Goal: Transaction & Acquisition: Purchase product/service

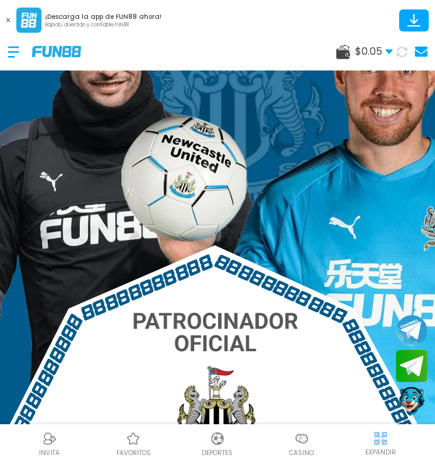
click at [21, 58] on div at bounding box center [20, 51] width 25 height 37
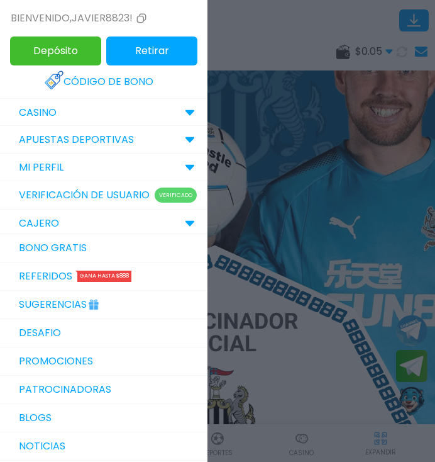
scroll to position [31, 0]
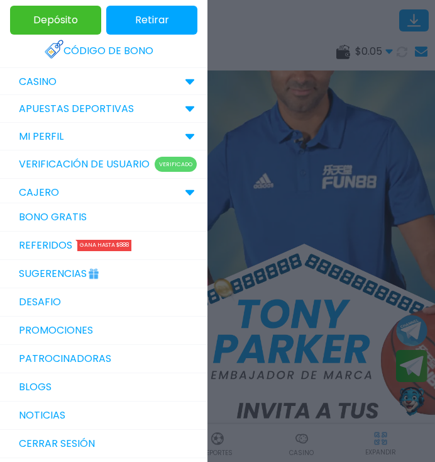
click at [48, 216] on link "Bono Gratis" at bounding box center [104, 217] width 208 height 28
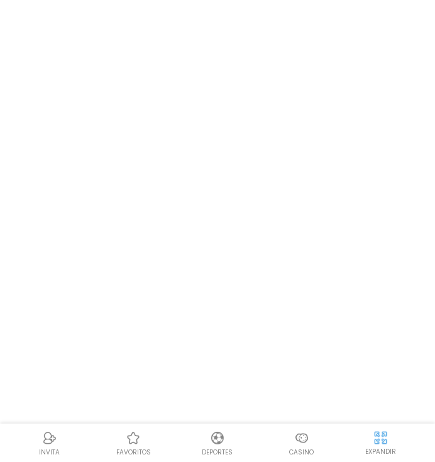
scroll to position [1, 0]
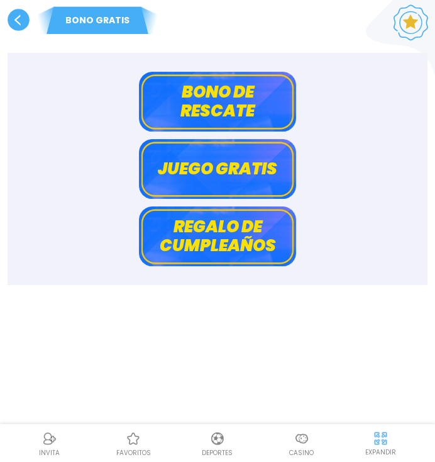
click at [24, 21] on use at bounding box center [19, 20] width 22 height 22
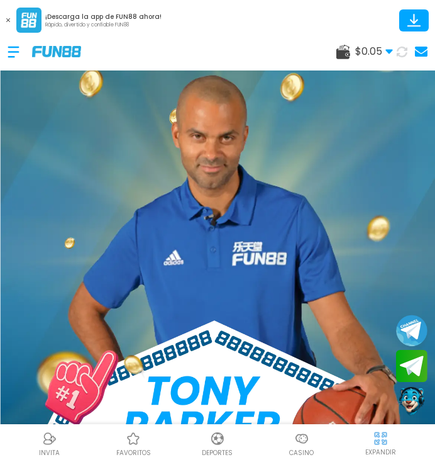
click at [19, 54] on div at bounding box center [20, 51] width 25 height 37
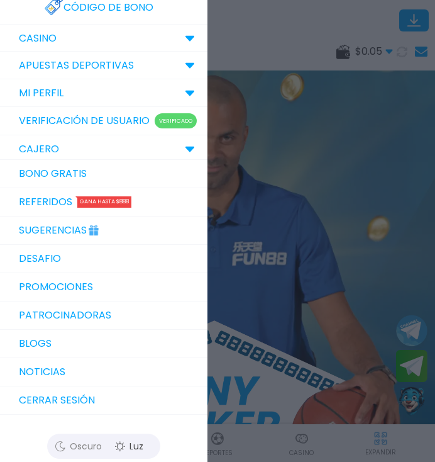
scroll to position [78, 0]
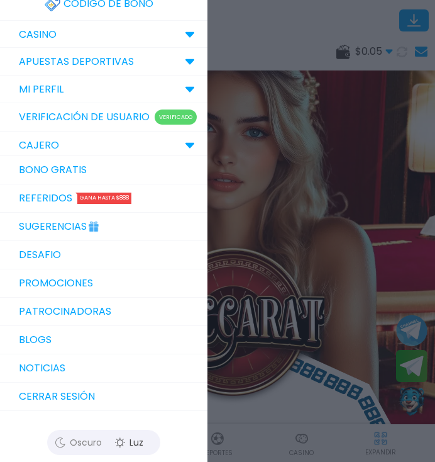
click at [188, 142] on icon at bounding box center [190, 145] width 10 height 6
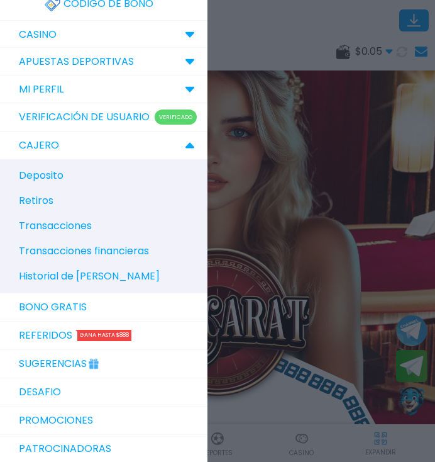
click at [93, 272] on span "Historial de [PERSON_NAME]" at bounding box center [89, 276] width 141 height 15
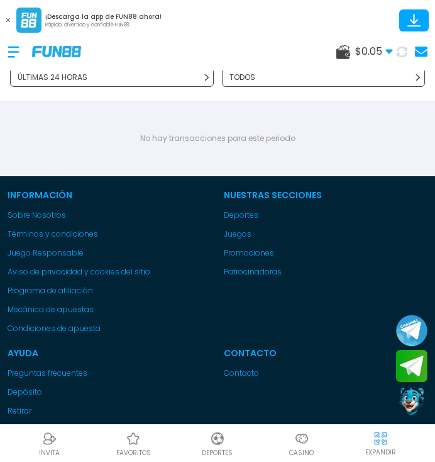
click at [30, 77] on p "ÚLTIMAS 24 HORAS" at bounding box center [53, 77] width 70 height 11
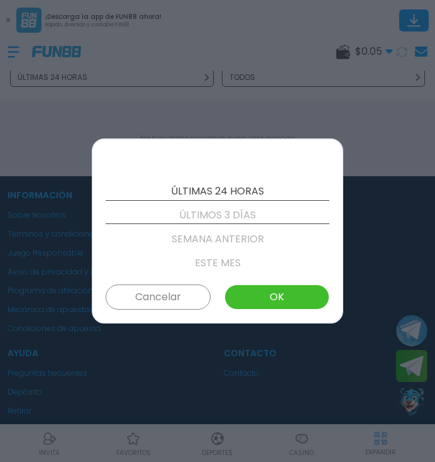
scroll to position [24, 0]
click at [256, 299] on button "OK" at bounding box center [277, 296] width 105 height 25
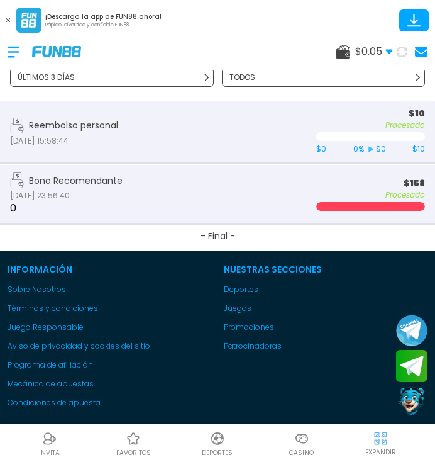
click at [424, 180] on p "$ 158" at bounding box center [370, 183] width 109 height 10
click at [406, 191] on p "Procesado" at bounding box center [370, 195] width 109 height 9
click at [48, 42] on div at bounding box center [45, 51] width 74 height 37
click at [15, 12] on button at bounding box center [8, 20] width 16 height 16
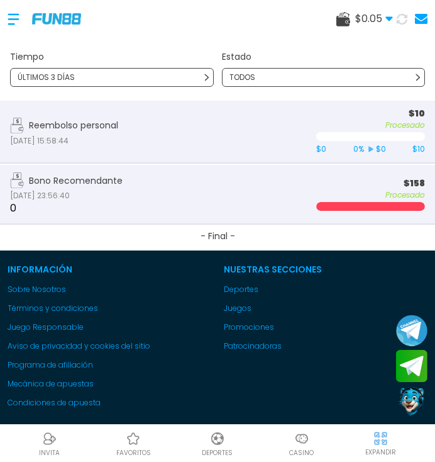
click at [58, 23] on img at bounding box center [56, 18] width 49 height 11
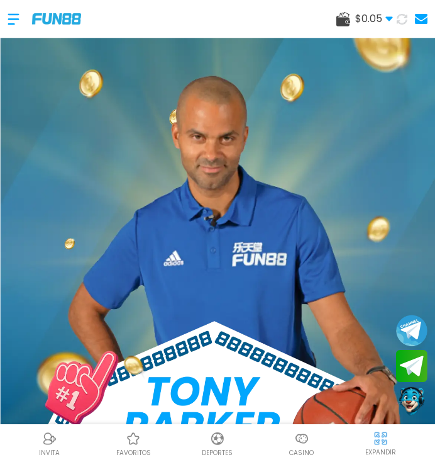
click at [309, 433] on img at bounding box center [301, 438] width 15 height 15
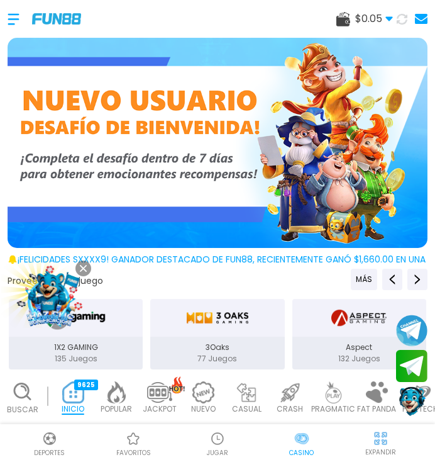
click at [54, 302] on img at bounding box center [50, 298] width 74 height 74
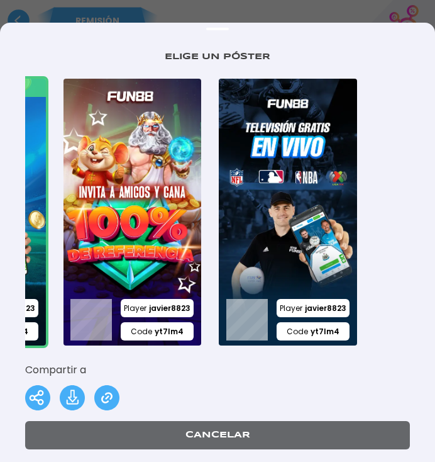
scroll to position [0, 120]
click at [38, 385] on img at bounding box center [37, 397] width 25 height 25
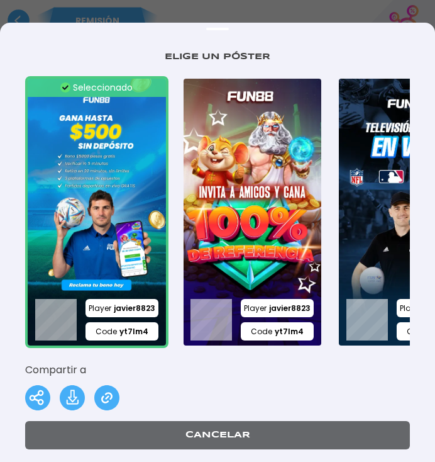
scroll to position [0, 0]
click at [283, 6] on div "REMISIÓN" at bounding box center [217, 17] width 435 height 35
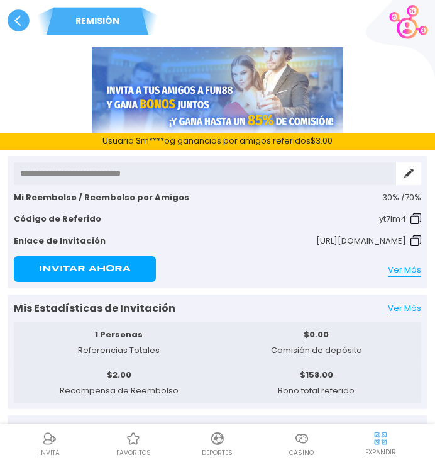
click at [19, 26] on use at bounding box center [19, 20] width 22 height 22
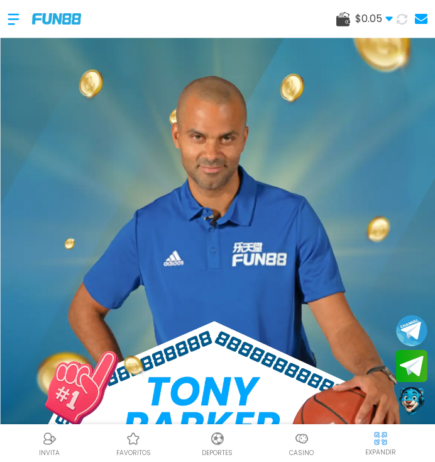
click at [304, 438] on img at bounding box center [301, 438] width 15 height 15
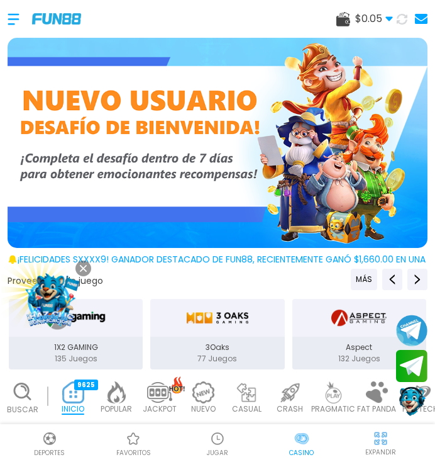
click at [86, 270] on use at bounding box center [83, 268] width 7 height 7
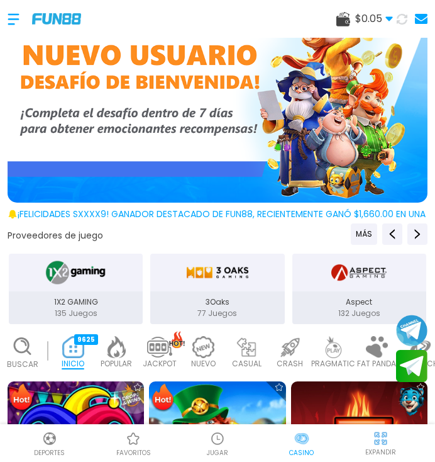
scroll to position [46, 0]
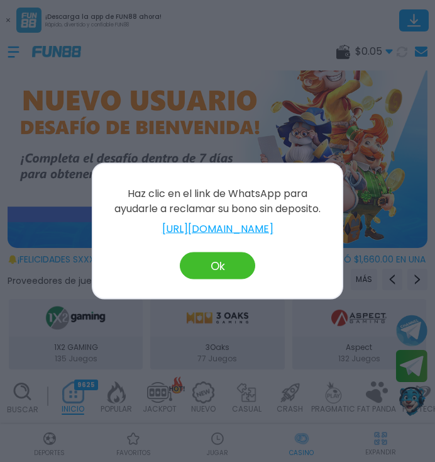
click at [221, 269] on button "Ok" at bounding box center [217, 265] width 75 height 27
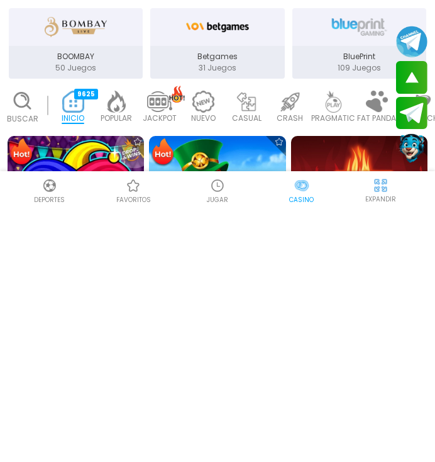
scroll to position [38, 0]
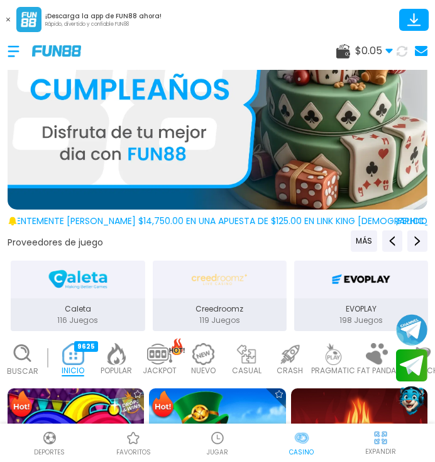
click at [351, 46] on div "$ 0.05 Dinero Real $ 0.05 Depósito Retiro" at bounding box center [364, 51] width 57 height 15
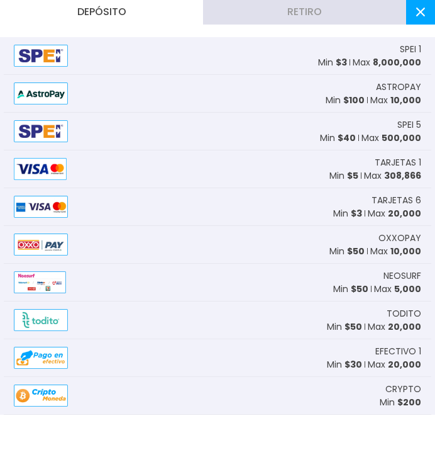
click at [385, 57] on span "8,000,000" at bounding box center [397, 63] width 48 height 13
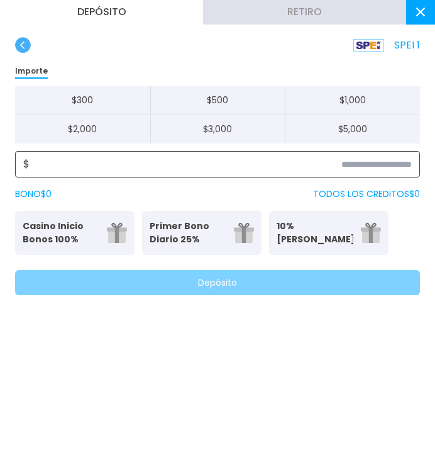
click at [113, 170] on input at bounding box center [221, 164] width 382 height 15
click at [379, 165] on input at bounding box center [221, 164] width 382 height 15
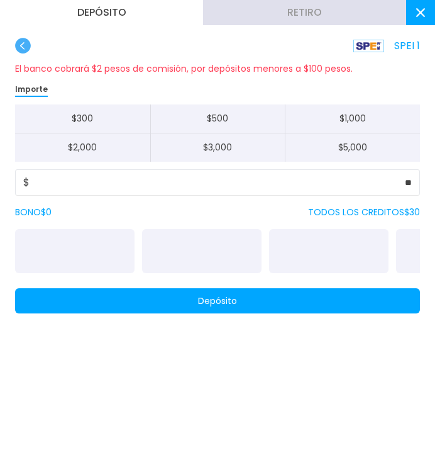
click at [418, 149] on button "$ 5,000" at bounding box center [352, 147] width 135 height 28
type input "*****"
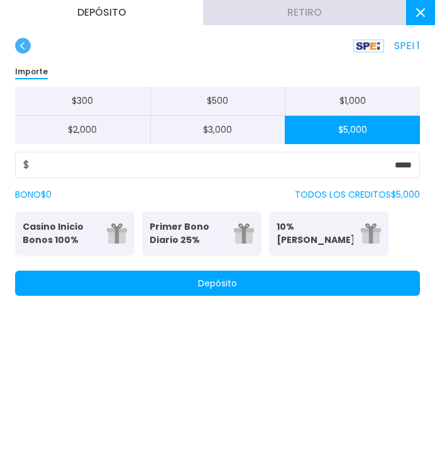
click at [378, 283] on button "Depósito" at bounding box center [217, 282] width 405 height 25
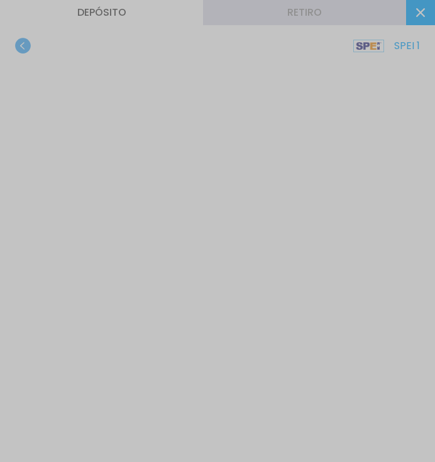
click at [28, 45] on div at bounding box center [217, 231] width 435 height 462
click at [255, 173] on div at bounding box center [217, 231] width 435 height 462
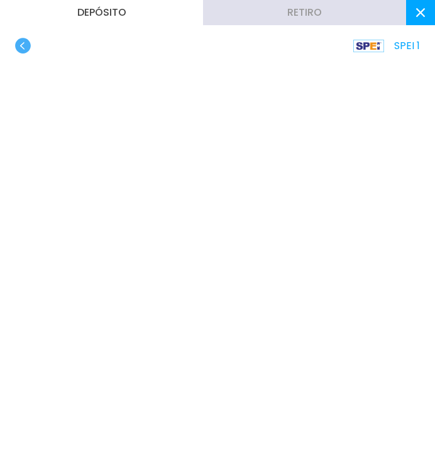
click at [19, 45] on use "button" at bounding box center [23, 46] width 16 height 16
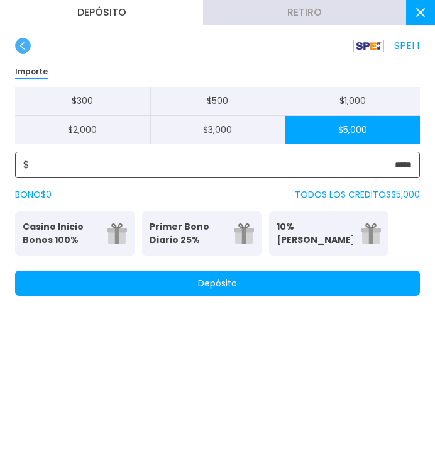
click at [320, 165] on input "*****" at bounding box center [221, 164] width 382 height 15
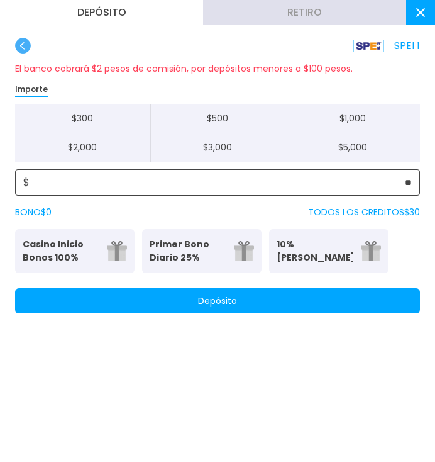
type input "**"
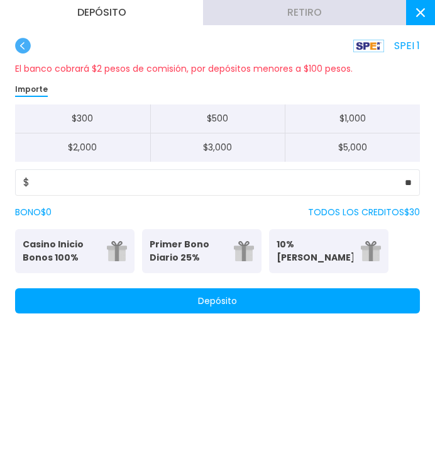
click at [396, 84] on div "Importe $ 300 $ 500 $ 1,000 $ 2,000 $ 3,000 $ 5,000" at bounding box center [217, 121] width 405 height 80
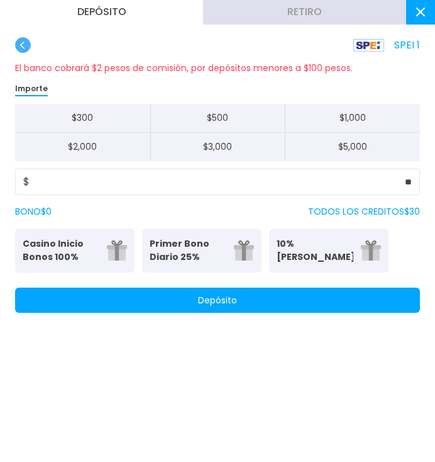
click at [308, 302] on button "Depósito" at bounding box center [217, 300] width 405 height 25
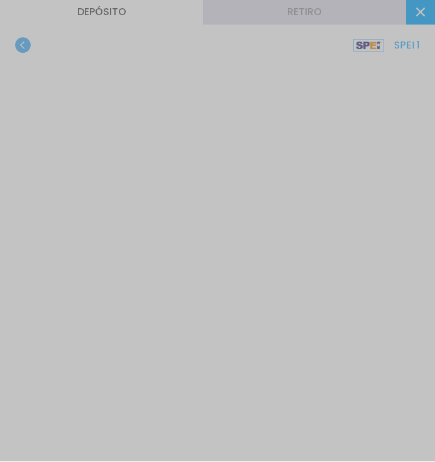
scroll to position [0, 0]
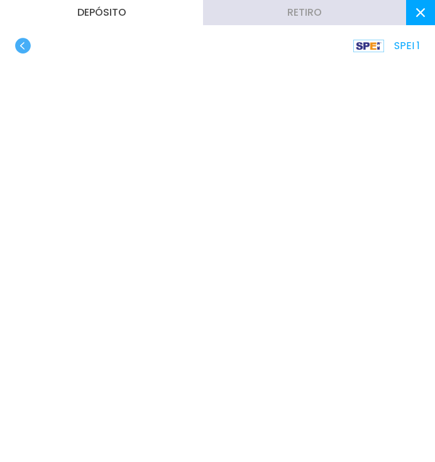
click at [416, 24] on button at bounding box center [420, 12] width 29 height 25
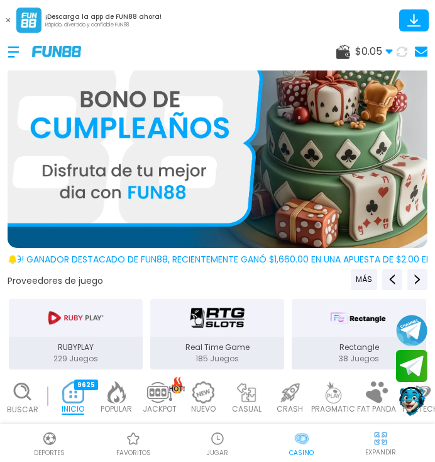
click at [406, 50] on use at bounding box center [402, 51] width 11 height 11
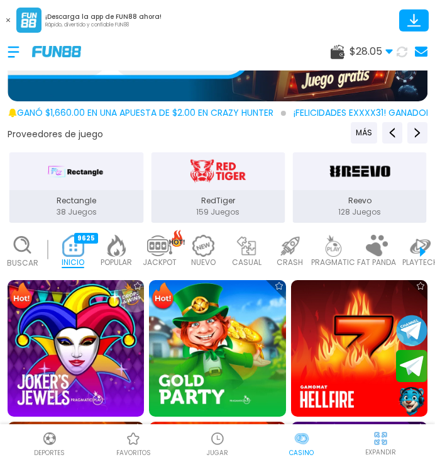
scroll to position [151, 0]
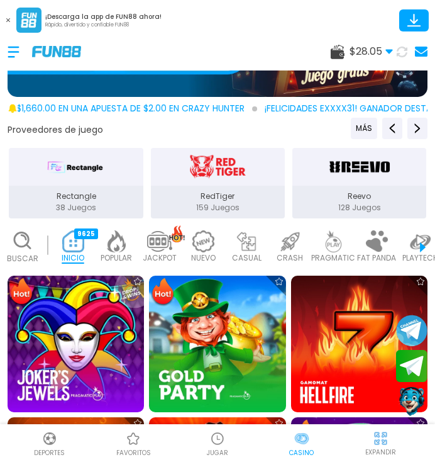
click at [294, 252] on img at bounding box center [289, 241] width 25 height 22
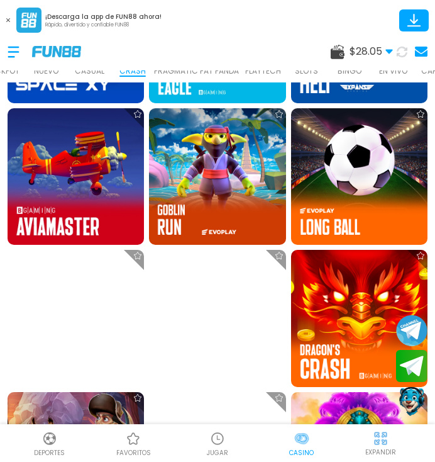
scroll to position [1174, 0]
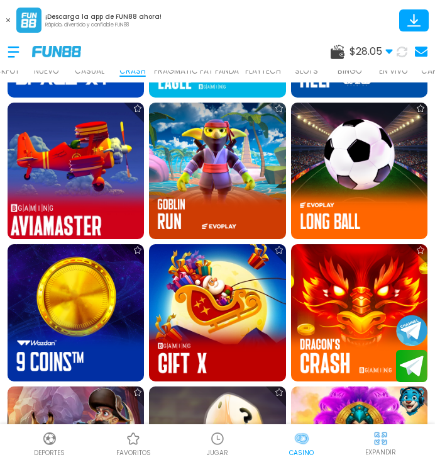
click at [80, 182] on img at bounding box center [76, 171] width 150 height 150
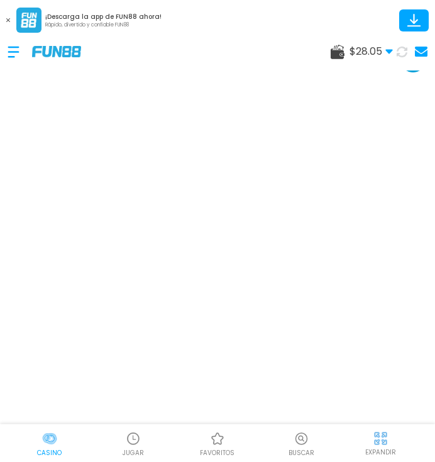
click at [65, 57] on img at bounding box center [56, 51] width 49 height 11
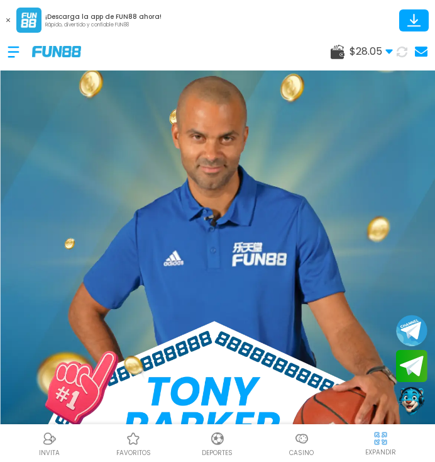
click at [405, 57] on button at bounding box center [402, 52] width 18 height 18
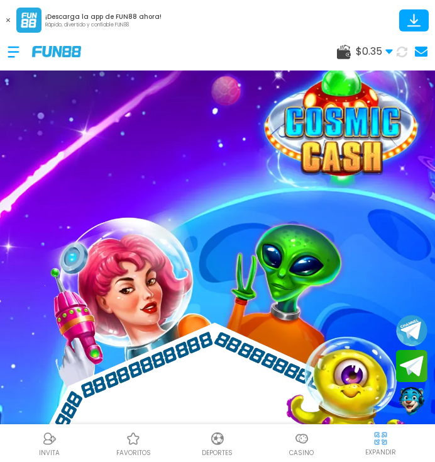
click at [333, 55] on div "$ 0.35 Dinero Real $ 0.35 Depósito Retiro" at bounding box center [217, 52] width 435 height 38
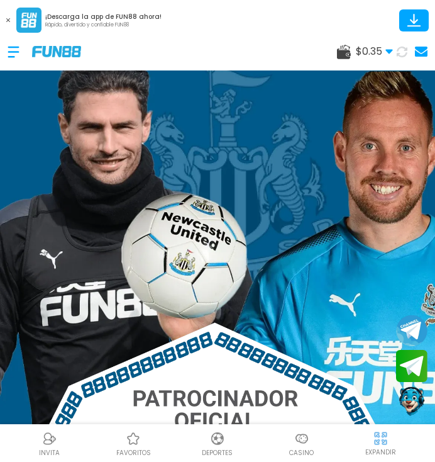
click at [331, 53] on div "$ 0.35 Dinero Real $ 0.35 Depósito Retiro" at bounding box center [217, 52] width 435 height 38
click at [350, 57] on icon at bounding box center [344, 52] width 14 height 14
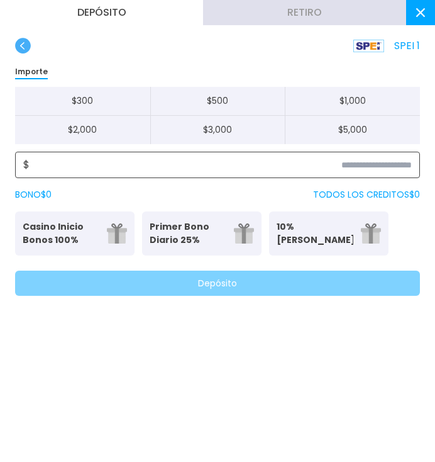
click at [75, 171] on input at bounding box center [221, 164] width 382 height 15
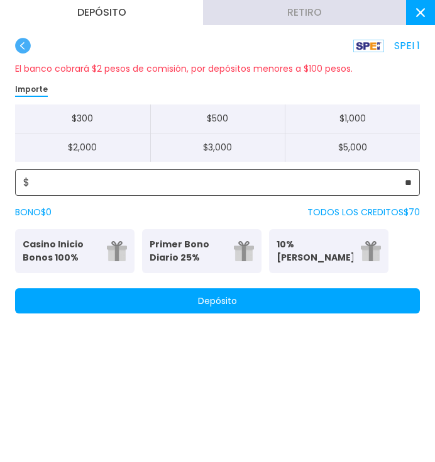
type input "**"
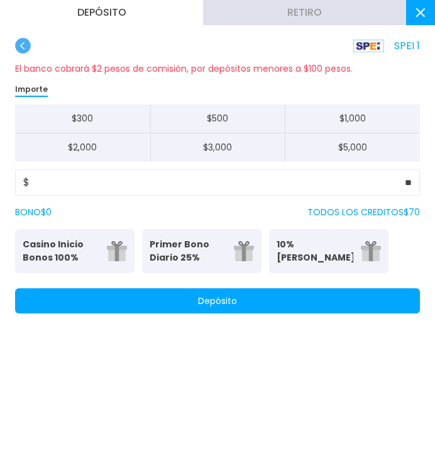
click at [22, 81] on div "Importe $ 300 $ 500 $ 1,000 $ 2,000 $ 3,000 $ 5,000" at bounding box center [217, 121] width 405 height 80
click at [161, 300] on button "Depósito" at bounding box center [217, 300] width 405 height 25
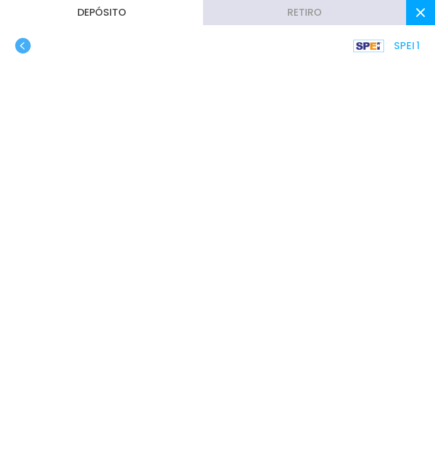
click at [415, 13] on button at bounding box center [420, 12] width 29 height 25
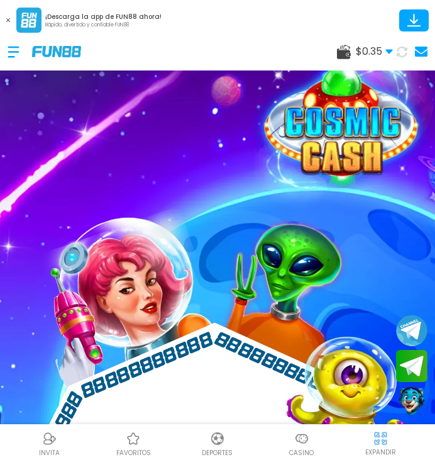
click at [406, 46] on icon at bounding box center [401, 51] width 11 height 11
click at [306, 446] on img at bounding box center [301, 438] width 15 height 15
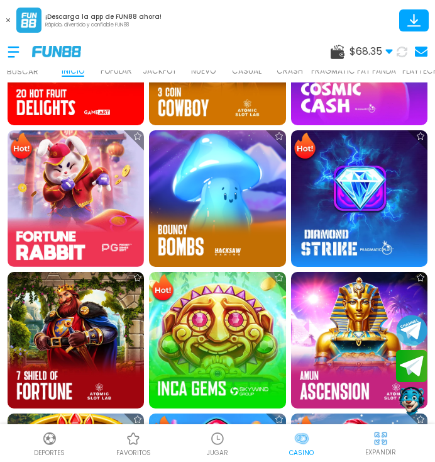
scroll to position [585, 0]
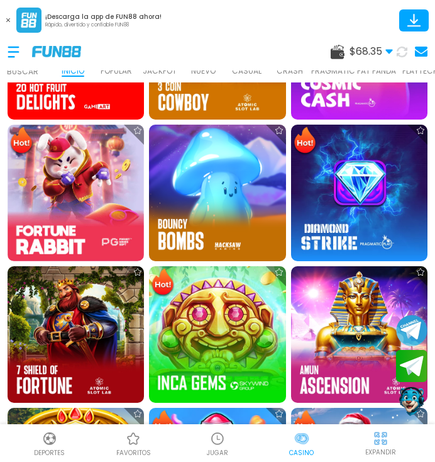
click at [224, 445] on img at bounding box center [217, 438] width 15 height 15
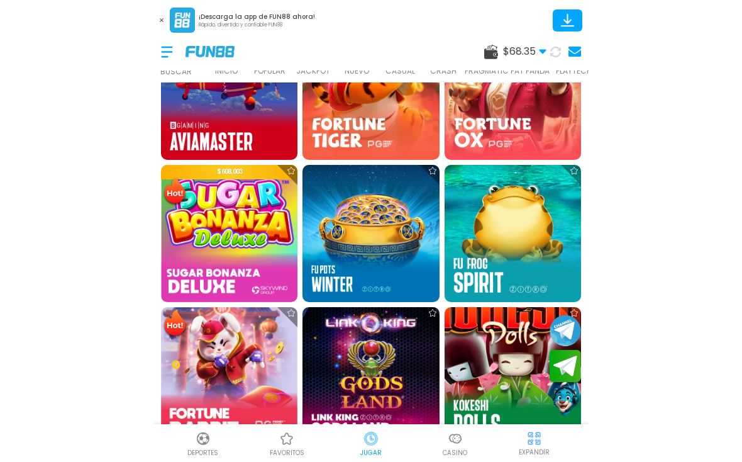
scroll to position [402, 0]
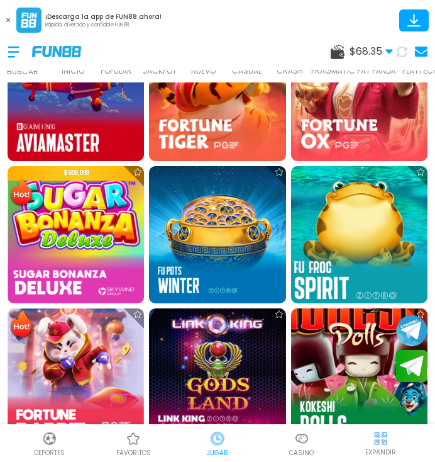
click at [370, 240] on img at bounding box center [359, 234] width 150 height 150
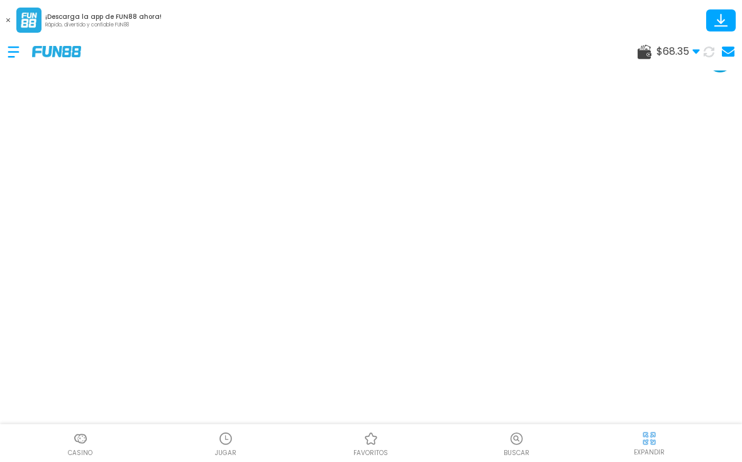
click at [16, 23] on img at bounding box center [28, 20] width 25 height 25
click at [9, 23] on button at bounding box center [8, 20] width 16 height 16
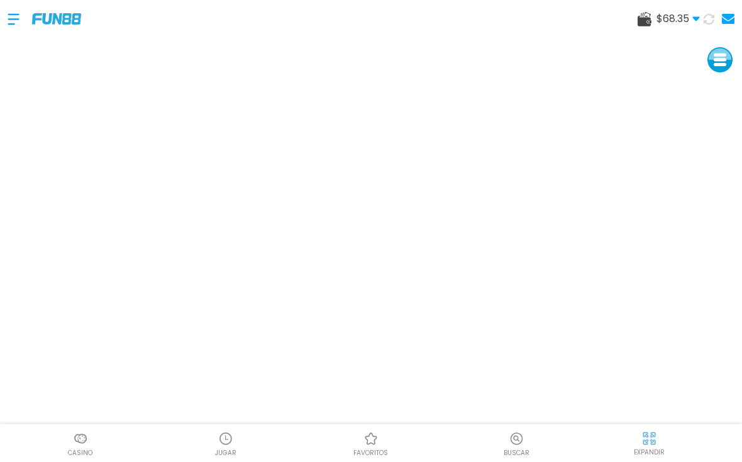
click at [64, 24] on img at bounding box center [56, 18] width 49 height 11
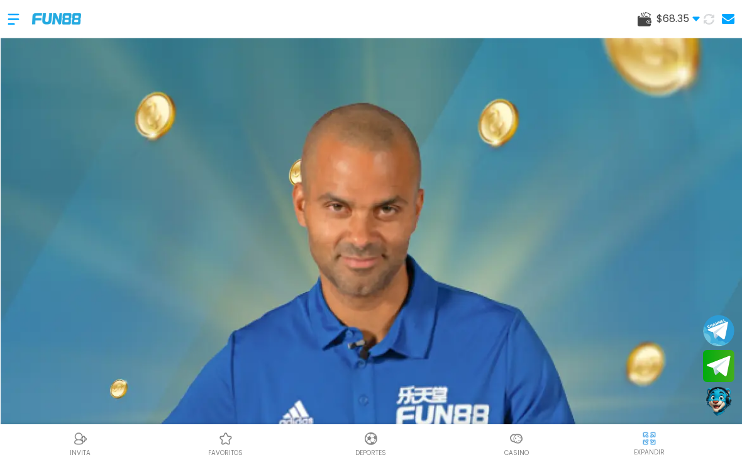
click at [435, 446] on img at bounding box center [516, 438] width 15 height 15
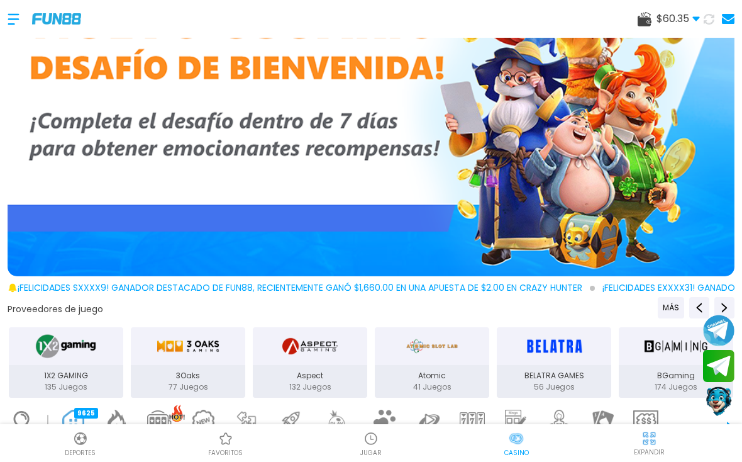
scroll to position [126, 0]
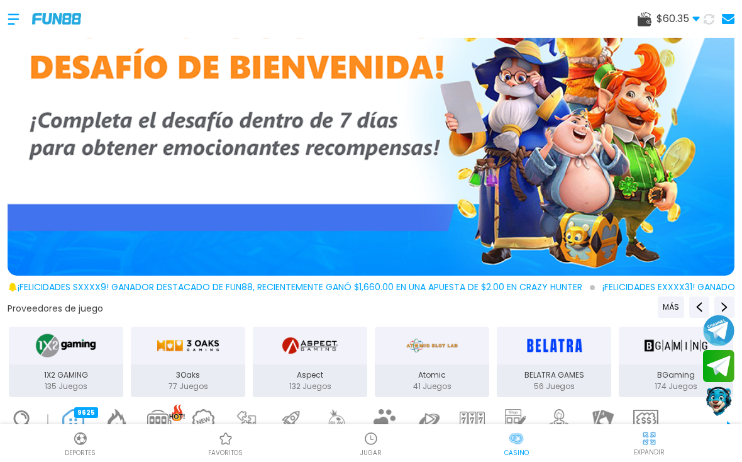
click at [376, 446] on img at bounding box center [370, 438] width 15 height 15
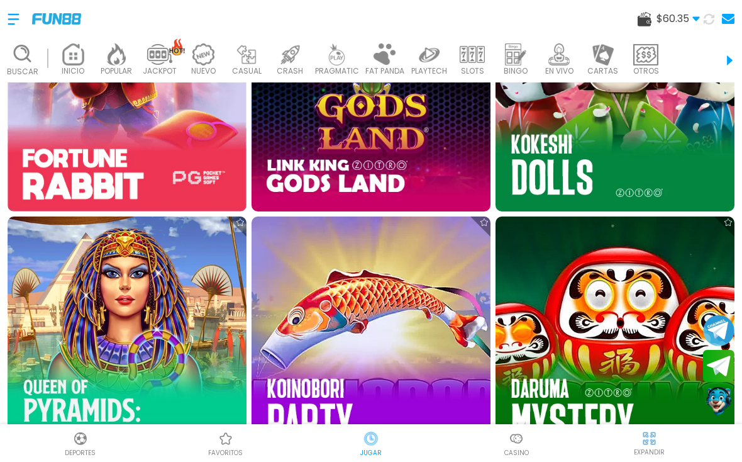
scroll to position [1097, 0]
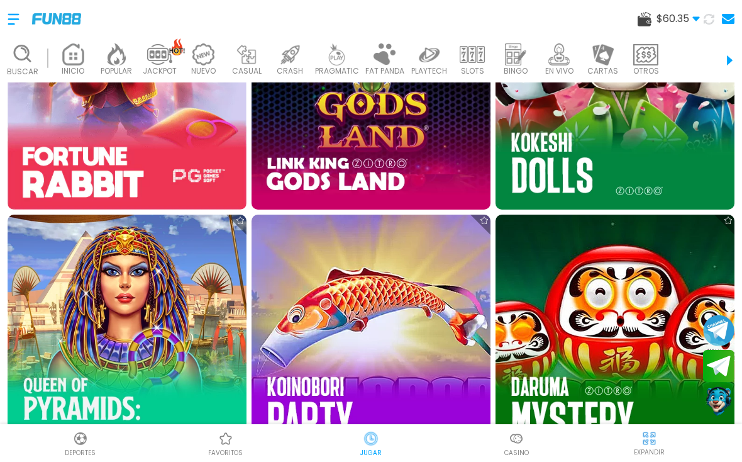
click at [169, 316] on img at bounding box center [127, 333] width 239 height 239
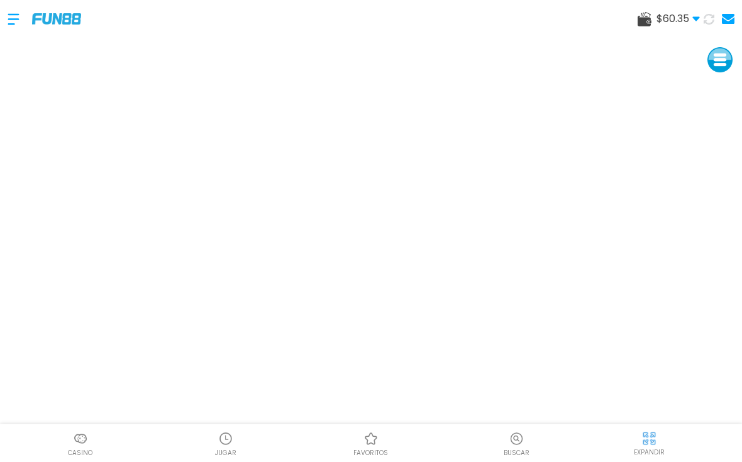
click at [64, 23] on img at bounding box center [56, 18] width 49 height 11
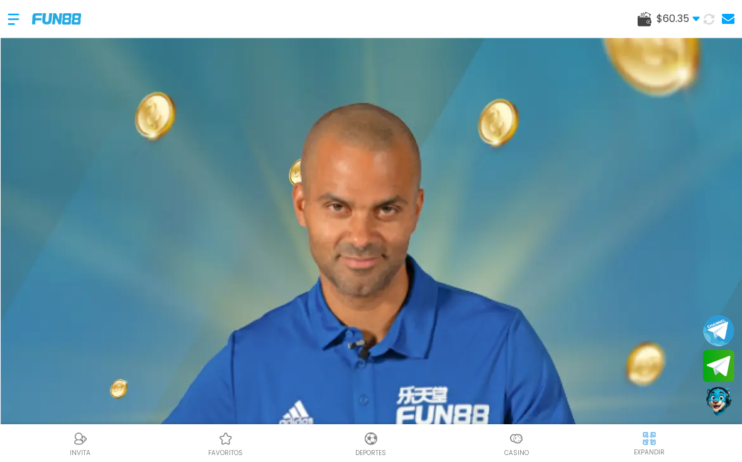
click at [435, 457] on p "Casino" at bounding box center [516, 452] width 25 height 9
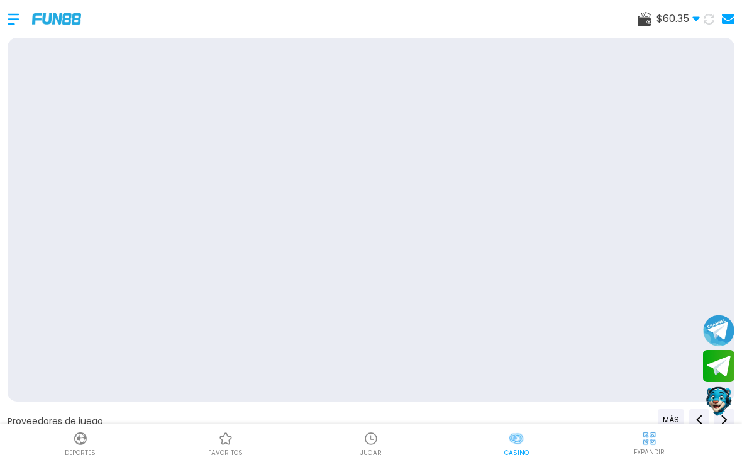
click at [435, 457] on div "Casino" at bounding box center [516, 443] width 145 height 28
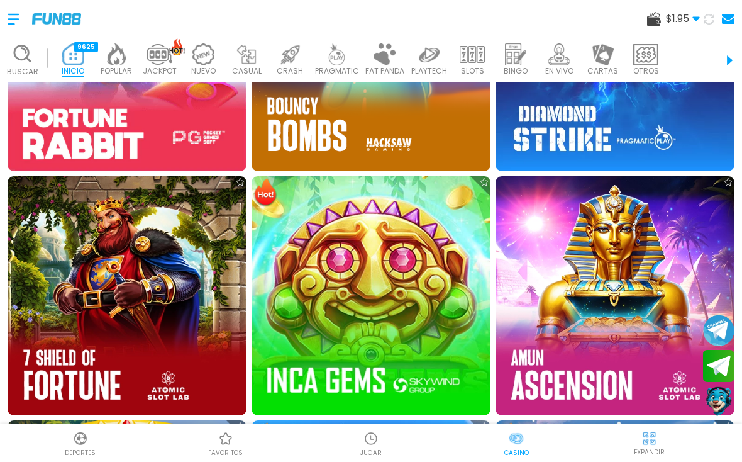
scroll to position [1138, 0]
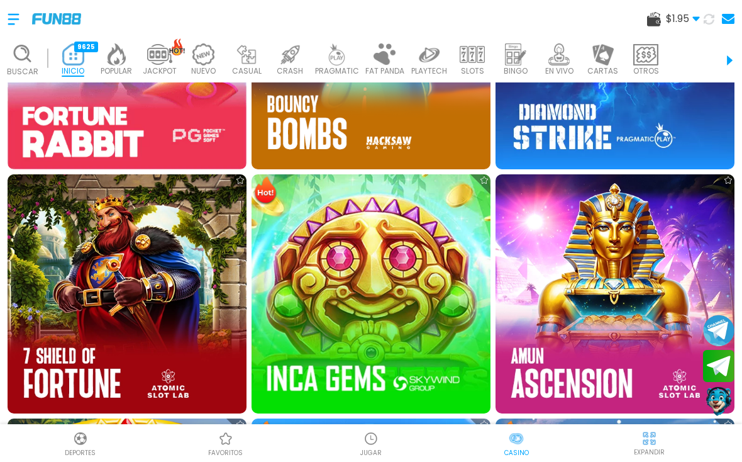
click at [435, 144] on img at bounding box center [615, 49] width 239 height 239
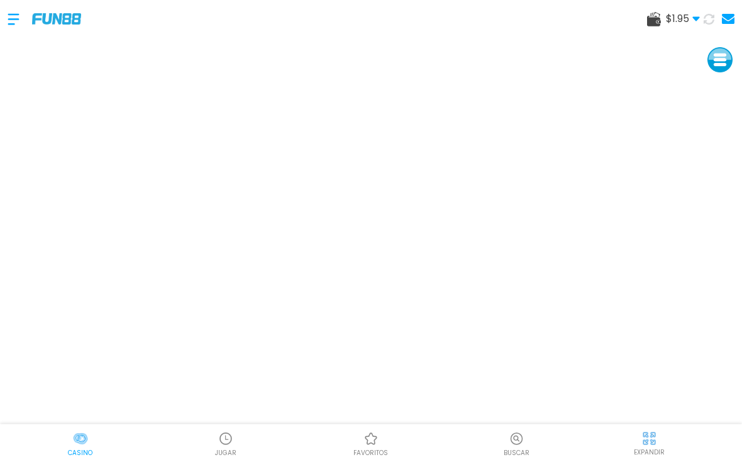
click at [76, 23] on img at bounding box center [56, 18] width 49 height 11
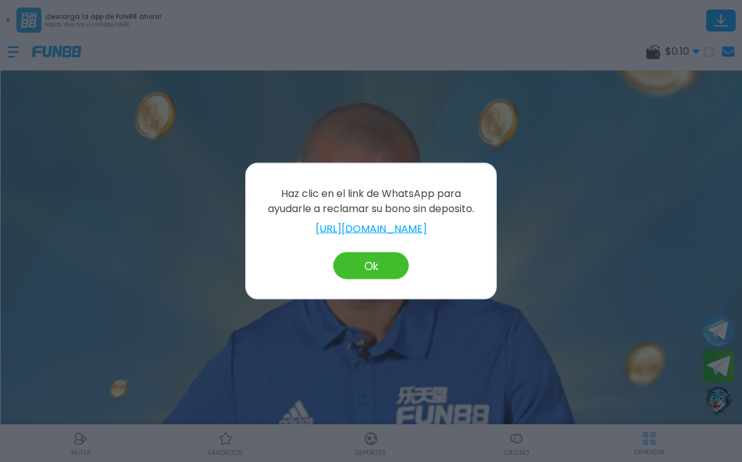
click at [382, 260] on button "Ok" at bounding box center [370, 265] width 75 height 27
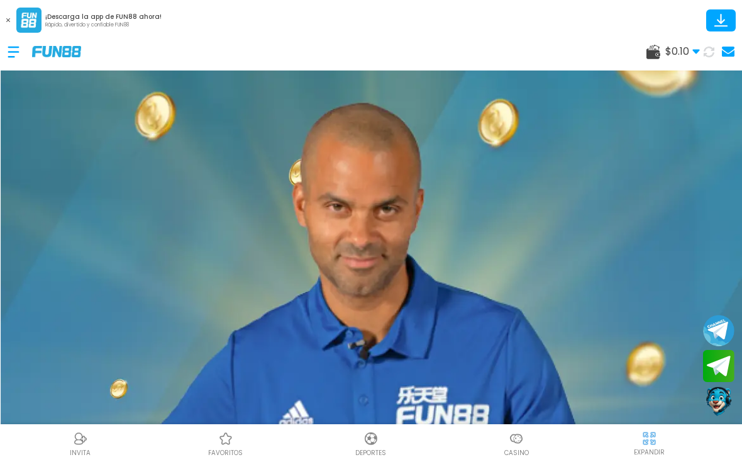
click at [660, 52] on div "$ 0.10 Dinero Real $ 0.10 Depósito Retiro" at bounding box center [672, 51] width 53 height 15
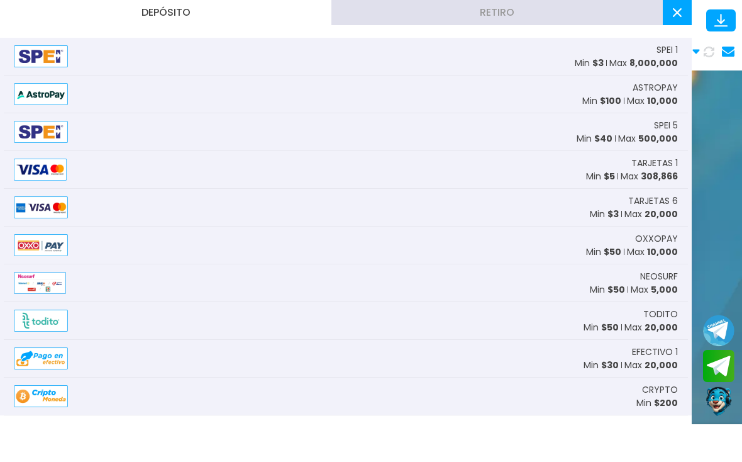
click at [629, 54] on div "SPEI 1 Min $ 3 Max 8,000,000" at bounding box center [626, 56] width 103 height 26
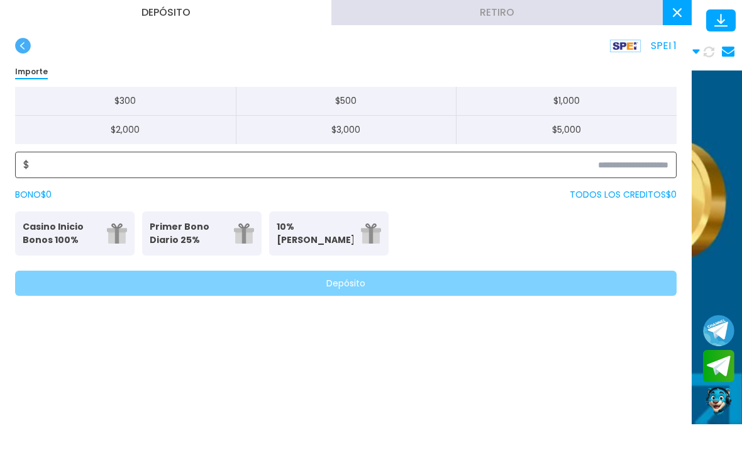
click at [197, 171] on input at bounding box center [349, 164] width 639 height 15
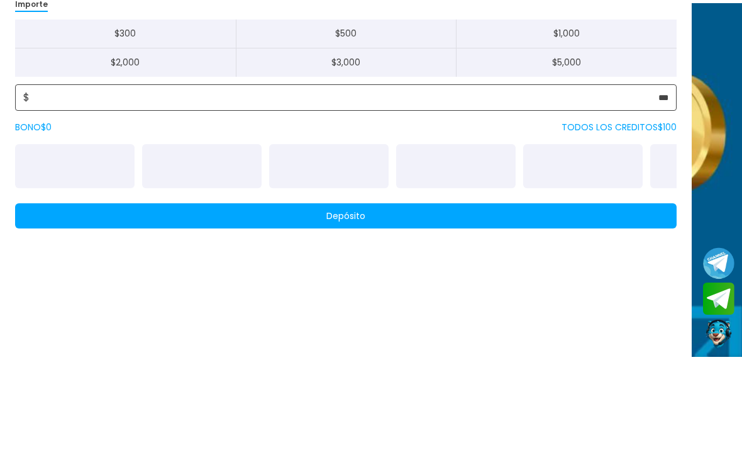
type input "***"
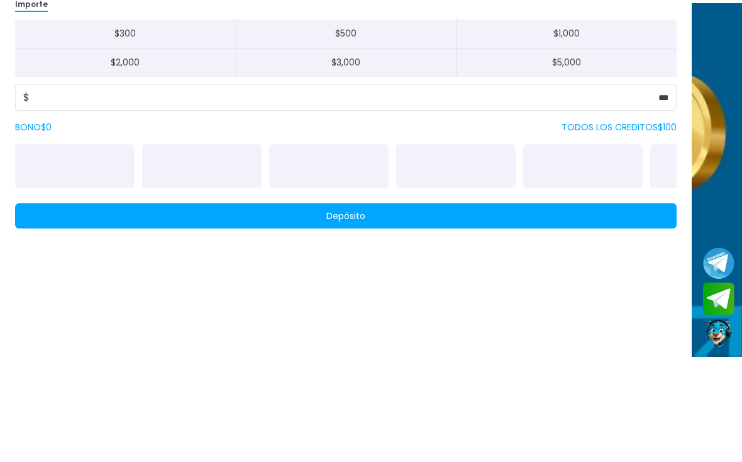
click at [677, 85] on div "SPEI 1 Importe $ 300 $ 500 $ 1,000 $ 2,000 $ 3,000 $ 5,000 $ *** BONO $ 0 TODOS…" at bounding box center [346, 174] width 692 height 273
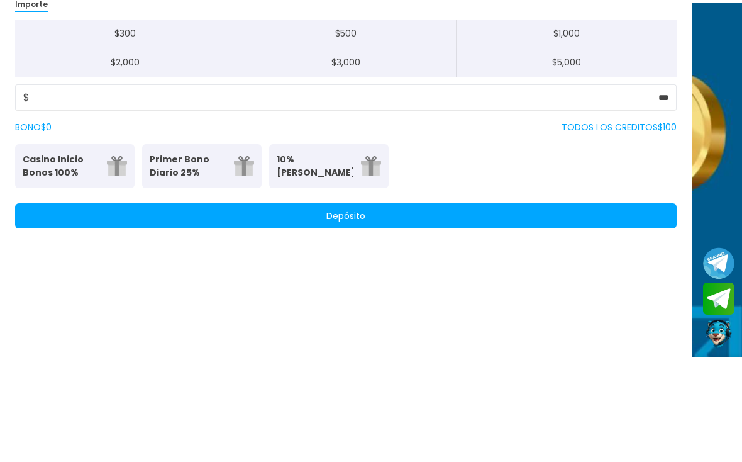
scroll to position [67, 0]
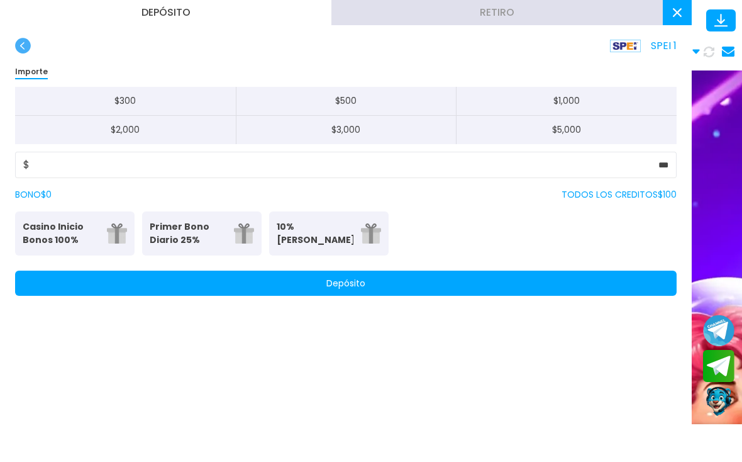
click at [586, 296] on button "Depósito" at bounding box center [346, 282] width 662 height 25
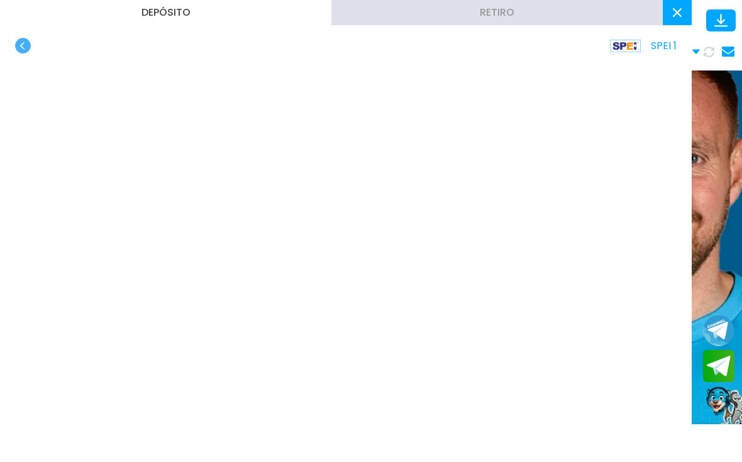
click at [679, 11] on use at bounding box center [677, 12] width 9 height 9
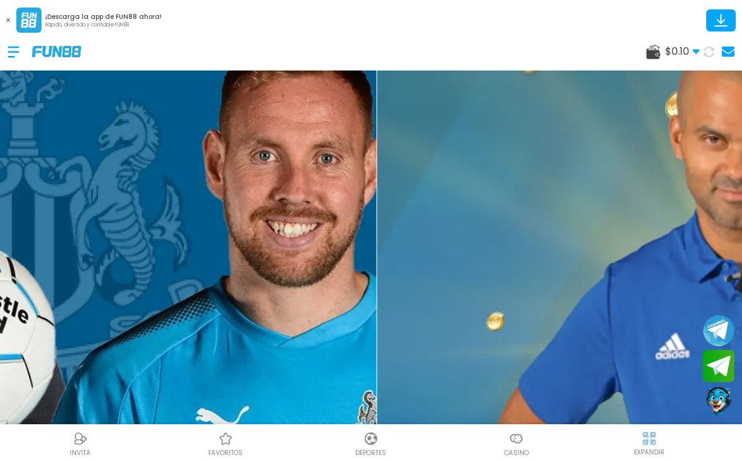
click at [704, 57] on button at bounding box center [709, 52] width 24 height 24
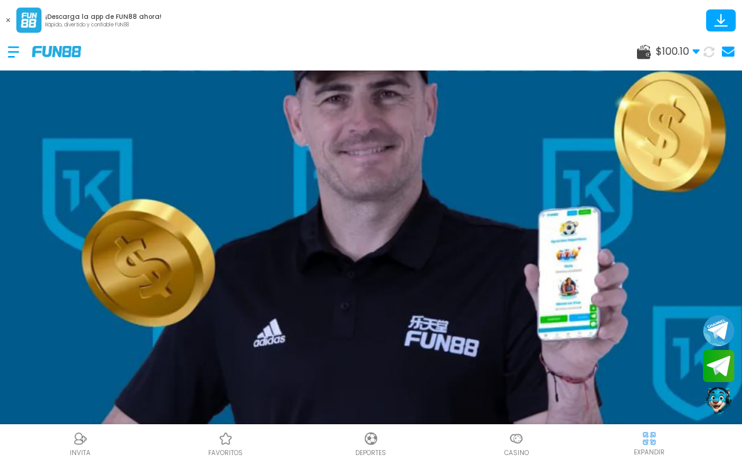
click at [516, 436] on img at bounding box center [516, 438] width 15 height 15
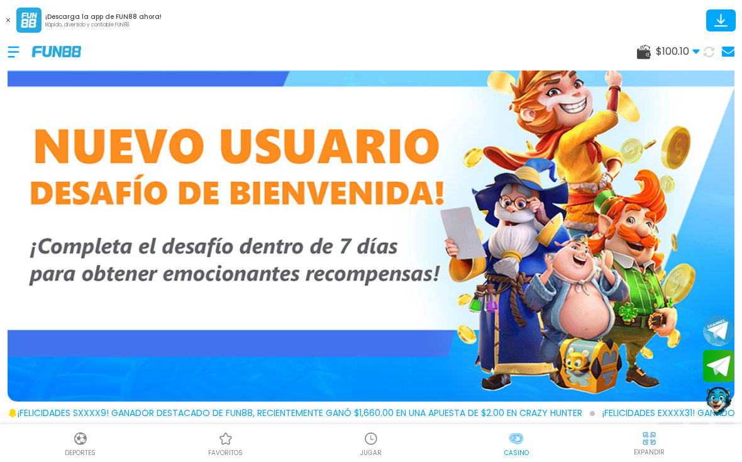
scroll to position [116, 0]
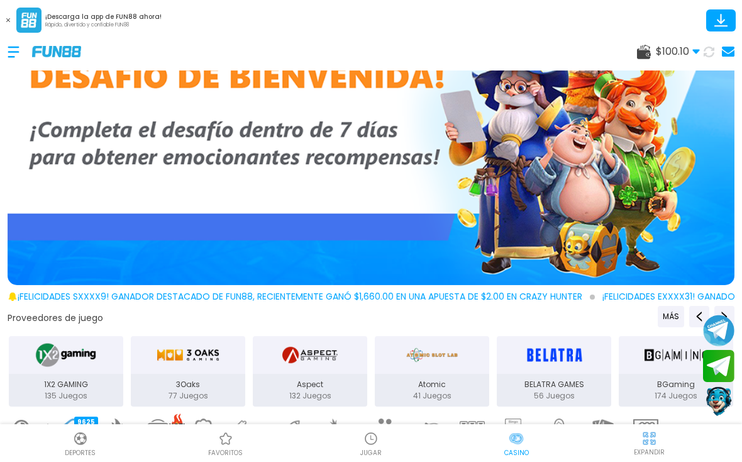
click at [374, 442] on img at bounding box center [370, 438] width 15 height 15
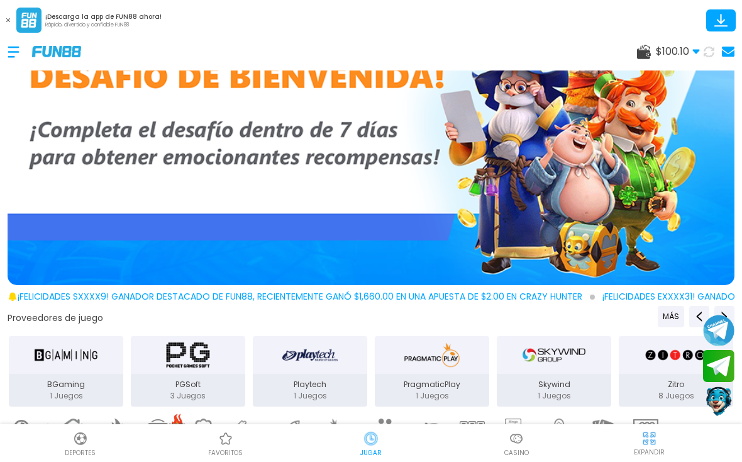
click at [374, 440] on img at bounding box center [370, 438] width 15 height 15
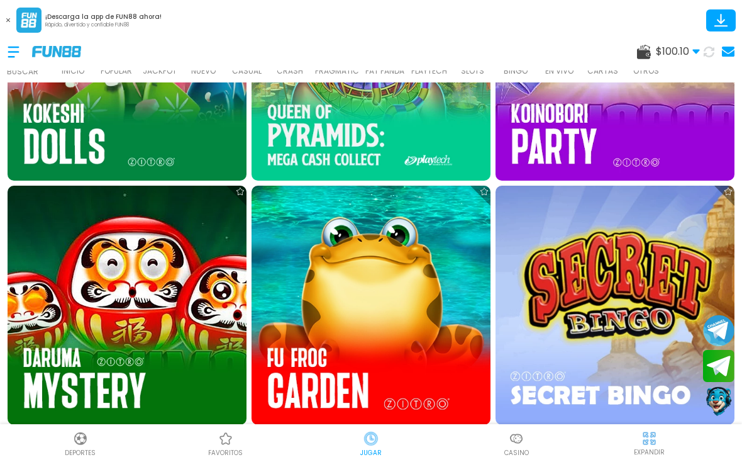
scroll to position [1388, 0]
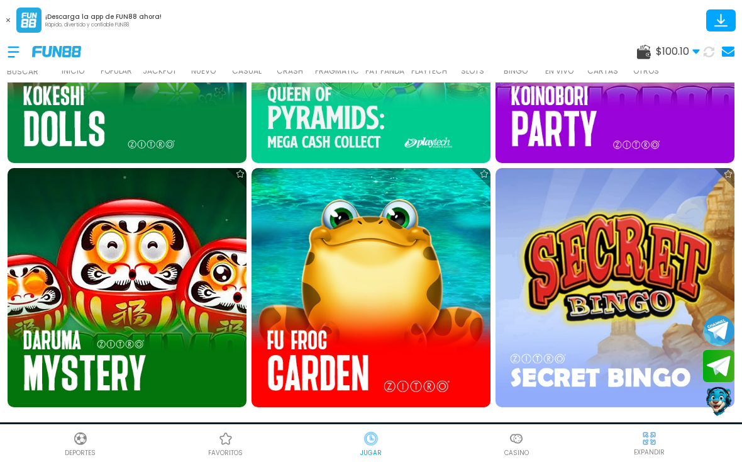
click at [364, 267] on img at bounding box center [371, 287] width 239 height 239
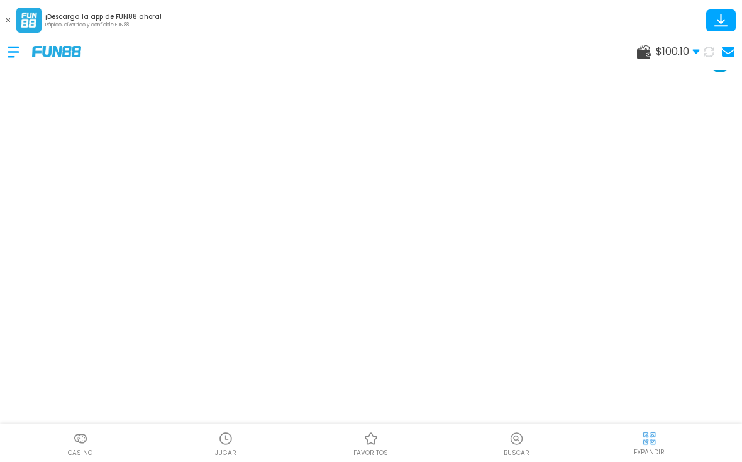
click at [12, 19] on button at bounding box center [8, 20] width 16 height 16
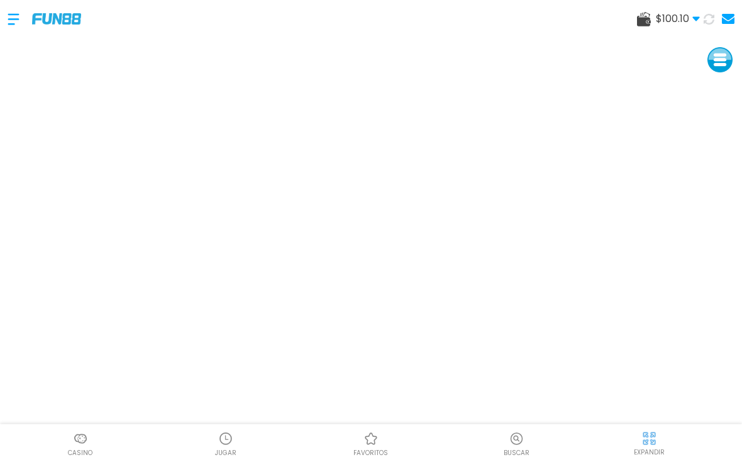
click at [641, 22] on use at bounding box center [644, 19] width 14 height 14
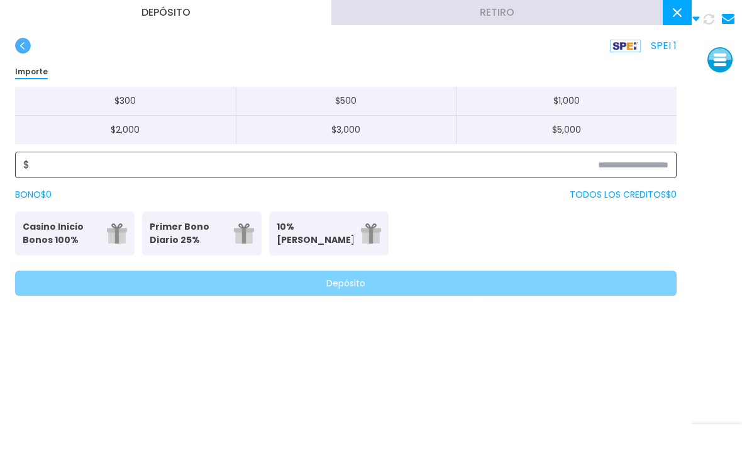
click at [636, 169] on input at bounding box center [349, 164] width 639 height 15
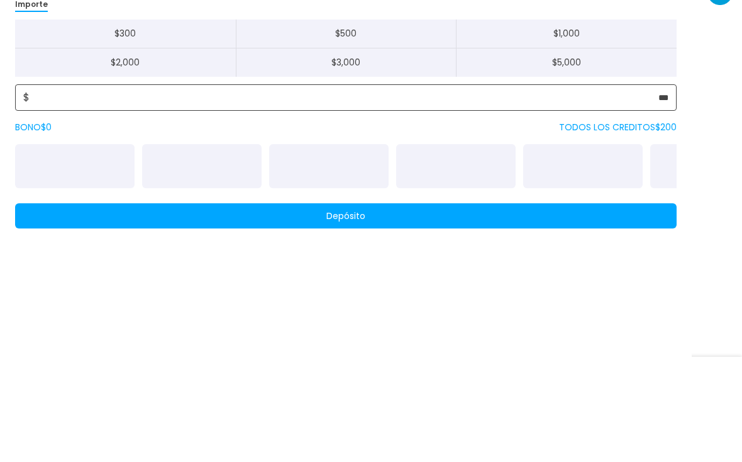
type input "***"
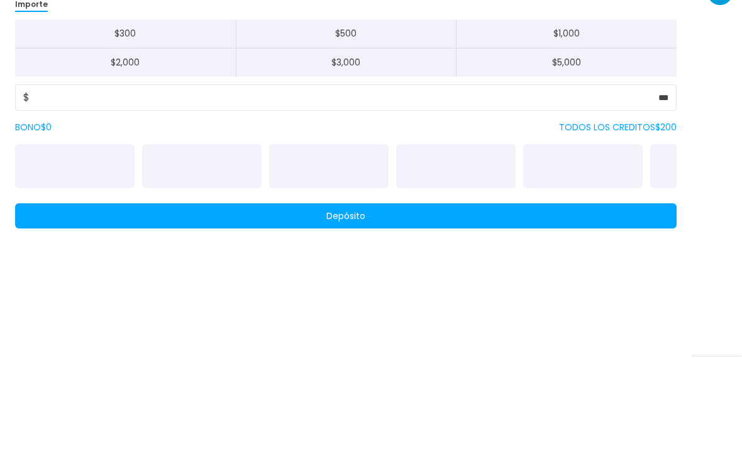
click at [682, 111] on div "SPEI 1 Importe $ 300 $ 500 $ 1,000 $ 2,000 $ 3,000 $ 5,000 $ *** BONO $ 0 TODOS…" at bounding box center [346, 174] width 692 height 273
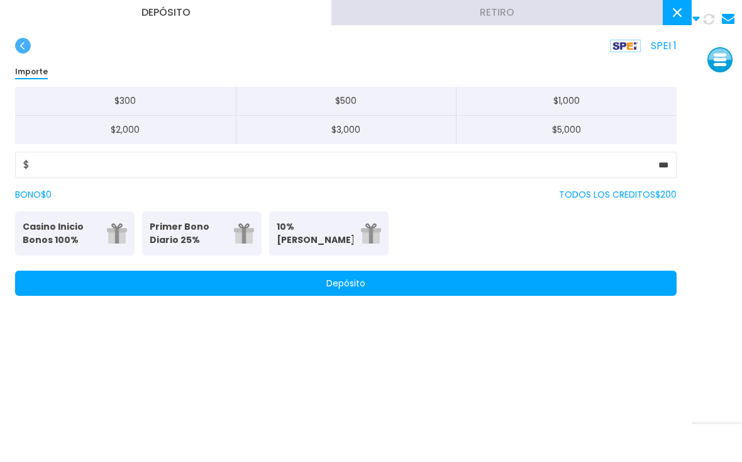
click at [601, 277] on button "Depósito" at bounding box center [346, 282] width 662 height 25
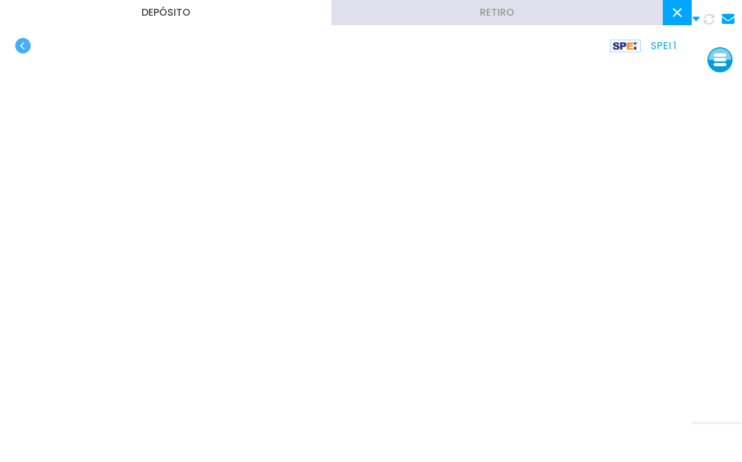
click at [672, 16] on button at bounding box center [677, 12] width 29 height 25
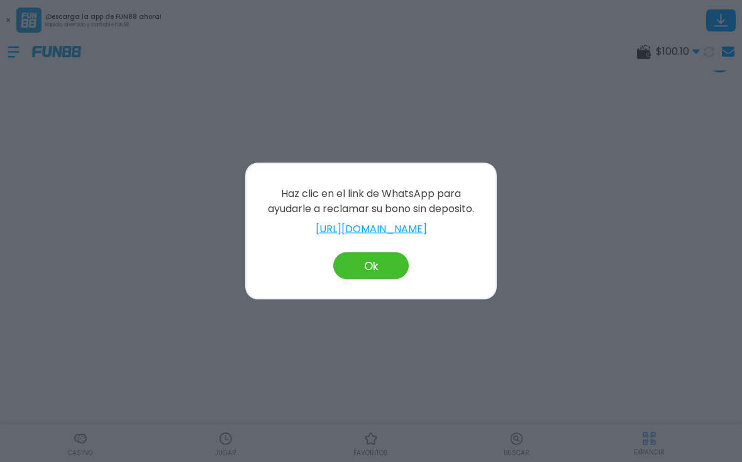
click at [394, 267] on button "Ok" at bounding box center [370, 265] width 75 height 27
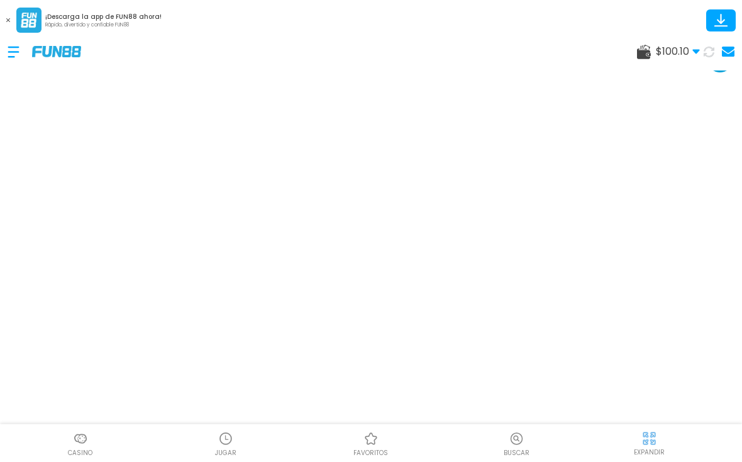
scroll to position [18, 0]
click at [18, 18] on img at bounding box center [28, 20] width 25 height 25
click at [16, 18] on img at bounding box center [28, 20] width 25 height 25
click at [19, 16] on img at bounding box center [28, 20] width 25 height 25
click at [12, 13] on button at bounding box center [8, 20] width 16 height 16
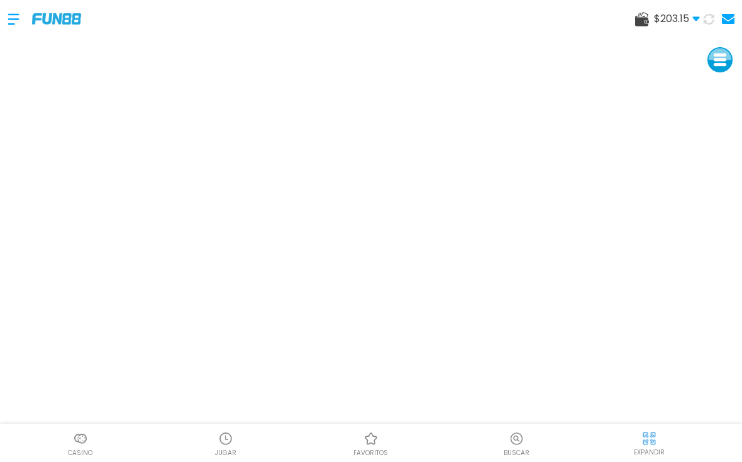
scroll to position [0, 0]
click at [47, 22] on img at bounding box center [56, 18] width 49 height 11
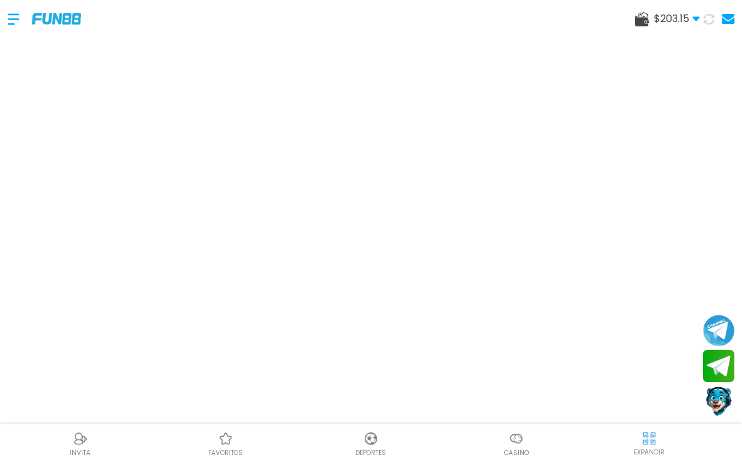
click at [16, 22] on div at bounding box center [20, 19] width 25 height 37
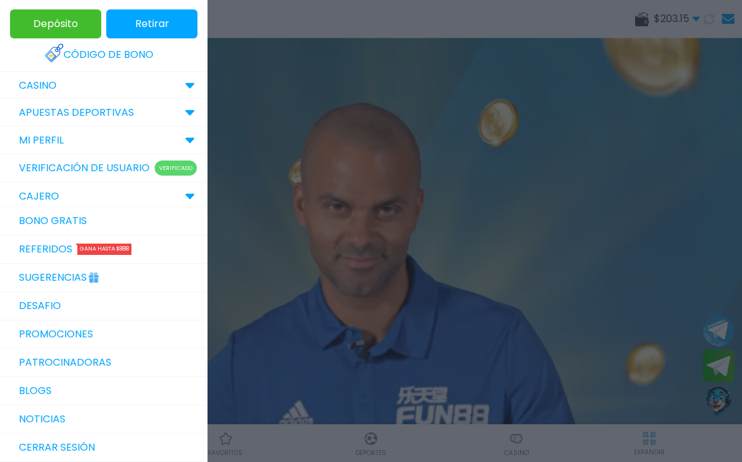
scroll to position [26, 0]
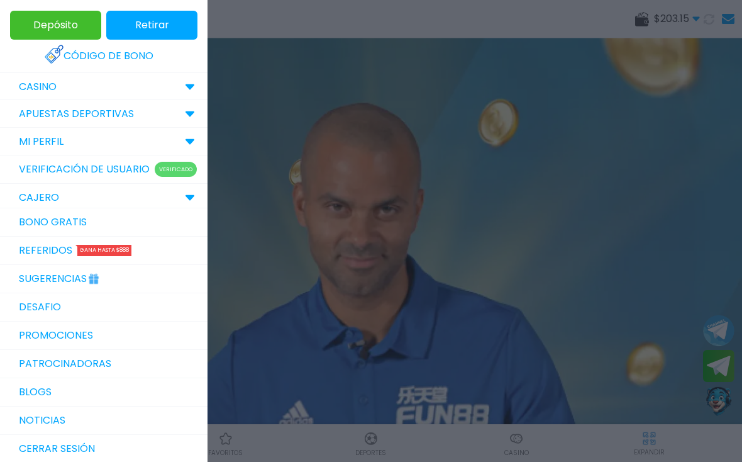
click at [47, 226] on link "Bono Gratis" at bounding box center [104, 222] width 208 height 28
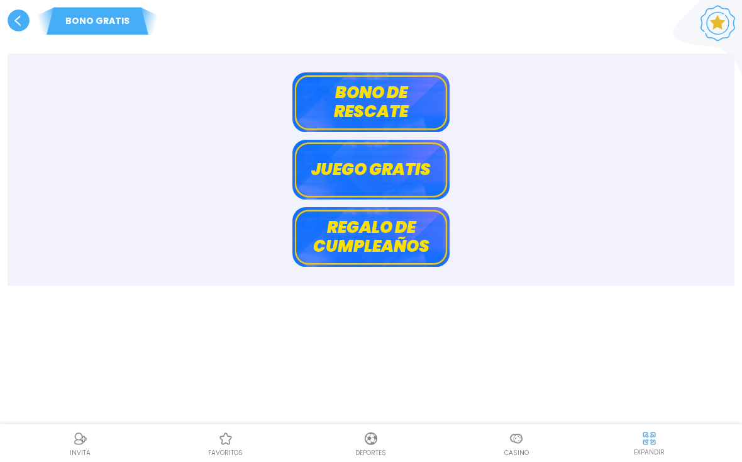
click at [417, 111] on button "Bono de rescate" at bounding box center [370, 102] width 157 height 60
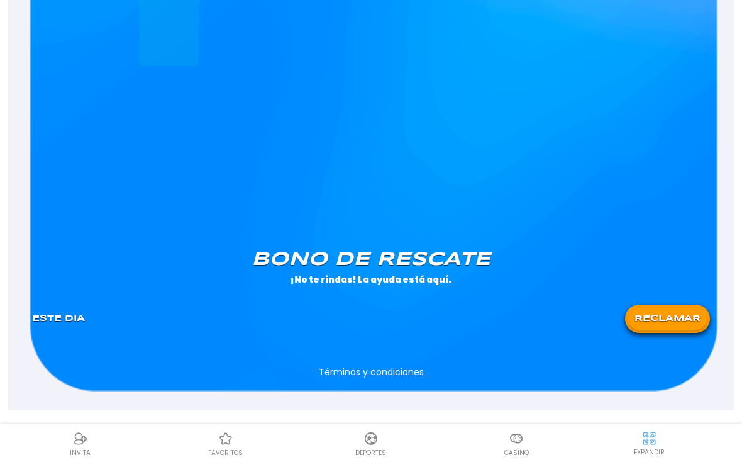
scroll to position [1035, 0]
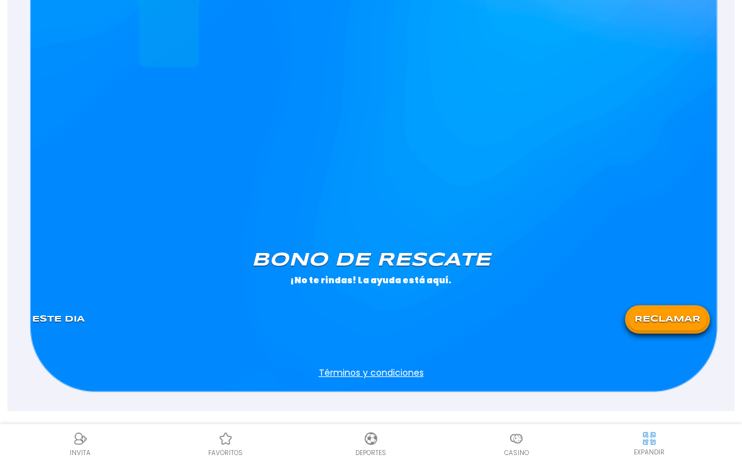
click at [663, 323] on button "RECLAMAR" at bounding box center [667, 319] width 79 height 22
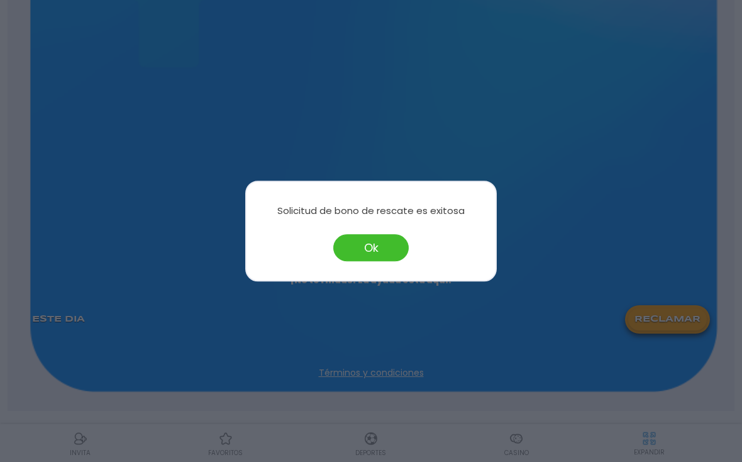
click at [374, 261] on button "Ok" at bounding box center [370, 247] width 75 height 27
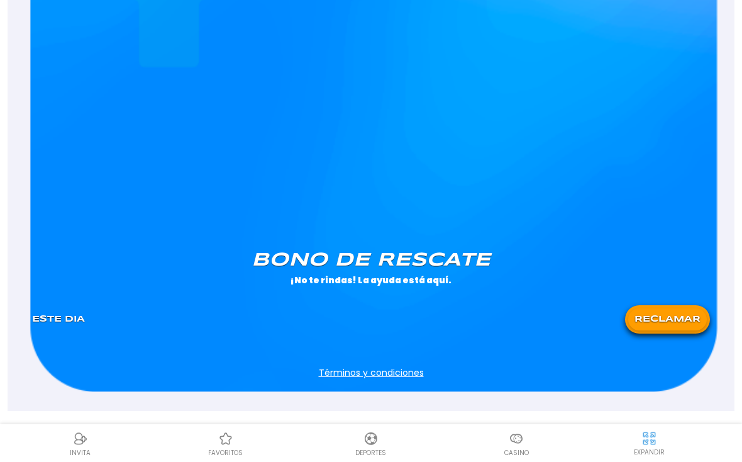
click at [523, 446] on img at bounding box center [516, 438] width 15 height 15
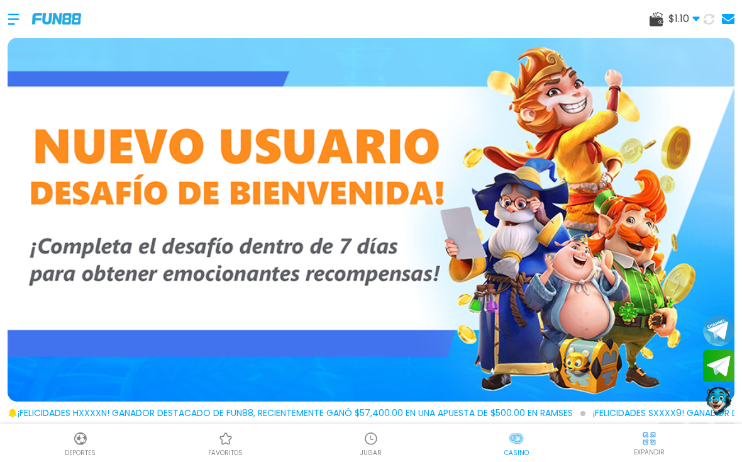
click at [704, 19] on use at bounding box center [708, 19] width 13 height 13
click at [711, 19] on icon at bounding box center [708, 19] width 13 height 13
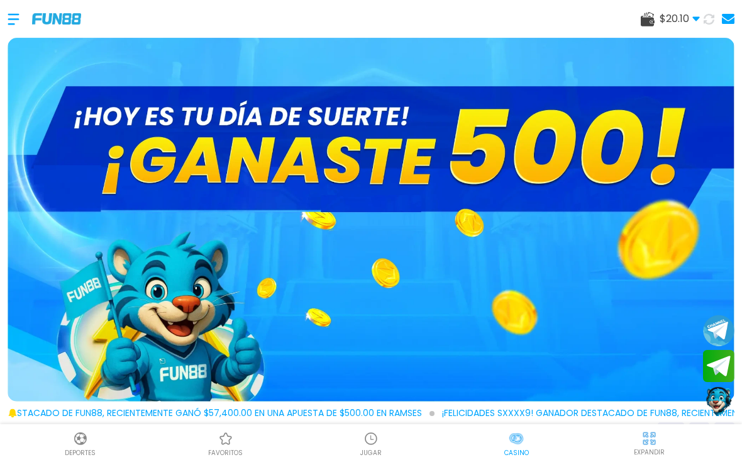
click at [374, 452] on p "JUGAR" at bounding box center [370, 452] width 21 height 9
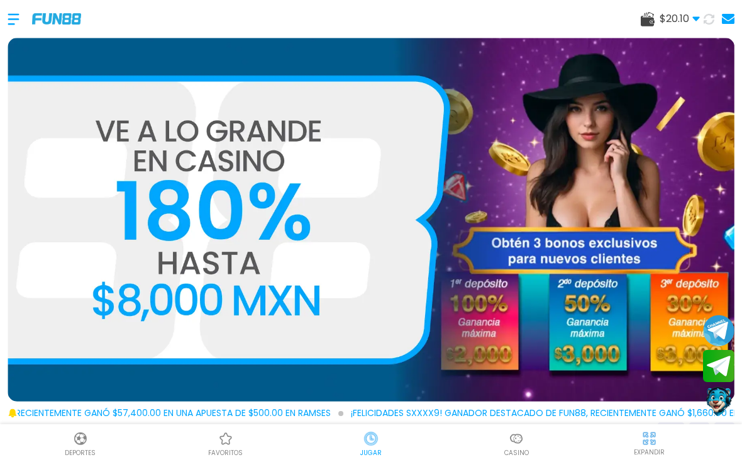
click at [377, 434] on img at bounding box center [370, 438] width 15 height 15
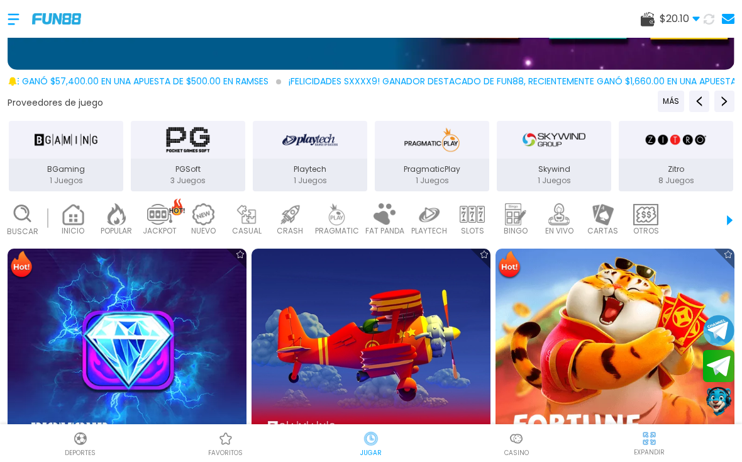
click at [218, 445] on img at bounding box center [225, 438] width 15 height 15
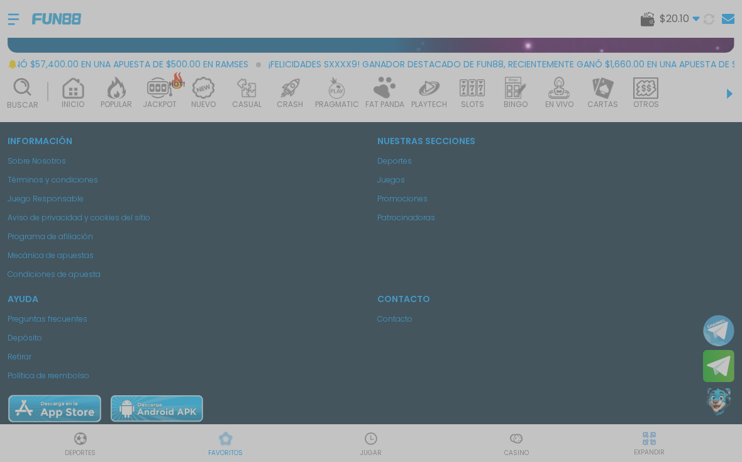
click at [550, 338] on div at bounding box center [371, 231] width 742 height 462
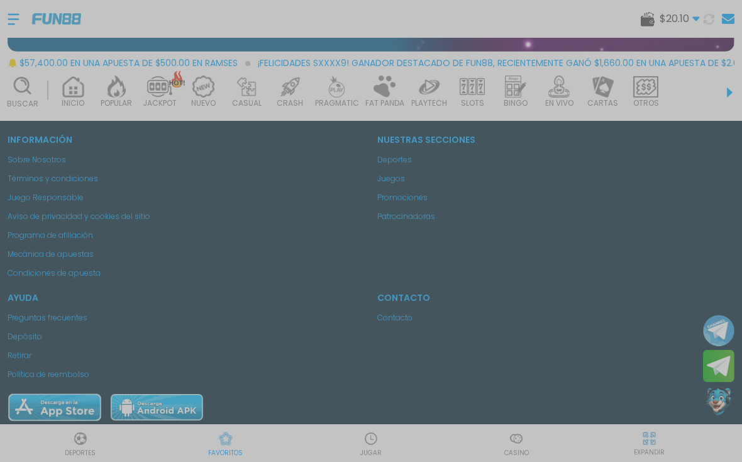
scroll to position [352, 0]
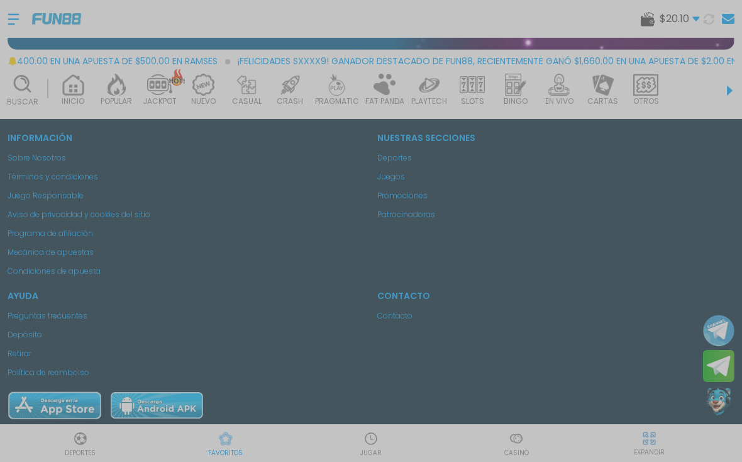
click at [380, 434] on div at bounding box center [371, 231] width 742 height 462
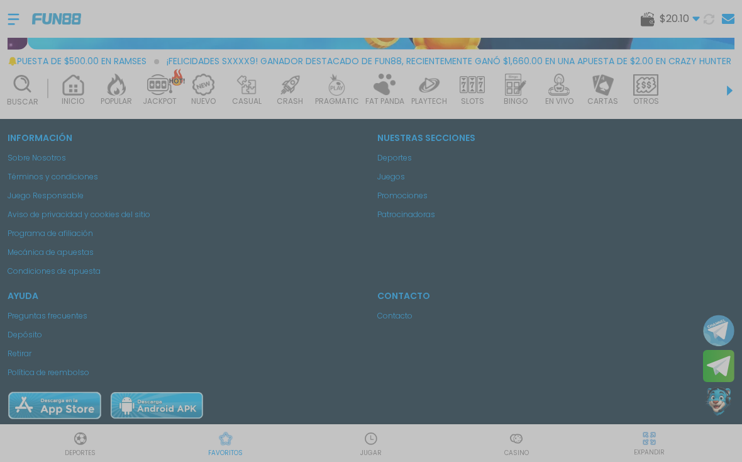
click at [370, 440] on div at bounding box center [371, 231] width 742 height 462
click at [377, 440] on div at bounding box center [371, 231] width 742 height 462
click at [376, 440] on div at bounding box center [371, 231] width 742 height 462
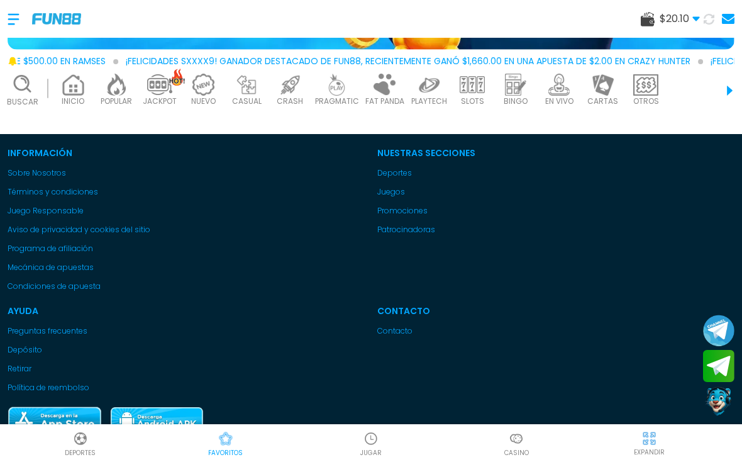
click at [377, 438] on img at bounding box center [370, 438] width 15 height 15
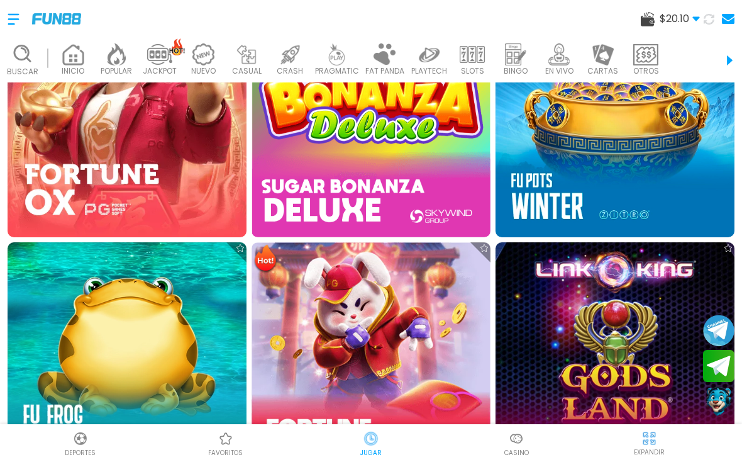
scroll to position [823, 0]
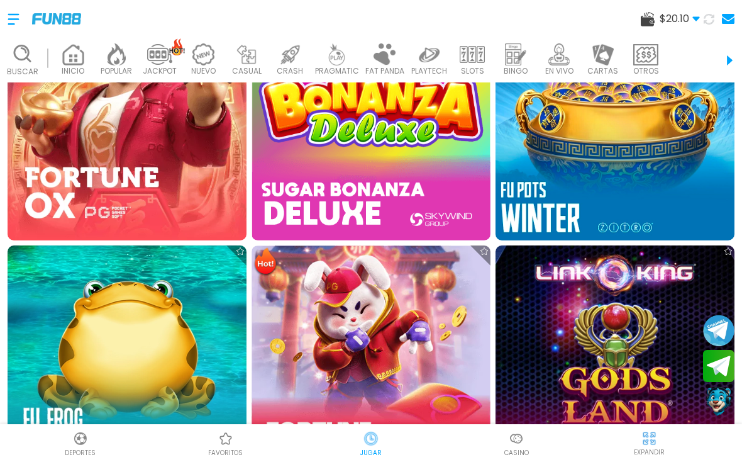
click at [585, 201] on img at bounding box center [615, 120] width 263 height 263
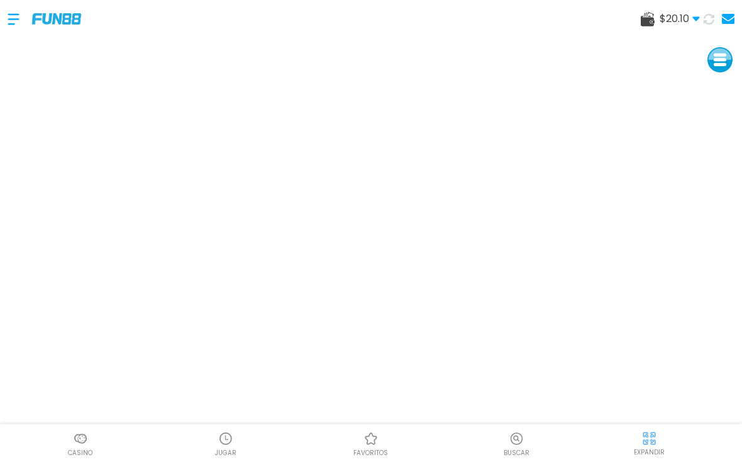
click at [650, 25] on use at bounding box center [648, 19] width 14 height 14
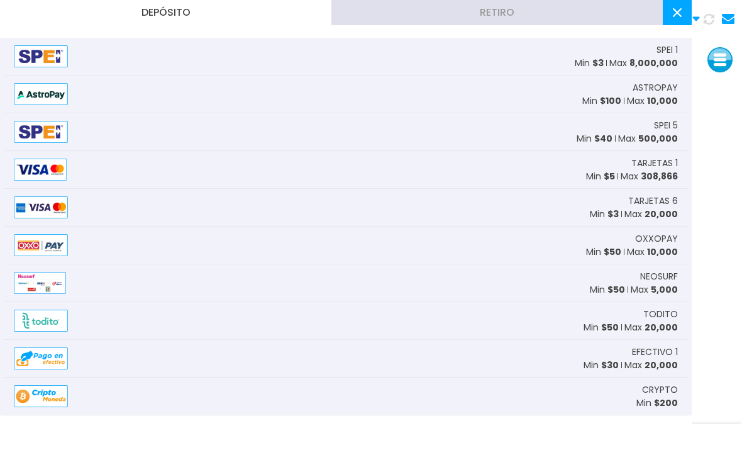
click at [38, 57] on img at bounding box center [41, 56] width 54 height 22
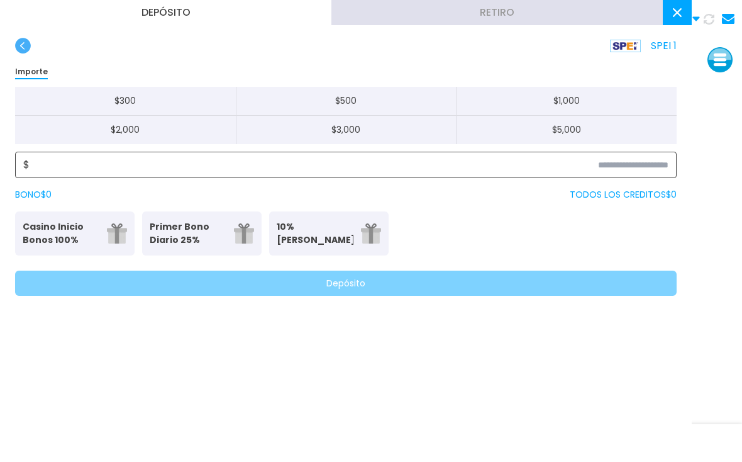
click at [111, 169] on input at bounding box center [349, 164] width 639 height 15
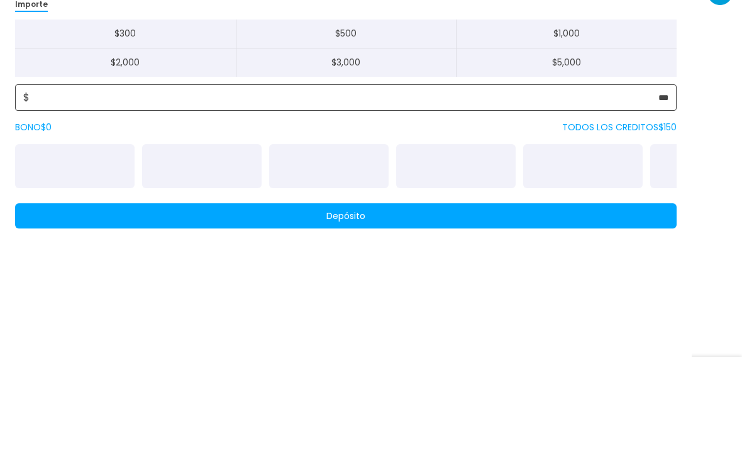
type input "***"
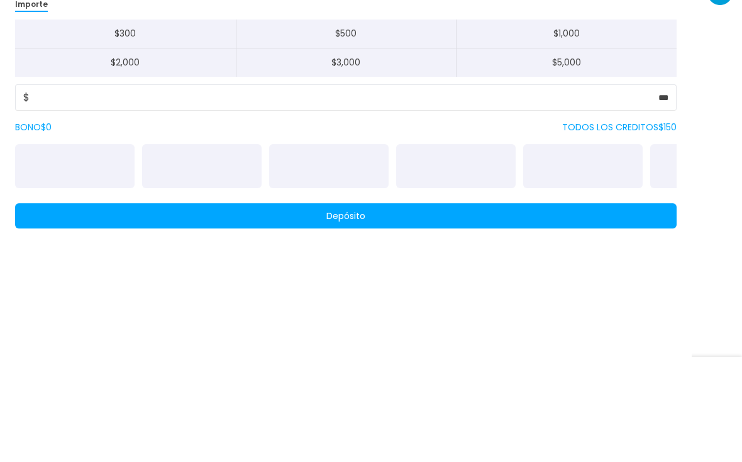
scroll to position [18, 0]
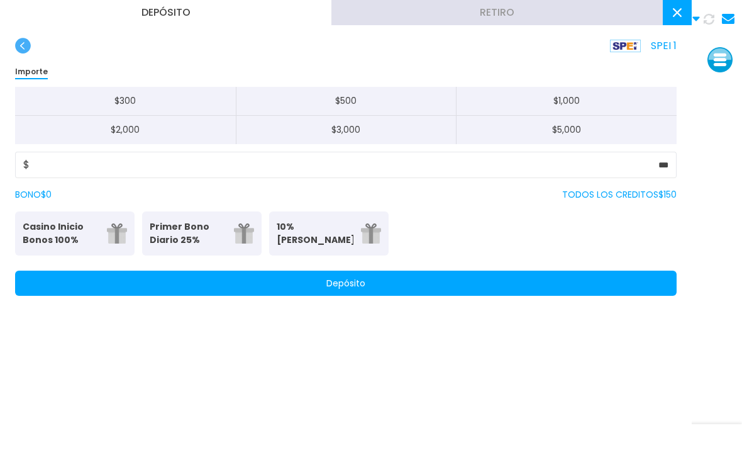
click at [143, 283] on button "Depósito" at bounding box center [346, 282] width 662 height 25
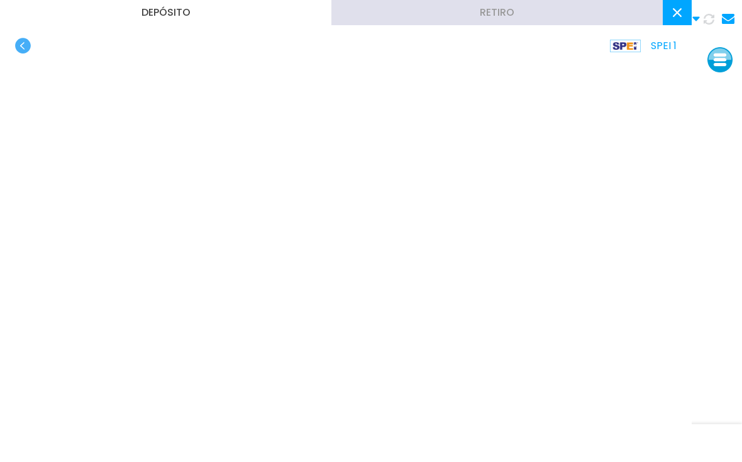
click at [680, 16] on use at bounding box center [677, 12] width 9 height 9
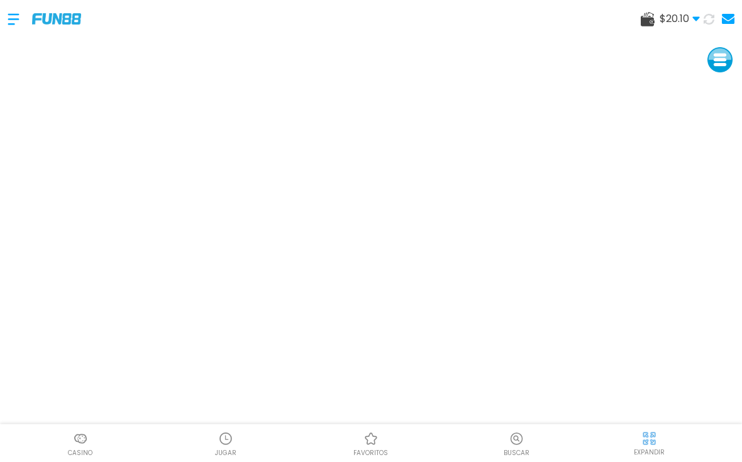
click at [703, 22] on button at bounding box center [709, 19] width 18 height 18
click at [59, 24] on img at bounding box center [56, 18] width 49 height 11
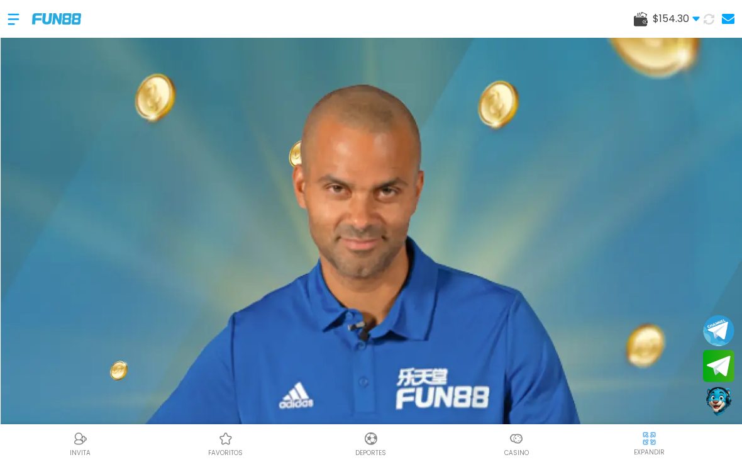
click at [522, 442] on img at bounding box center [516, 438] width 15 height 15
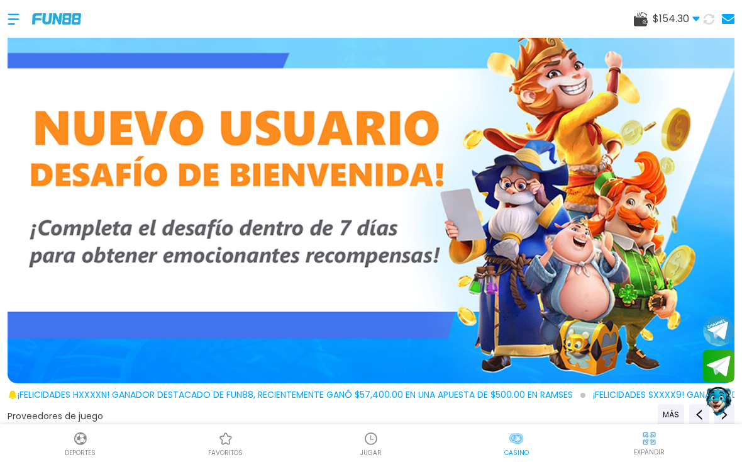
click at [645, 18] on use at bounding box center [641, 19] width 14 height 14
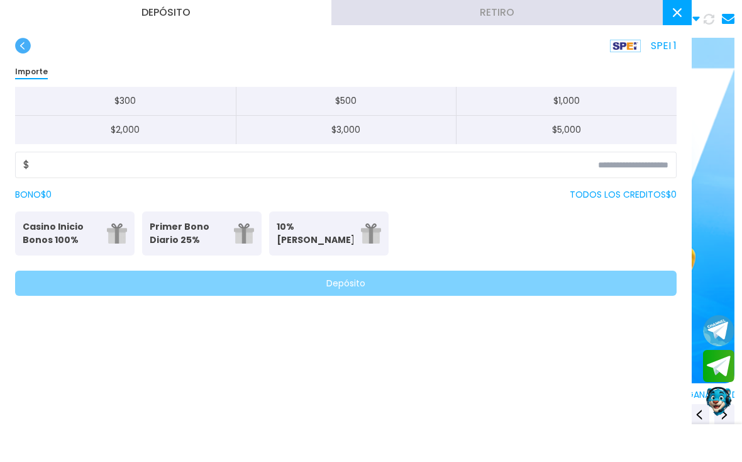
click at [407, 103] on button "$ 500" at bounding box center [346, 101] width 221 height 29
type input "***"
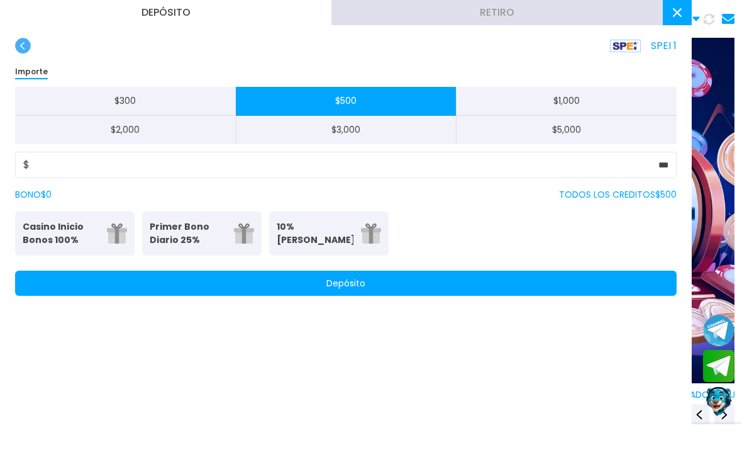
click at [278, 286] on button "Depósito" at bounding box center [346, 282] width 662 height 25
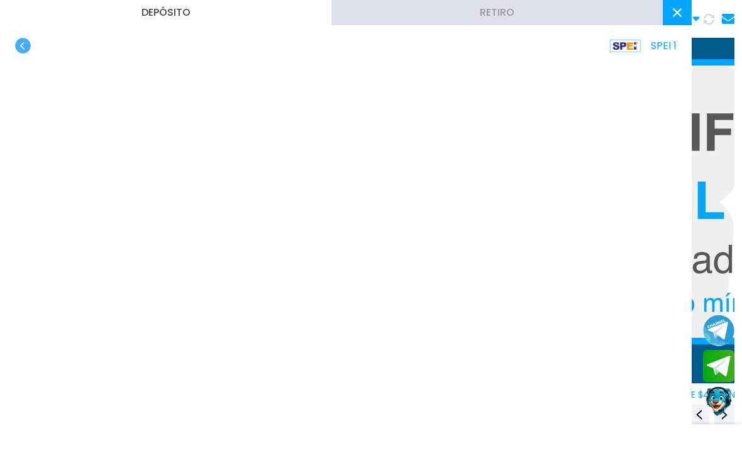
click at [27, 47] on use "button" at bounding box center [23, 46] width 16 height 16
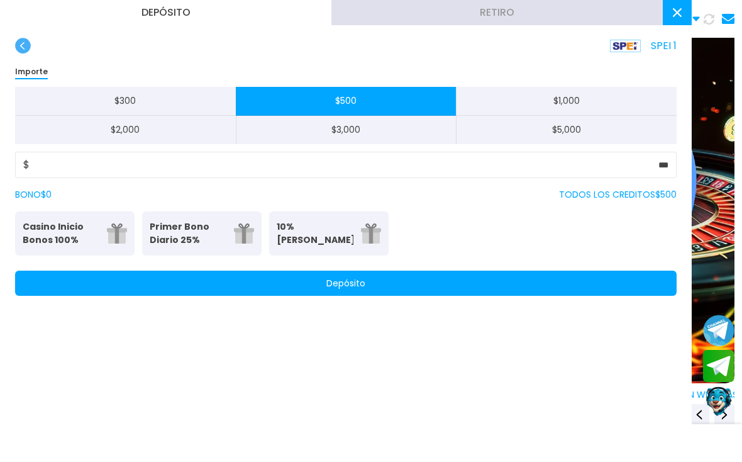
click at [155, 144] on button "$ 2,000" at bounding box center [125, 130] width 221 height 28
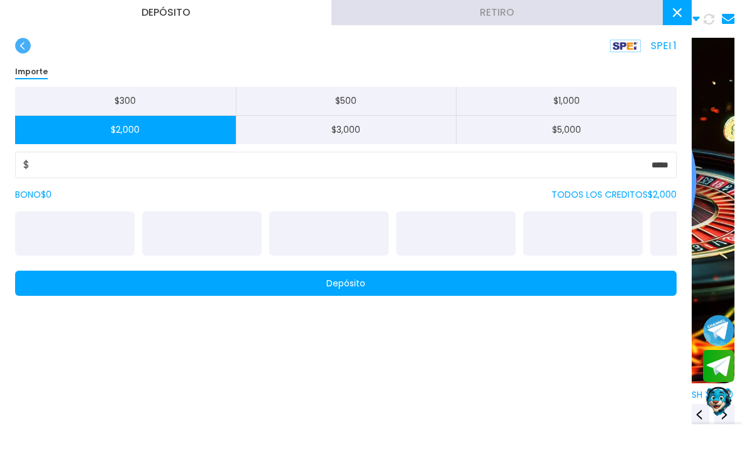
click at [111, 104] on button "$ 300" at bounding box center [125, 101] width 221 height 29
type input "***"
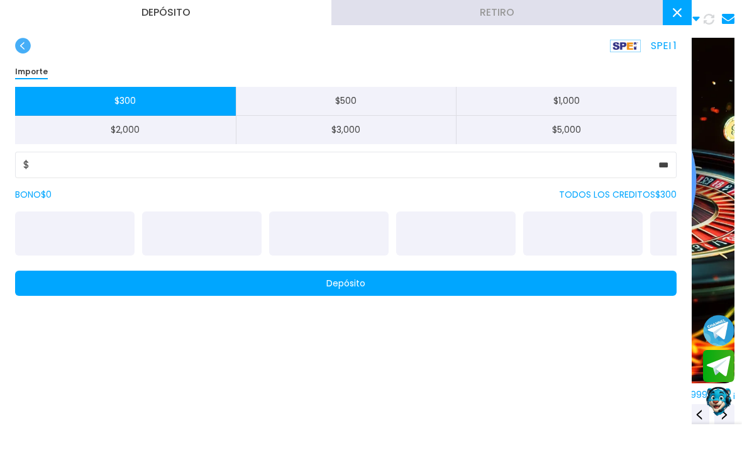
click at [165, 280] on button "Depósito" at bounding box center [346, 282] width 662 height 25
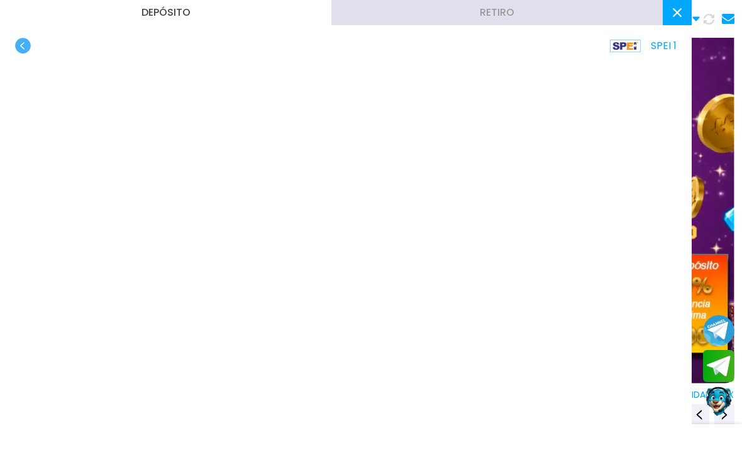
click at [667, 18] on button at bounding box center [677, 12] width 29 height 25
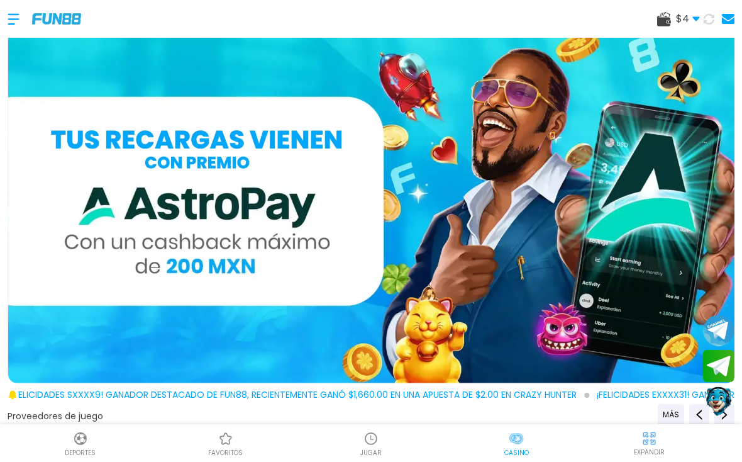
click at [707, 25] on button at bounding box center [709, 19] width 23 height 23
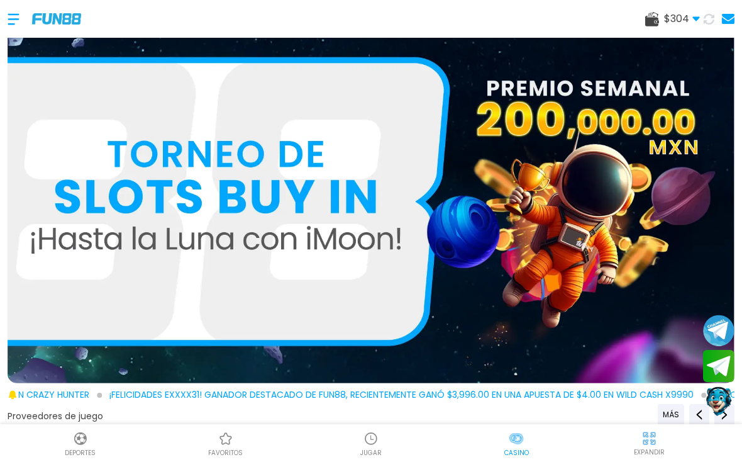
click at [377, 431] on img at bounding box center [370, 438] width 15 height 15
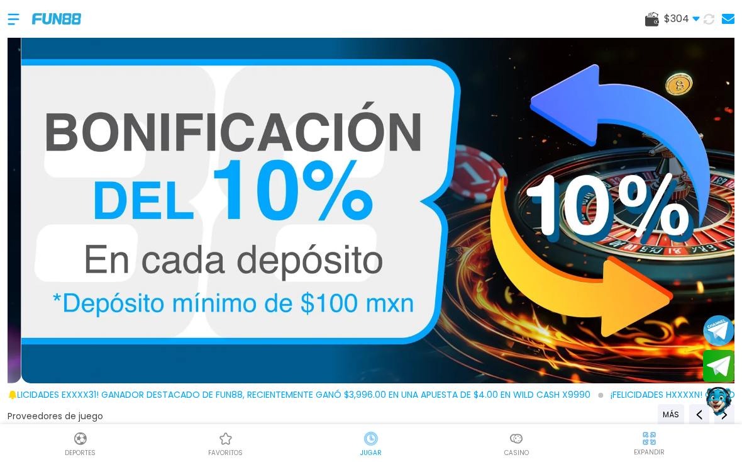
click at [377, 431] on img at bounding box center [370, 438] width 15 height 15
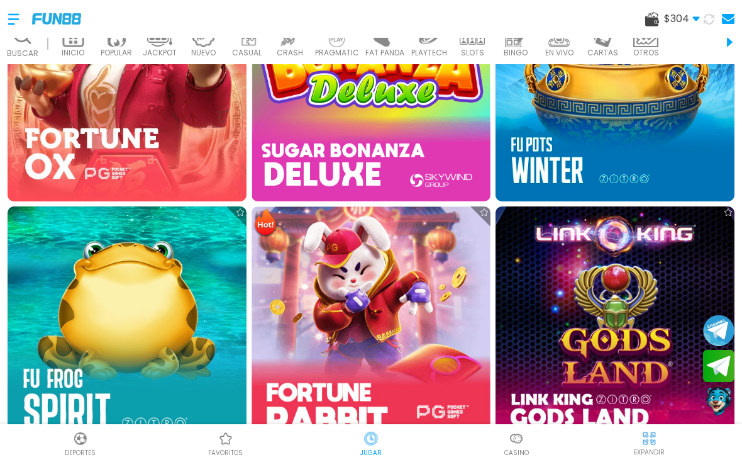
scroll to position [841, 0]
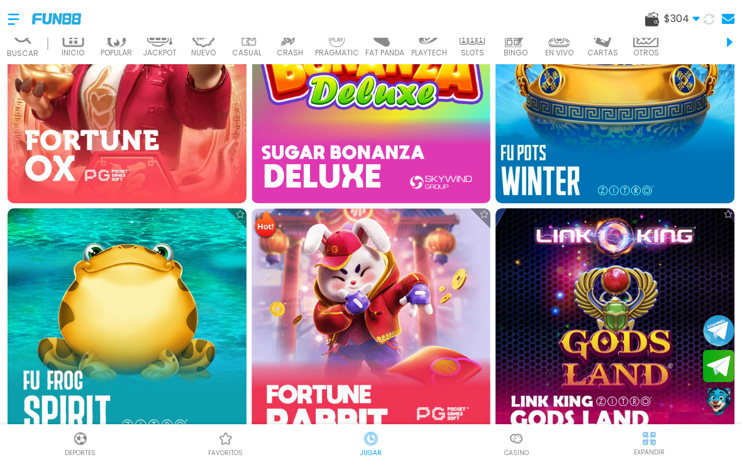
click at [607, 128] on img at bounding box center [615, 83] width 263 height 263
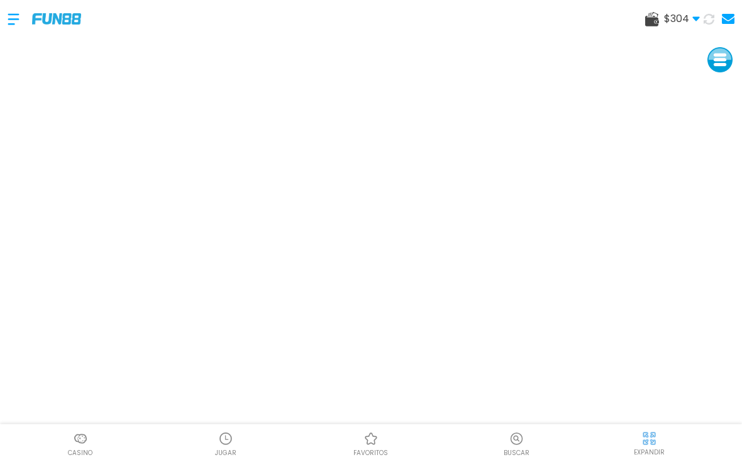
click at [652, 25] on use at bounding box center [652, 19] width 14 height 14
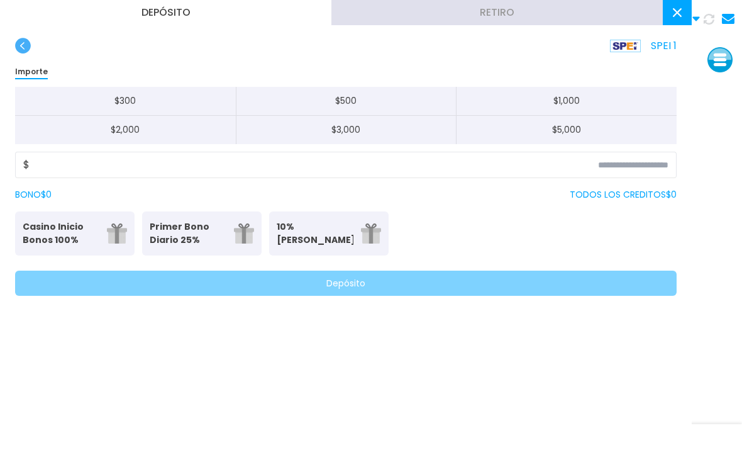
click at [121, 105] on button "$ 300" at bounding box center [125, 101] width 221 height 29
type input "***"
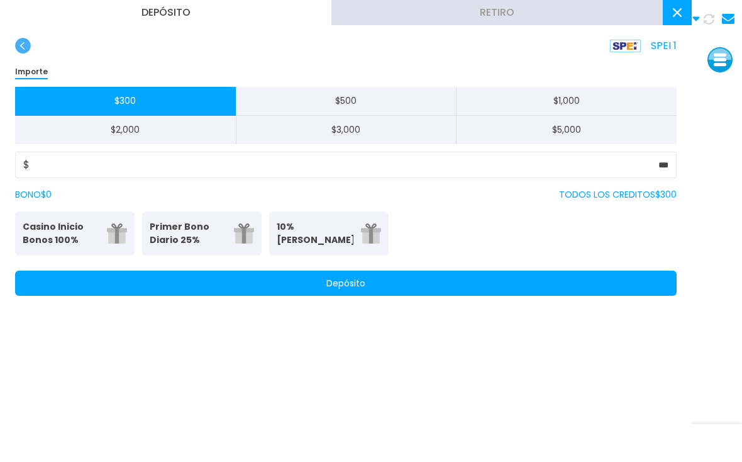
click at [170, 291] on button "Depósito" at bounding box center [346, 282] width 662 height 25
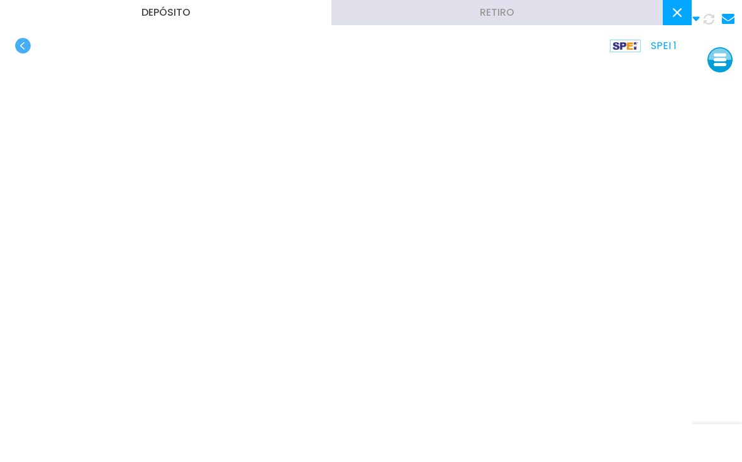
click at [670, 18] on button at bounding box center [677, 12] width 29 height 25
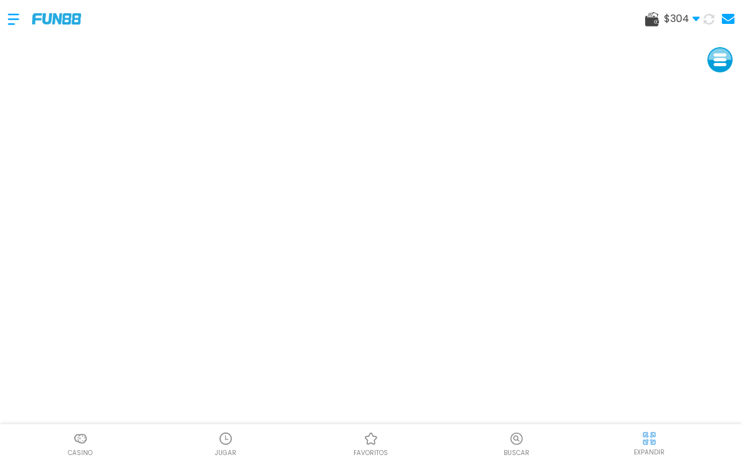
click at [706, 20] on use at bounding box center [709, 18] width 11 height 11
click at [52, 13] on img at bounding box center [56, 18] width 49 height 11
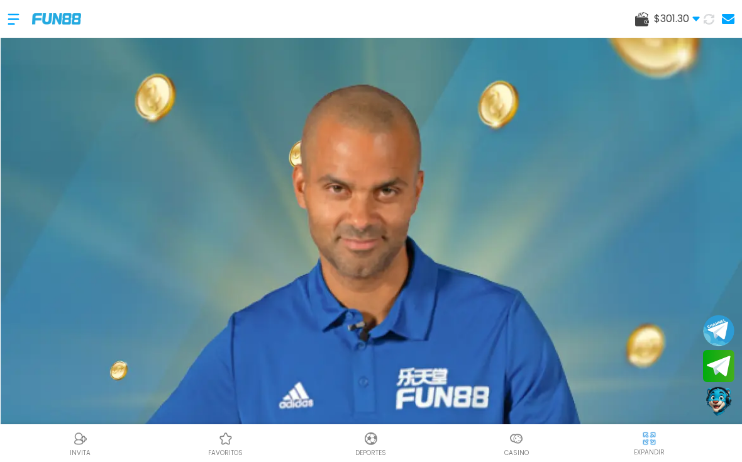
click at [522, 443] on img at bounding box center [516, 438] width 15 height 15
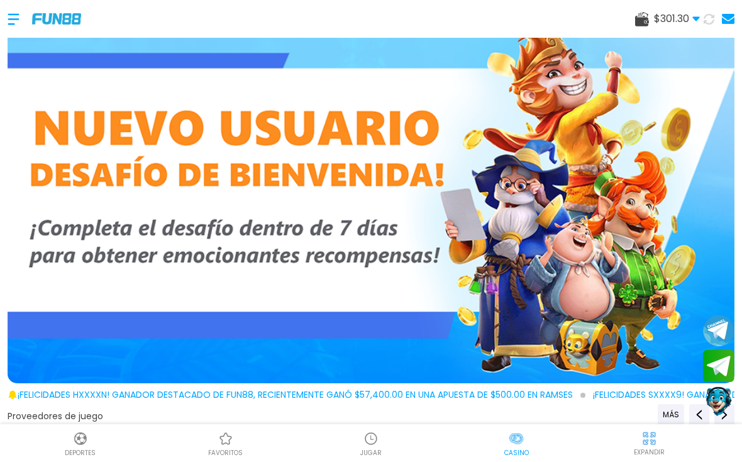
click at [365, 433] on img at bounding box center [370, 438] width 15 height 15
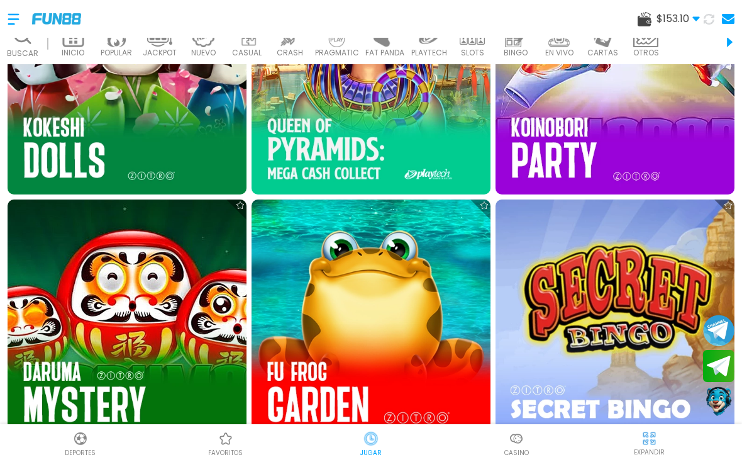
scroll to position [1337, 0]
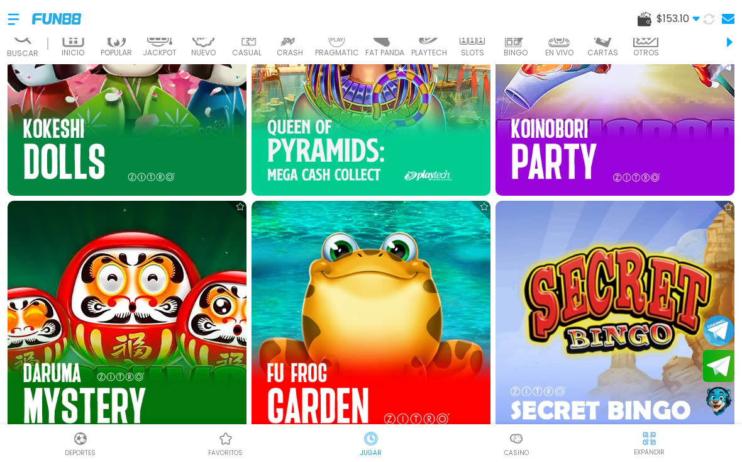
click at [399, 113] on img at bounding box center [371, 76] width 239 height 239
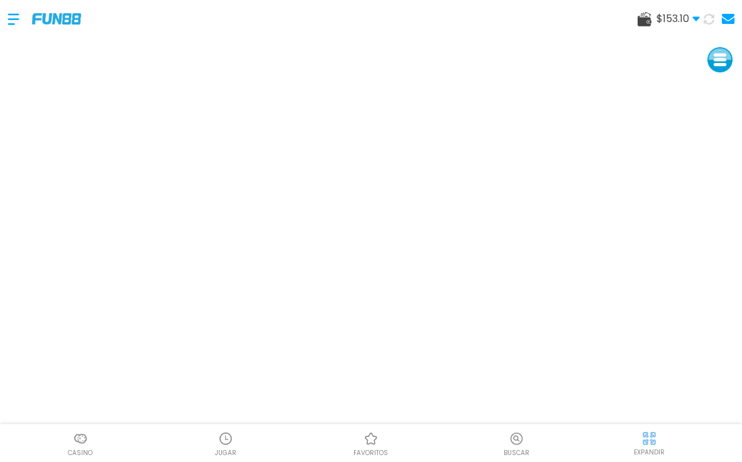
click at [73, 23] on img at bounding box center [56, 18] width 49 height 11
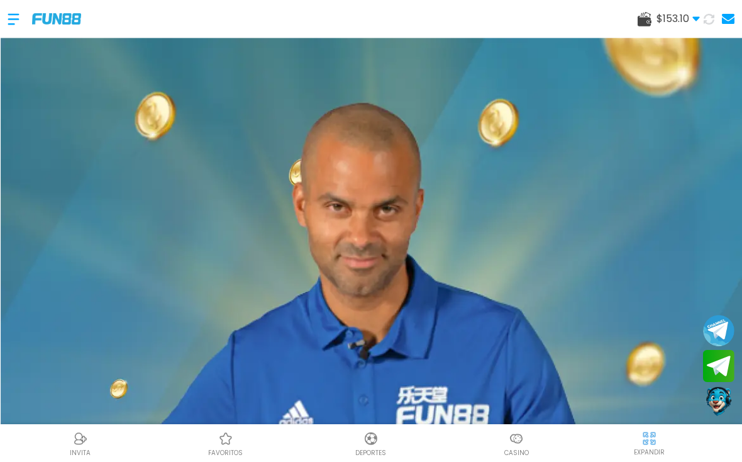
click at [717, 19] on button at bounding box center [709, 19] width 23 height 23
click at [16, 22] on div at bounding box center [20, 19] width 25 height 37
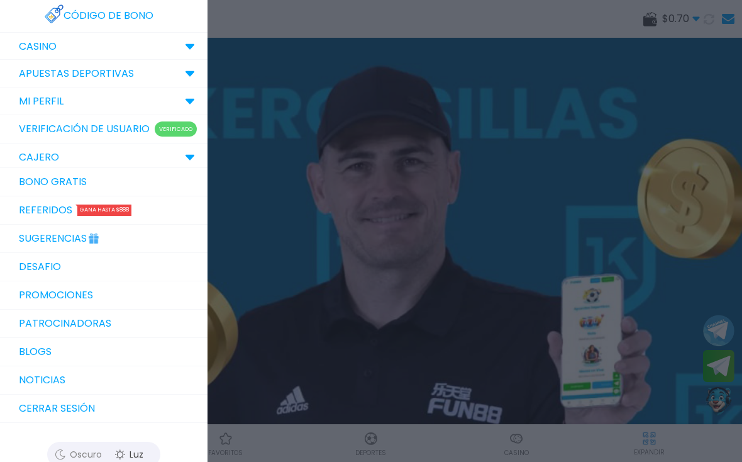
scroll to position [72, 0]
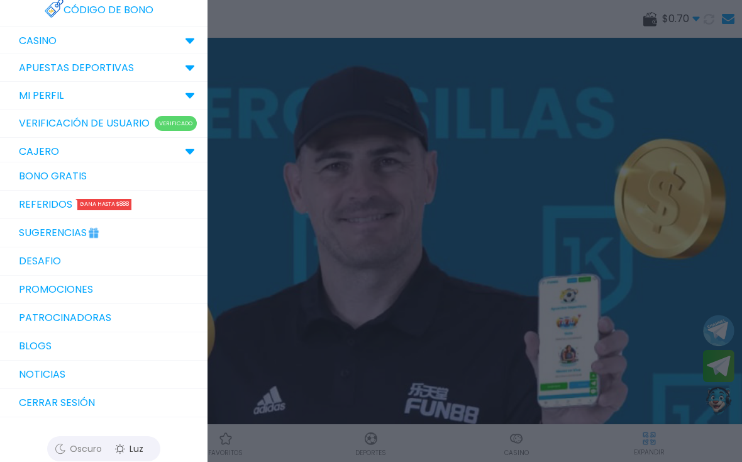
click at [35, 175] on link "Bono Gratis" at bounding box center [104, 176] width 208 height 28
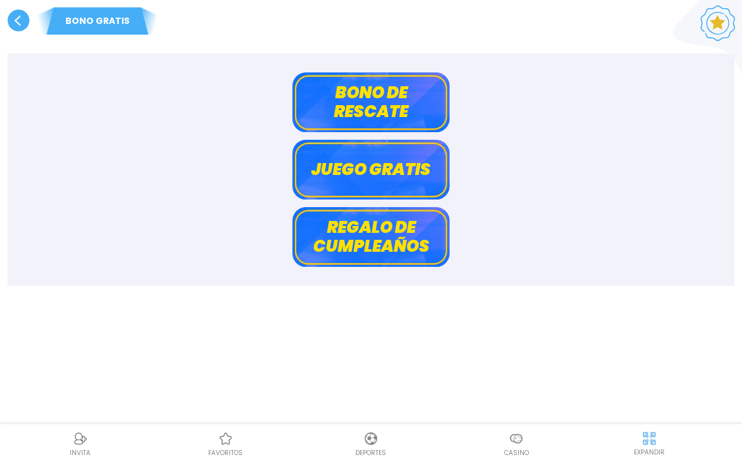
click at [391, 103] on button "Bono de rescate" at bounding box center [370, 102] width 157 height 60
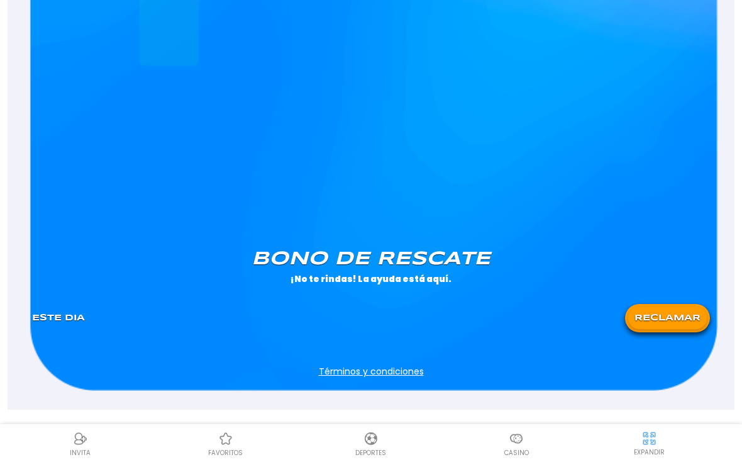
scroll to position [1035, 0]
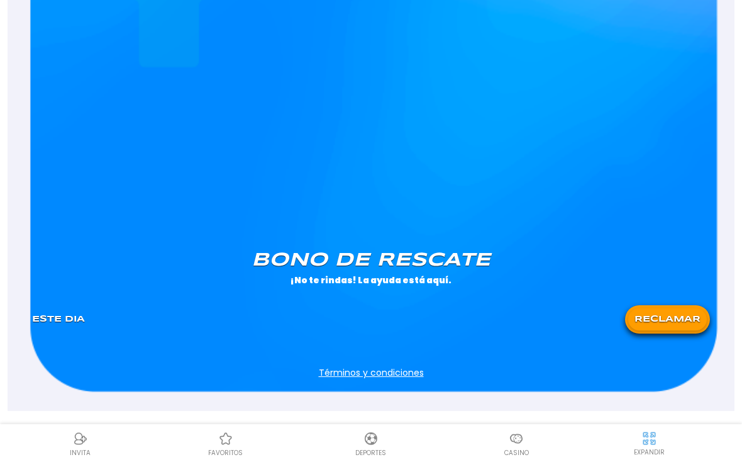
click at [660, 325] on button "RECLAMAR" at bounding box center [667, 319] width 79 height 22
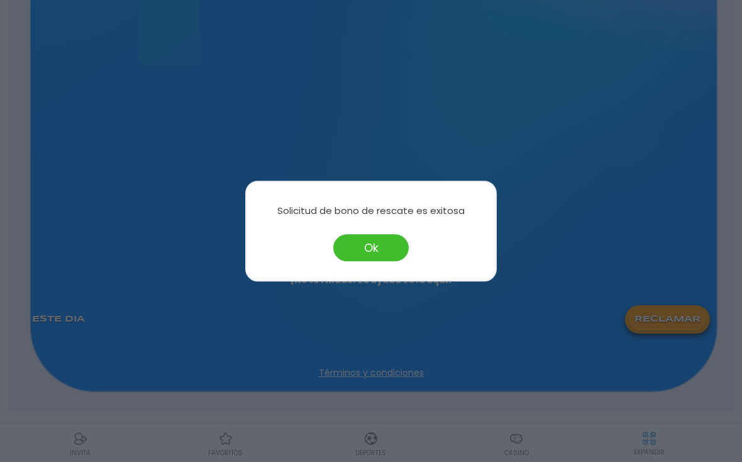
click at [380, 248] on button "Ok" at bounding box center [370, 247] width 75 height 27
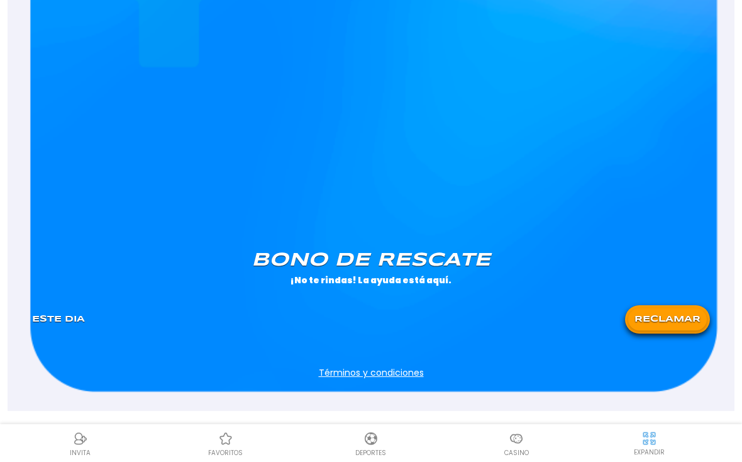
click at [518, 457] on p "Casino" at bounding box center [516, 452] width 25 height 9
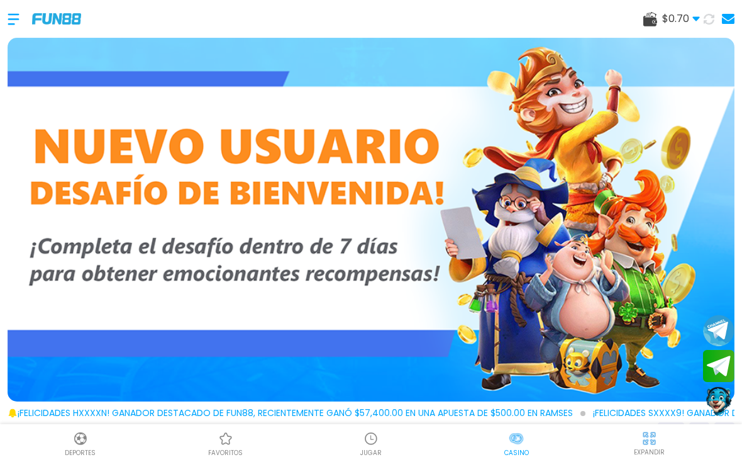
click at [711, 24] on use at bounding box center [709, 18] width 15 height 15
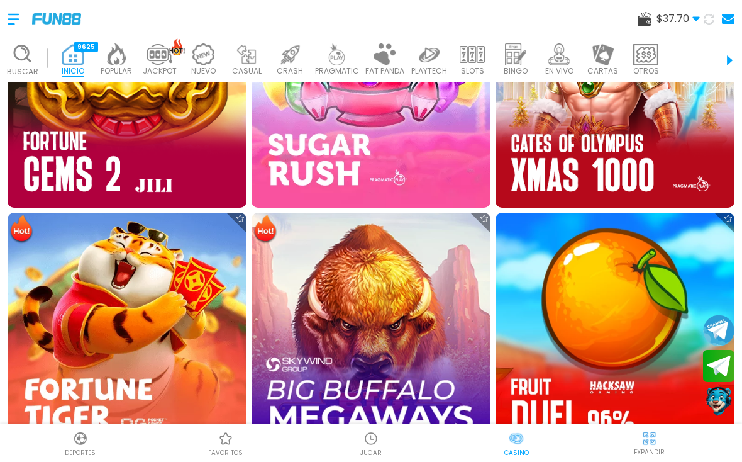
scroll to position [1580, 0]
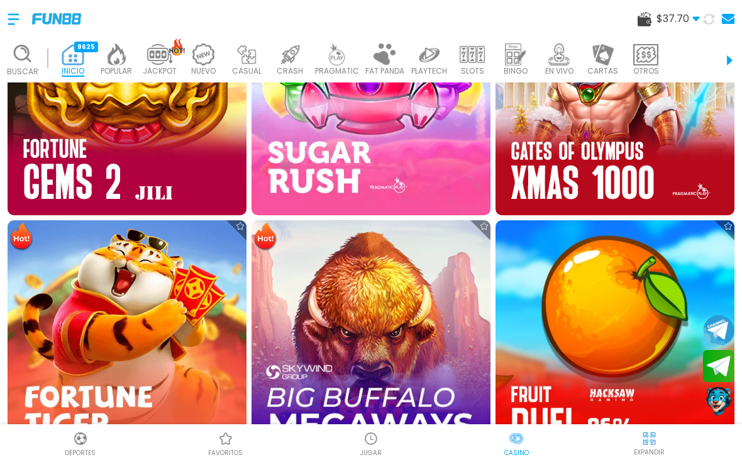
click at [377, 446] on img at bounding box center [370, 438] width 15 height 15
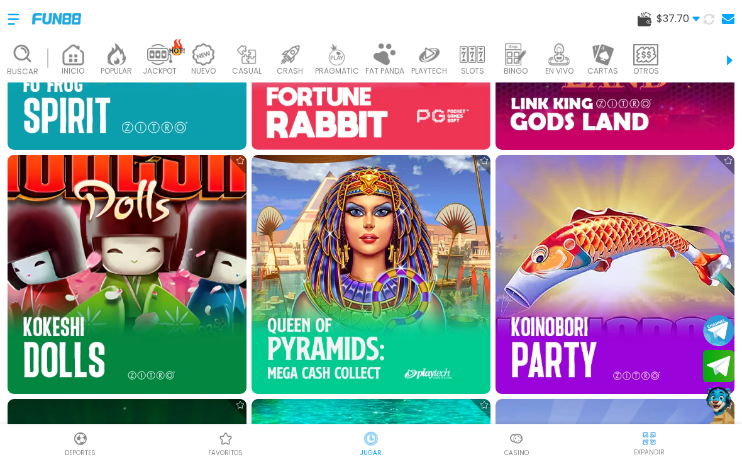
scroll to position [1166, 0]
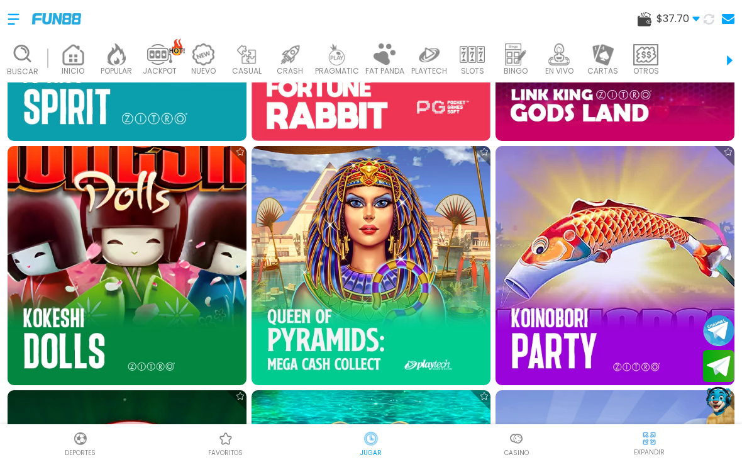
click at [635, 260] on img at bounding box center [615, 265] width 239 height 239
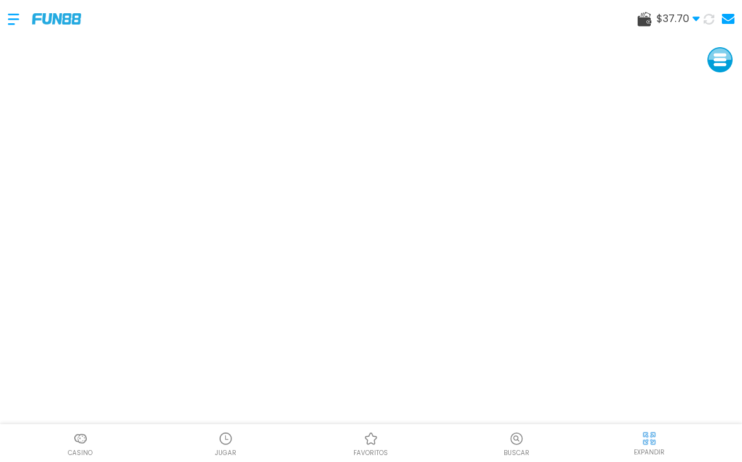
click at [79, 36] on div at bounding box center [45, 19] width 74 height 37
click at [52, 22] on img at bounding box center [56, 18] width 49 height 11
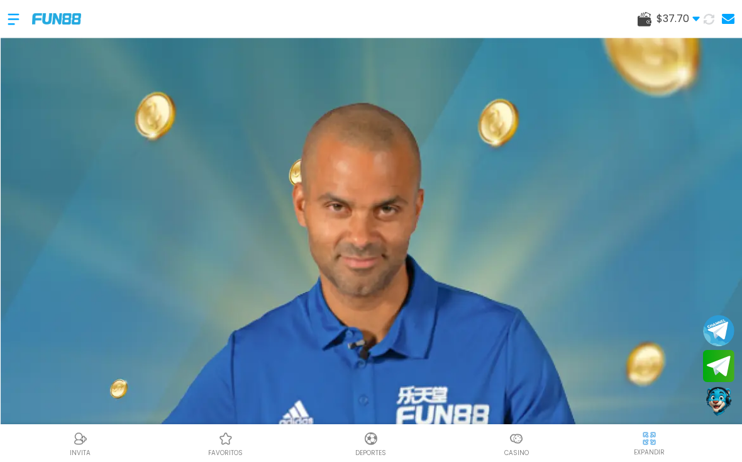
click at [645, 23] on use at bounding box center [645, 19] width 14 height 14
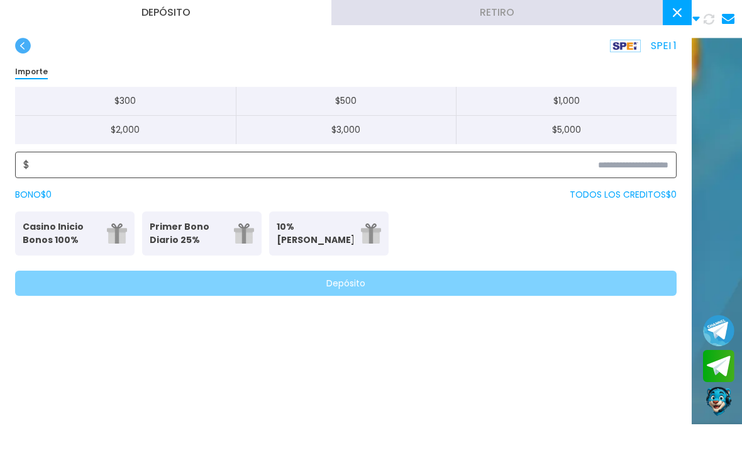
click at [121, 172] on input at bounding box center [349, 164] width 639 height 15
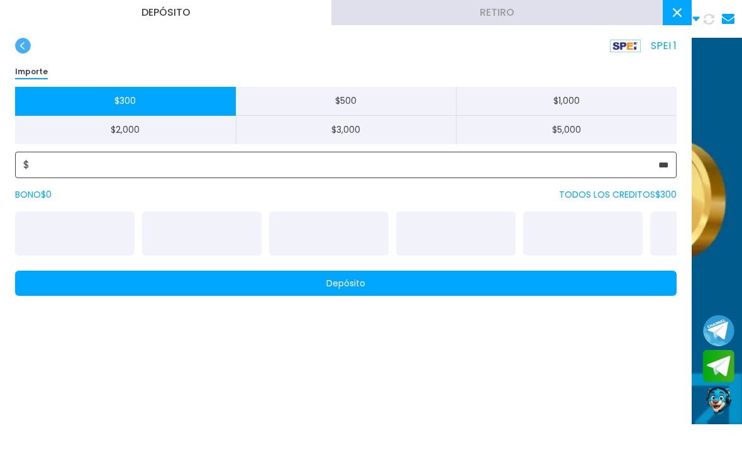
click at [675, 141] on button "$ 5,000" at bounding box center [566, 130] width 221 height 28
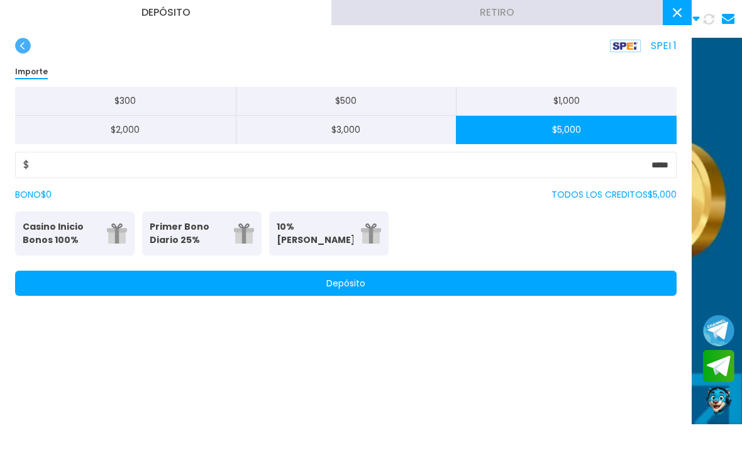
click at [107, 103] on button "$ 300" at bounding box center [125, 101] width 221 height 29
type input "***"
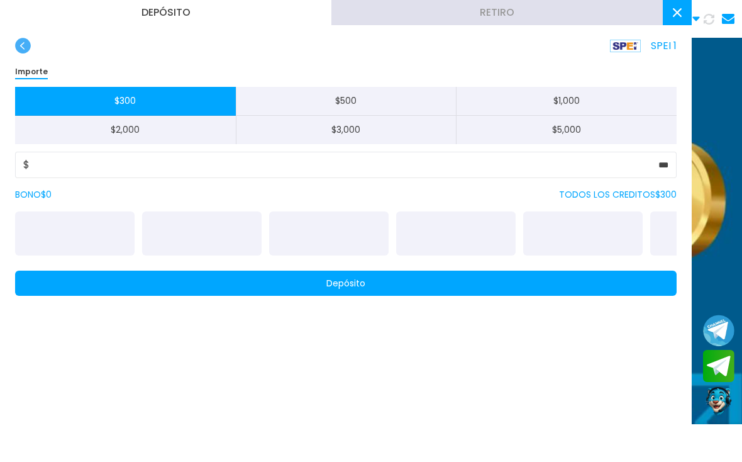
click at [589, 277] on button "Depósito" at bounding box center [346, 282] width 662 height 25
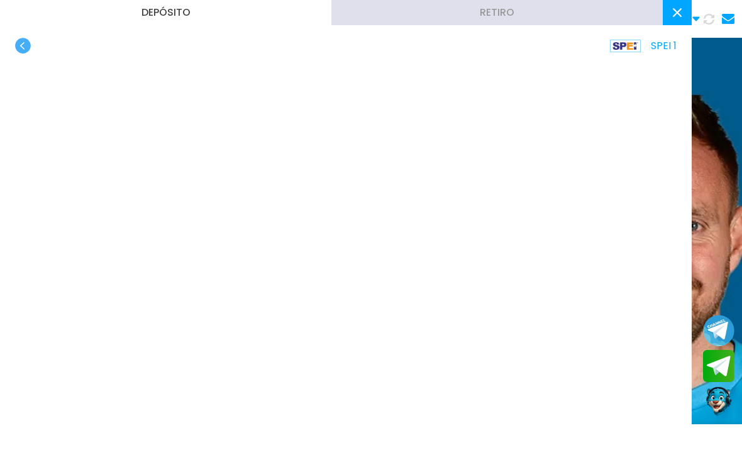
click at [673, 18] on button at bounding box center [677, 12] width 29 height 25
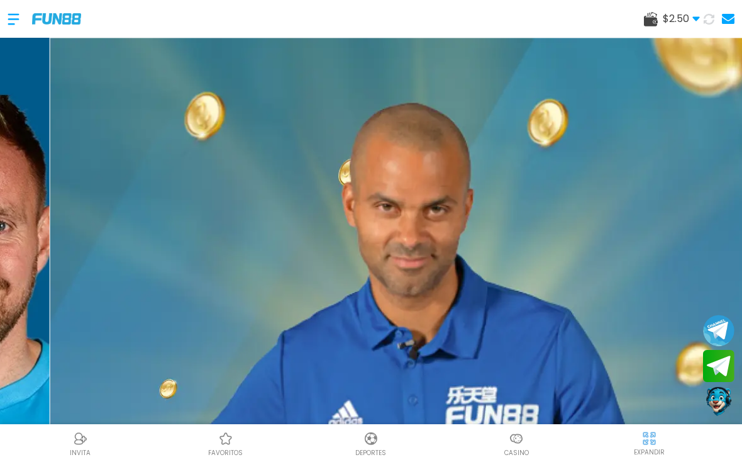
click at [703, 21] on button at bounding box center [709, 18] width 25 height 25
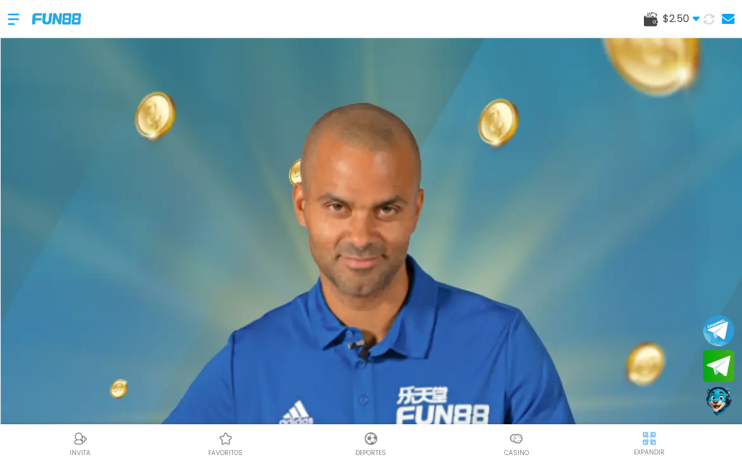
click at [524, 446] on img at bounding box center [516, 438] width 15 height 15
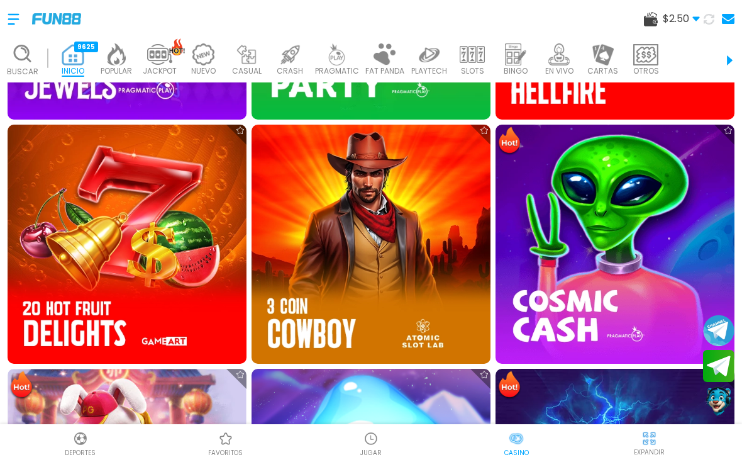
scroll to position [701, 0]
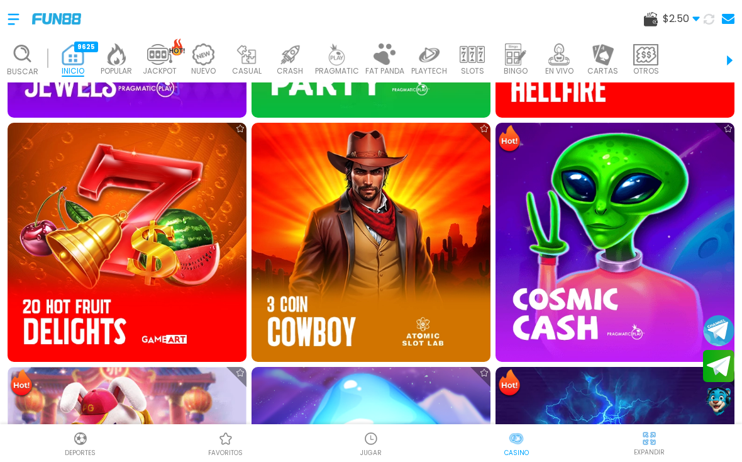
click at [704, 21] on icon at bounding box center [709, 19] width 14 height 14
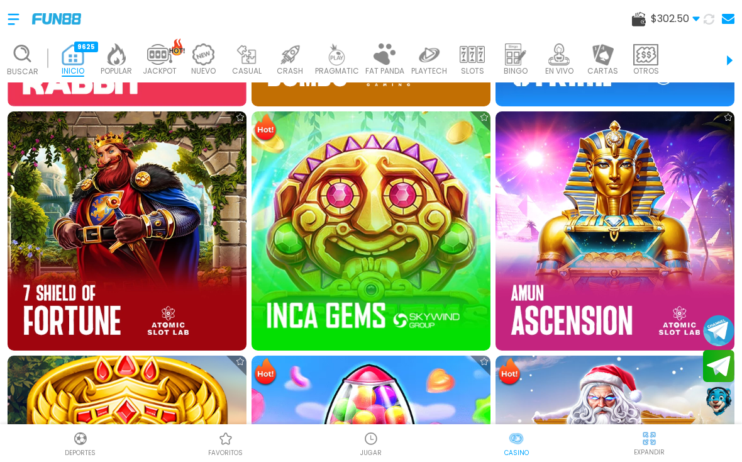
scroll to position [1222, 0]
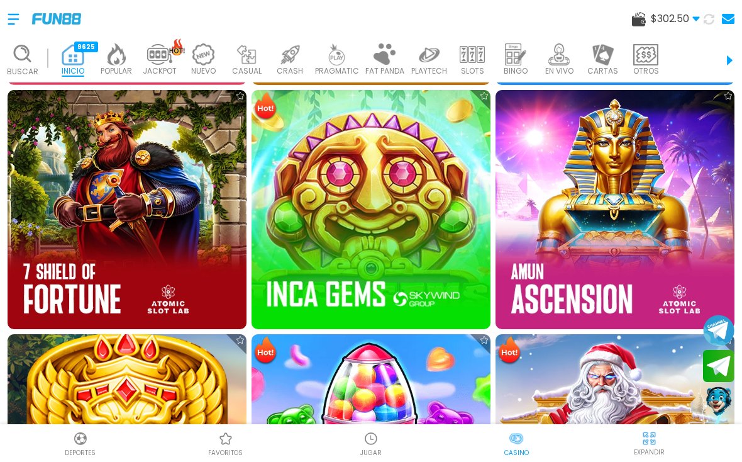
click at [350, 457] on div "JUGAR" at bounding box center [370, 443] width 145 height 28
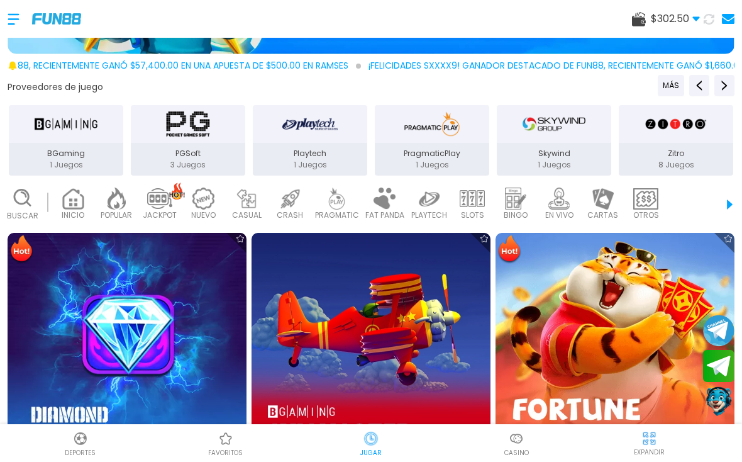
click at [514, 457] on p "Casino" at bounding box center [516, 452] width 25 height 9
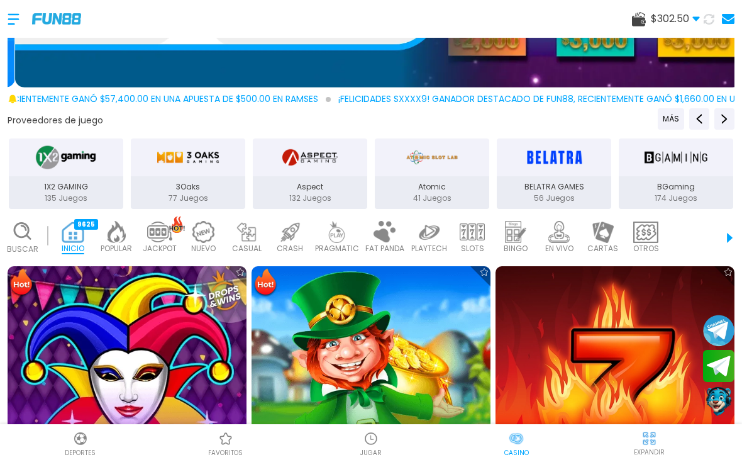
scroll to position [313, 0]
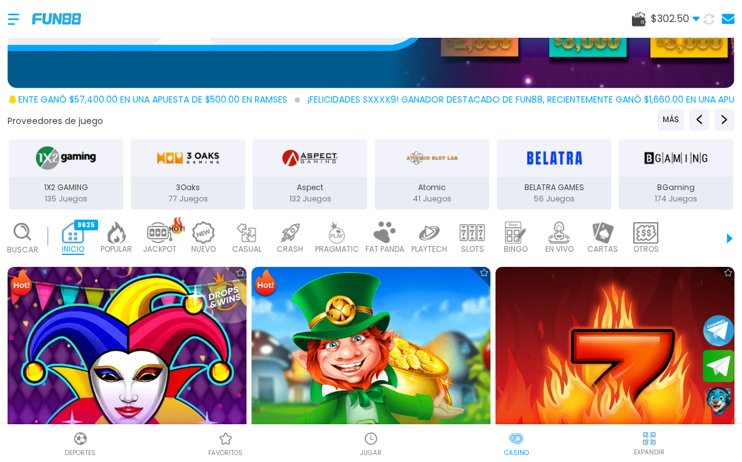
click at [29, 232] on use at bounding box center [22, 231] width 16 height 16
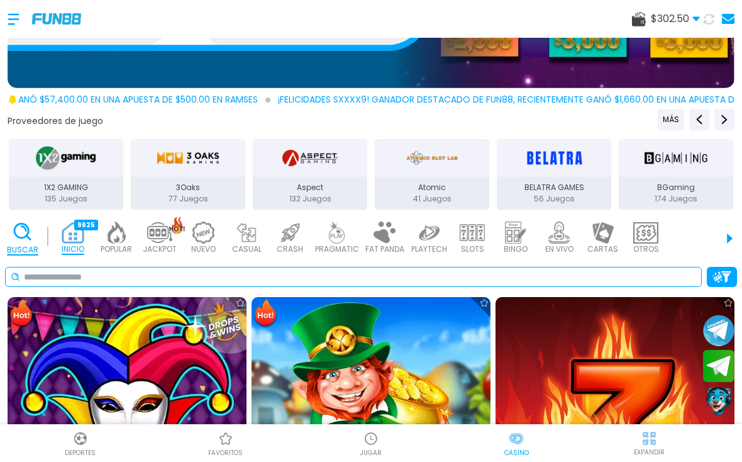
click at [340, 271] on input at bounding box center [360, 276] width 672 height 13
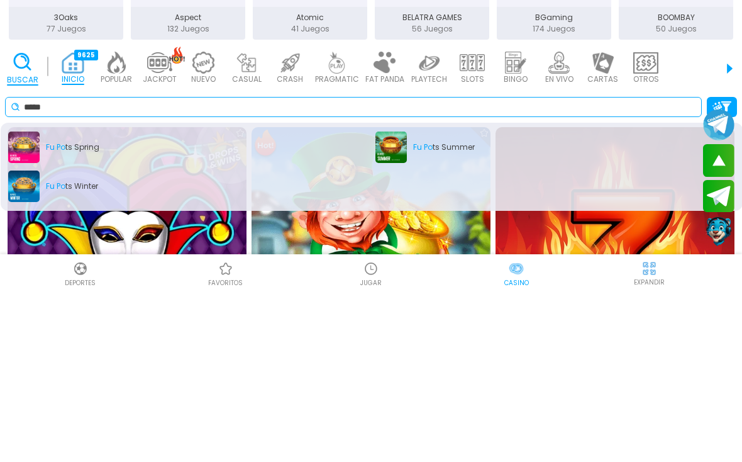
type input "*****"
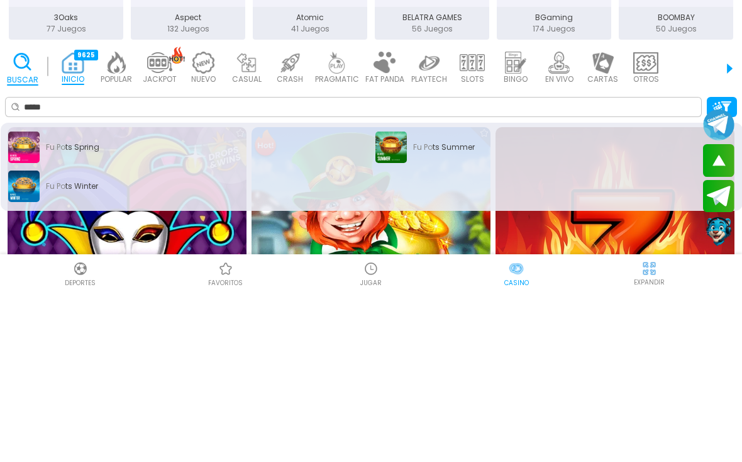
click at [386, 301] on div "Fu Po ts Summer" at bounding box center [555, 316] width 360 height 31
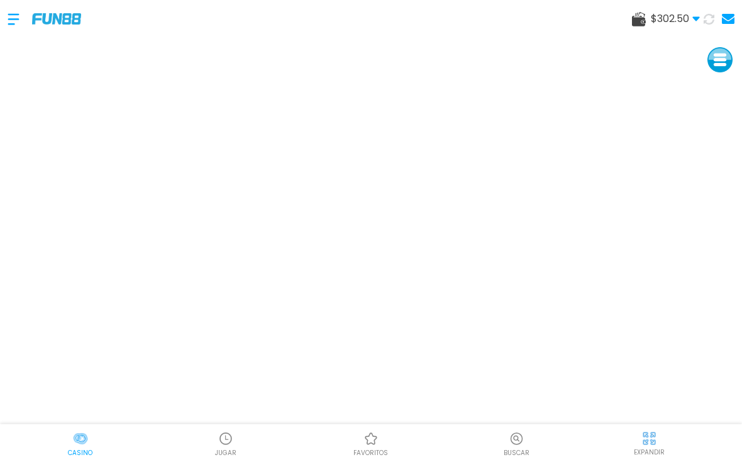
click at [707, 17] on icon at bounding box center [709, 19] width 11 height 11
click at [630, 21] on use at bounding box center [633, 19] width 14 height 14
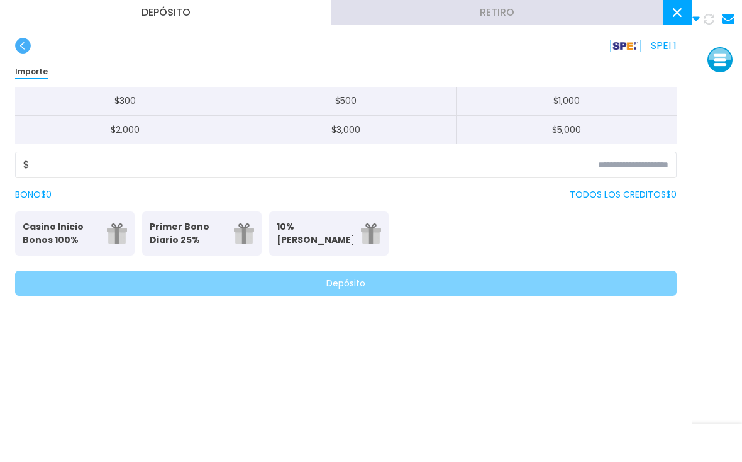
click at [496, 13] on button "Retiro" at bounding box center [496, 12] width 331 height 25
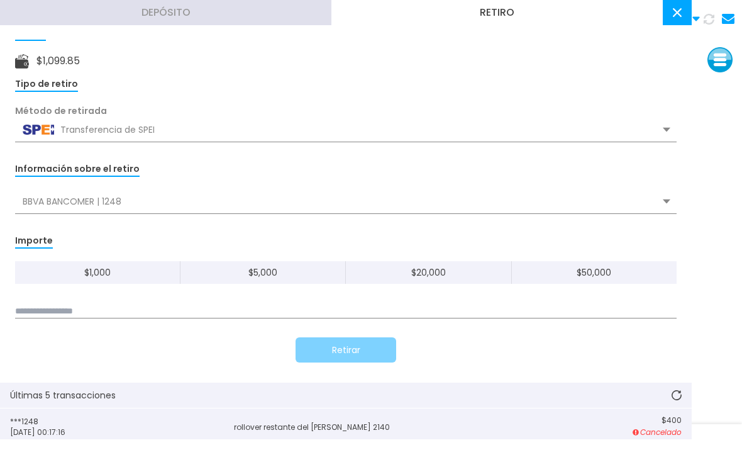
scroll to position [37, 0]
click at [201, 308] on input at bounding box center [346, 311] width 662 height 14
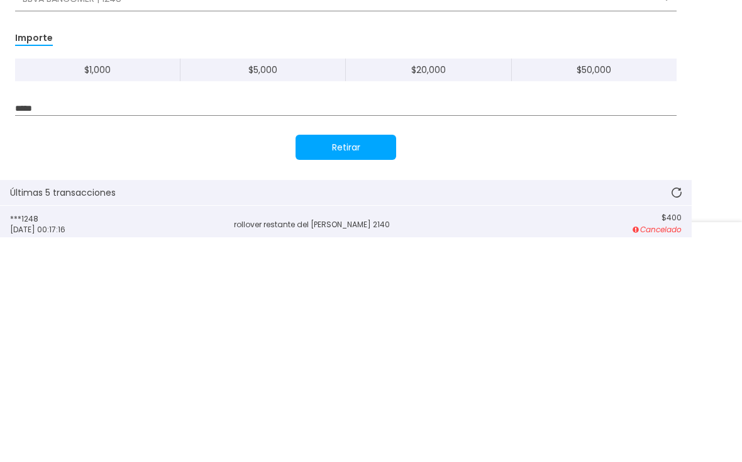
click at [56, 336] on div "Retirar" at bounding box center [346, 348] width 662 height 25
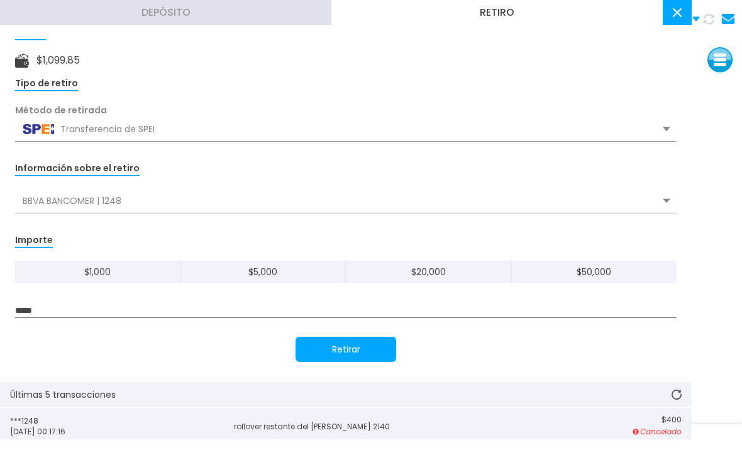
click at [84, 311] on input "*****" at bounding box center [346, 311] width 662 height 14
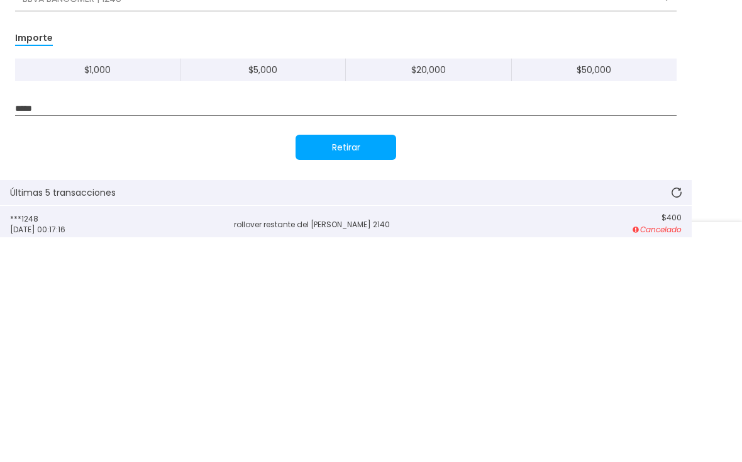
type input "*****"
click at [562, 336] on div "Retirar" at bounding box center [346, 348] width 662 height 25
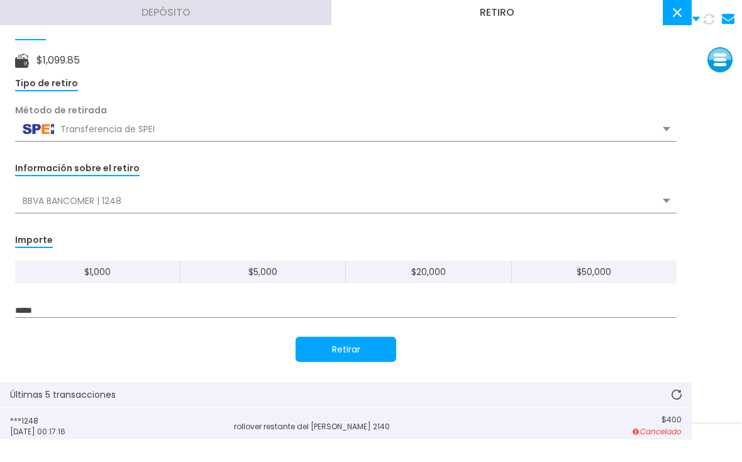
click at [673, 13] on icon at bounding box center [677, 12] width 9 height 9
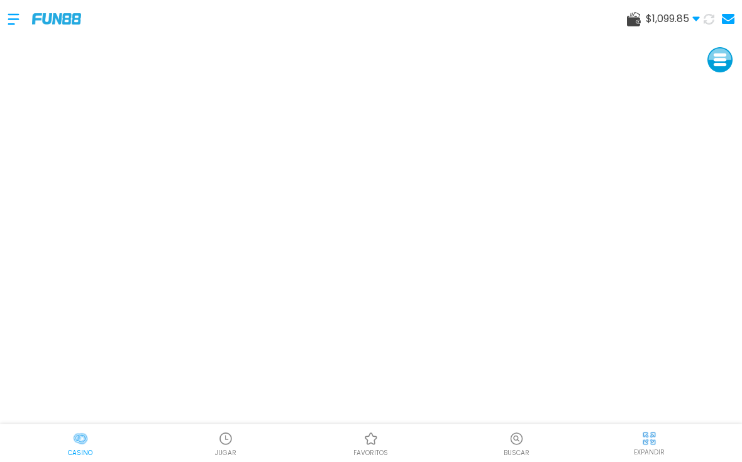
scroll to position [0, 0]
click at [55, 16] on img at bounding box center [56, 18] width 49 height 11
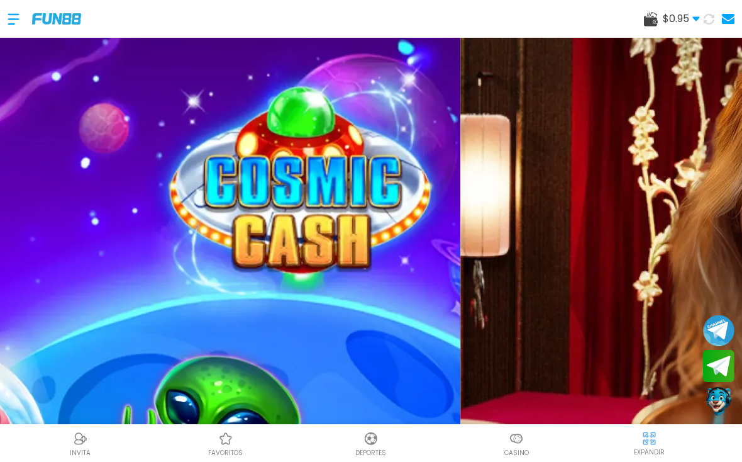
click at [19, 24] on div at bounding box center [20, 19] width 25 height 37
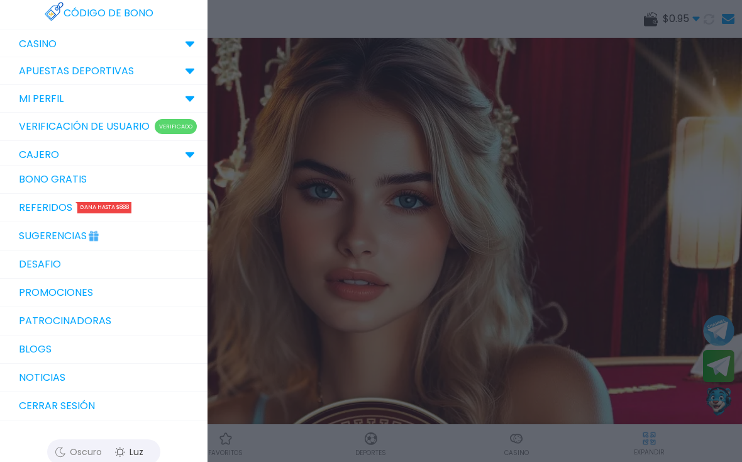
scroll to position [73, 0]
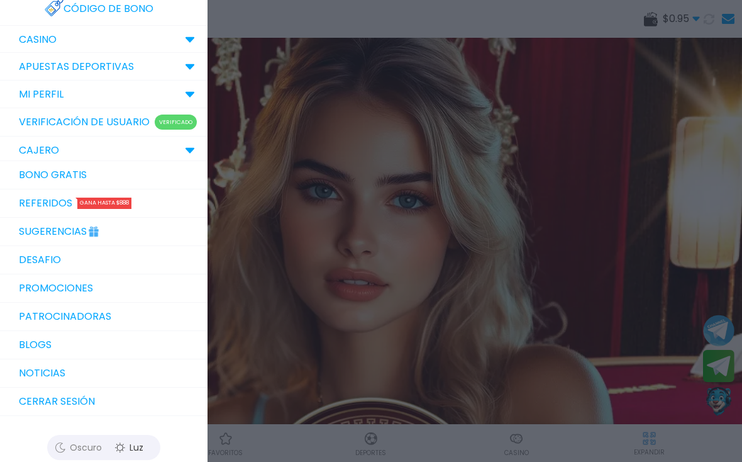
click at [29, 177] on link "Bono Gratis" at bounding box center [104, 175] width 208 height 28
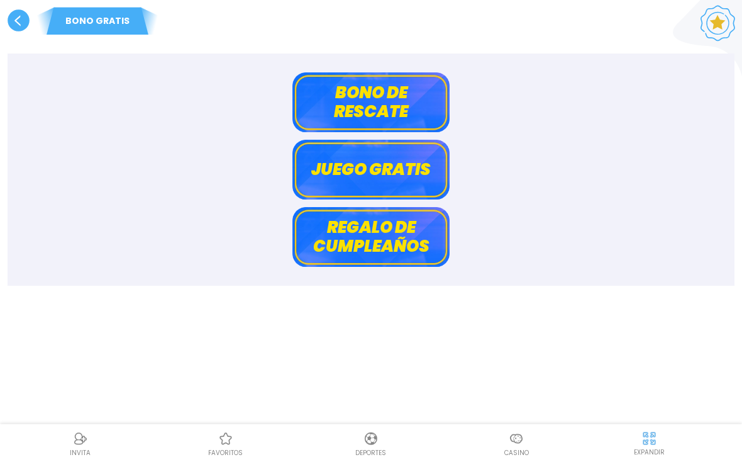
click at [401, 101] on button "Bono de rescate" at bounding box center [370, 102] width 157 height 60
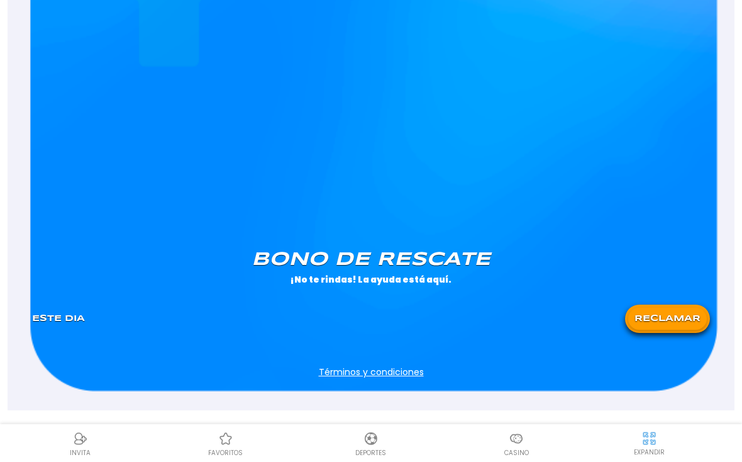
scroll to position [1035, 0]
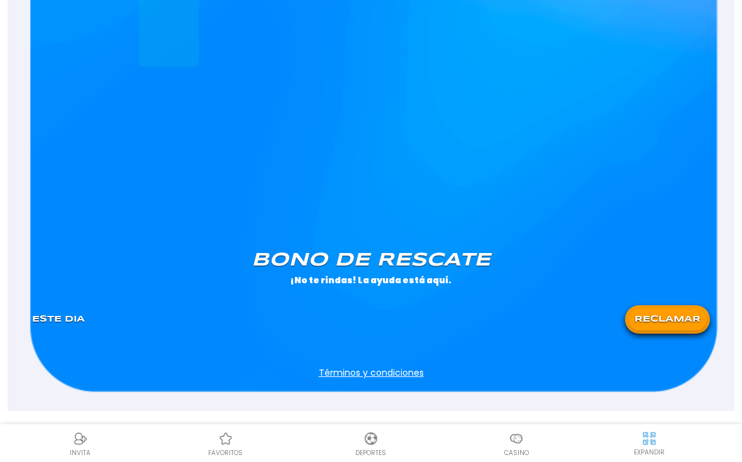
click at [672, 325] on button "RECLAMAR" at bounding box center [667, 319] width 79 height 22
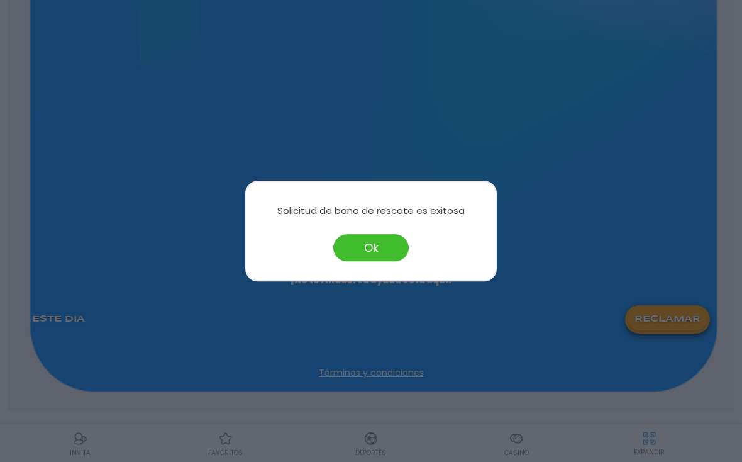
click at [382, 256] on button "Ok" at bounding box center [370, 247] width 75 height 27
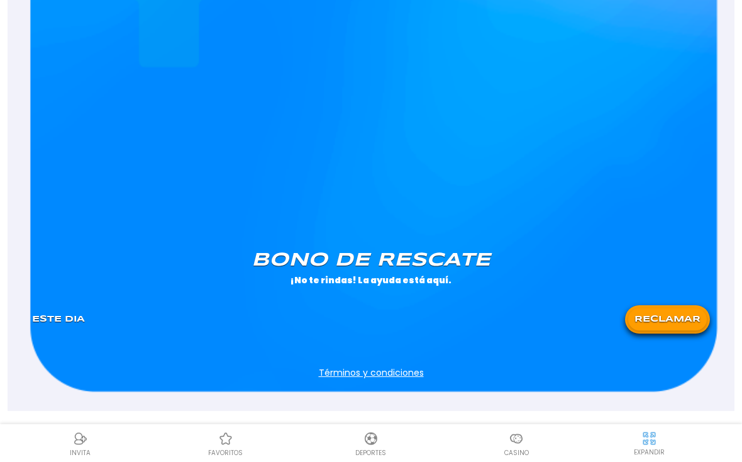
click at [523, 446] on img at bounding box center [516, 438] width 15 height 15
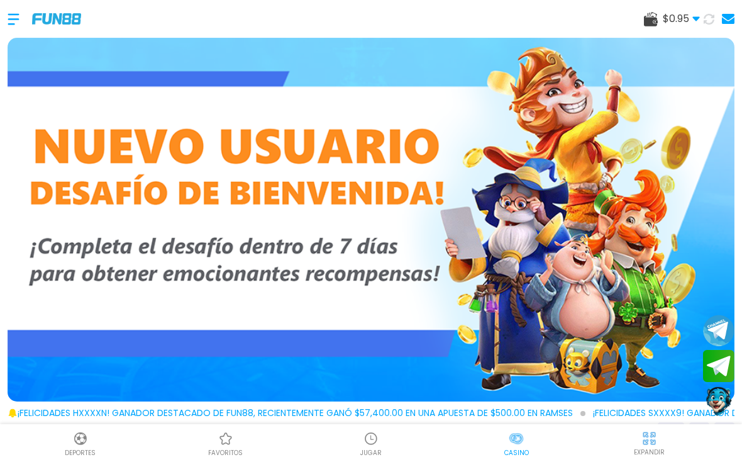
click at [702, 22] on button at bounding box center [708, 18] width 21 height 21
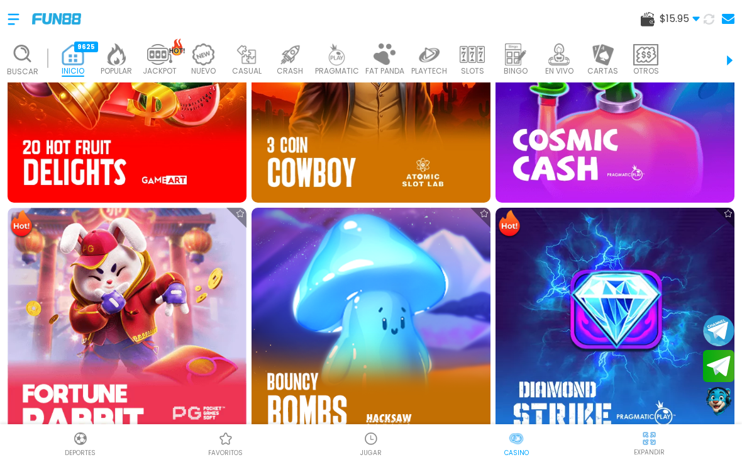
scroll to position [857, 0]
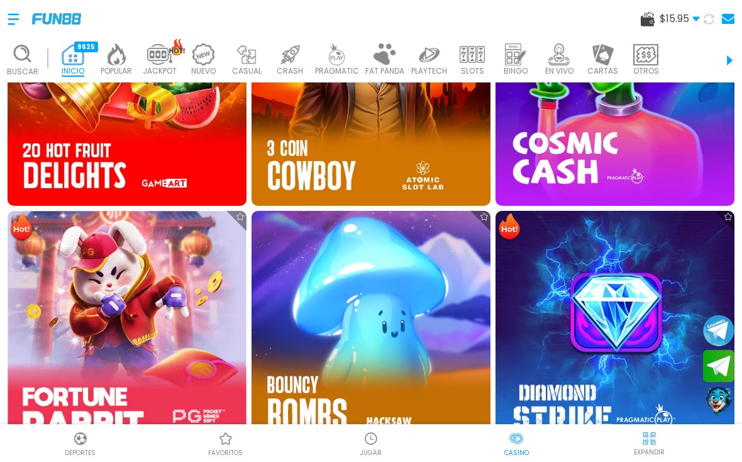
click at [399, 450] on div "JUGAR" at bounding box center [370, 443] width 145 height 28
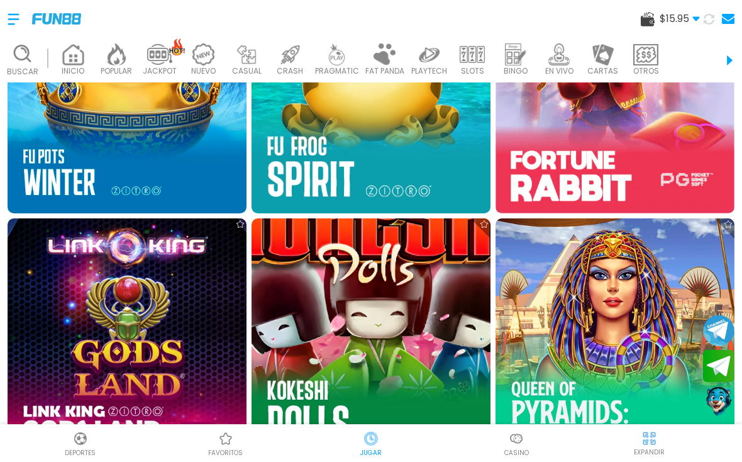
scroll to position [1126, 0]
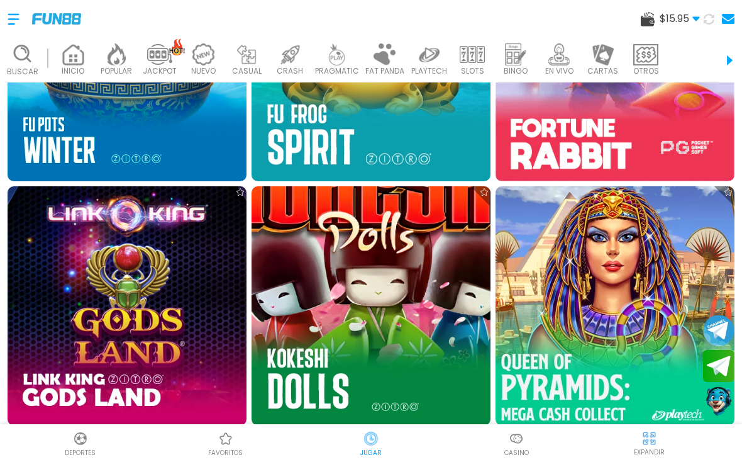
click at [596, 298] on img at bounding box center [615, 305] width 263 height 263
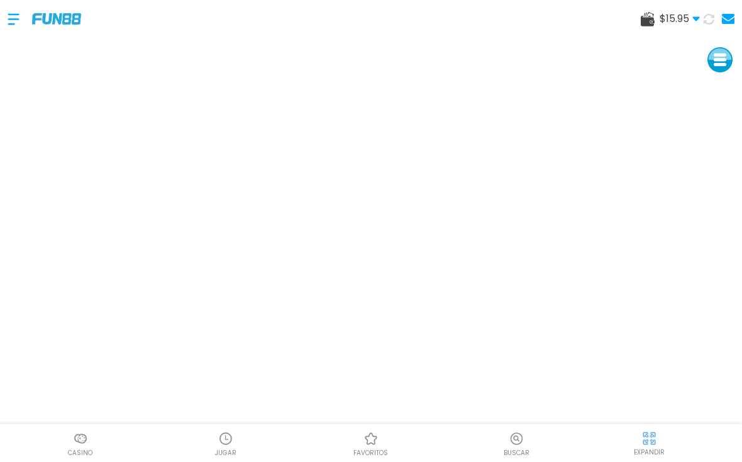
click at [641, 19] on use at bounding box center [648, 19] width 14 height 14
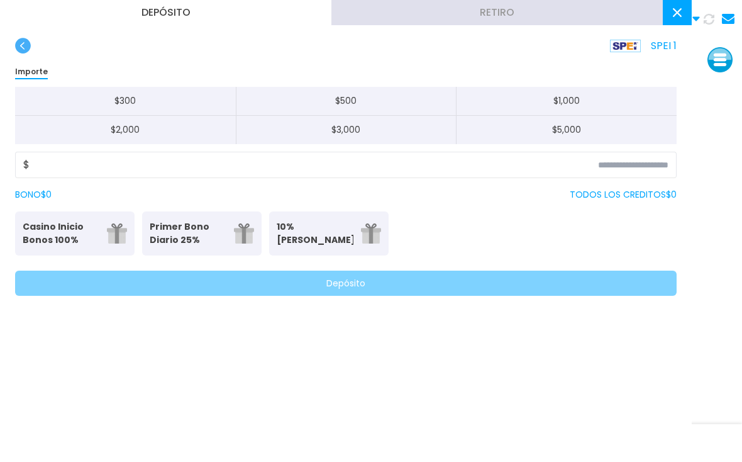
click at [675, 15] on use at bounding box center [677, 12] width 9 height 9
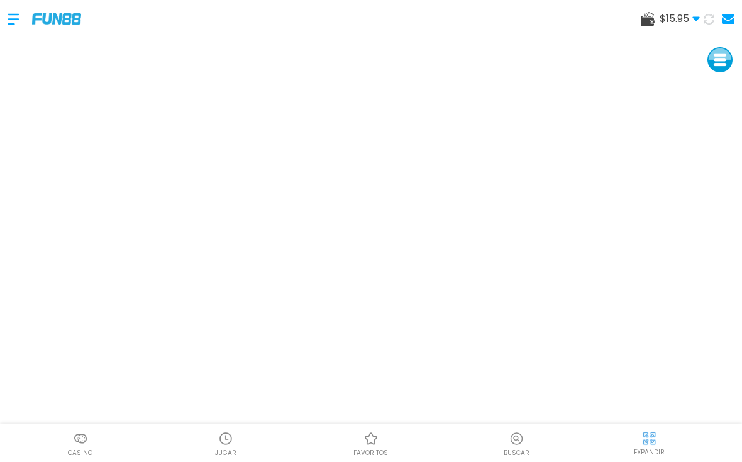
click at [16, 28] on div at bounding box center [20, 19] width 25 height 37
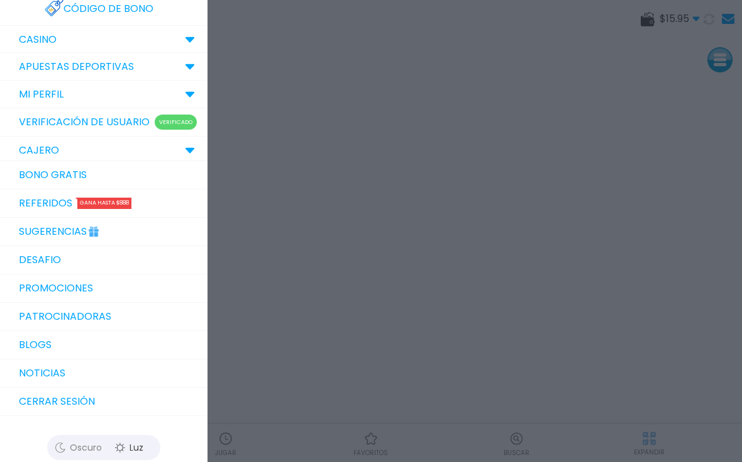
click at [232, 255] on div at bounding box center [371, 231] width 742 height 462
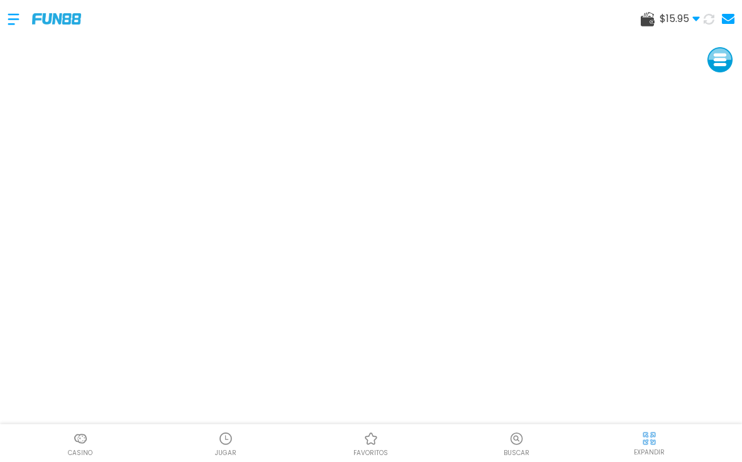
click at [54, 24] on img at bounding box center [56, 18] width 49 height 11
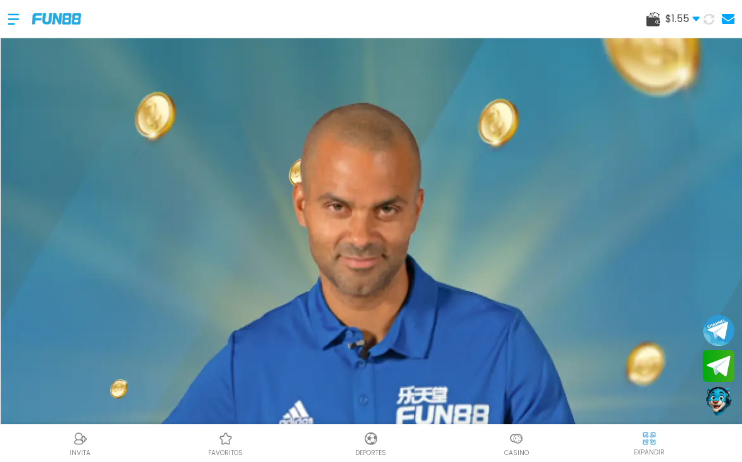
scroll to position [69, 0]
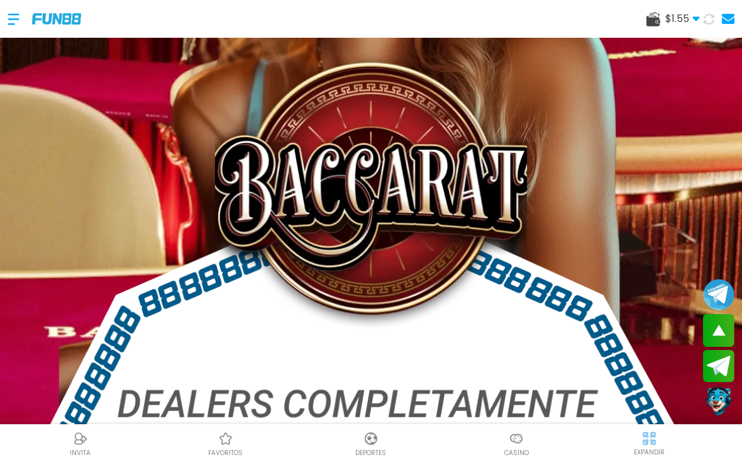
click at [519, 446] on img at bounding box center [516, 438] width 15 height 15
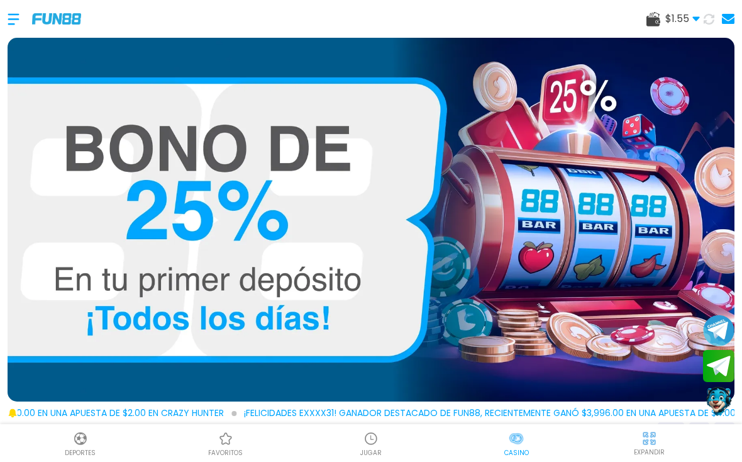
click at [23, 27] on div at bounding box center [20, 19] width 25 height 37
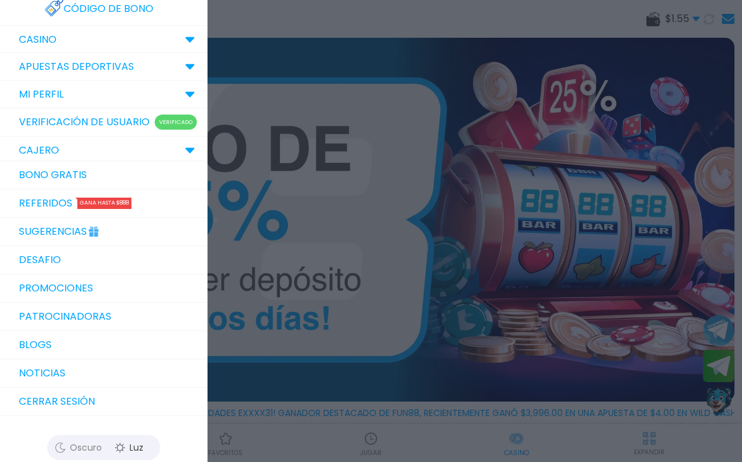
click at [34, 148] on p "CAJERO" at bounding box center [39, 150] width 40 height 15
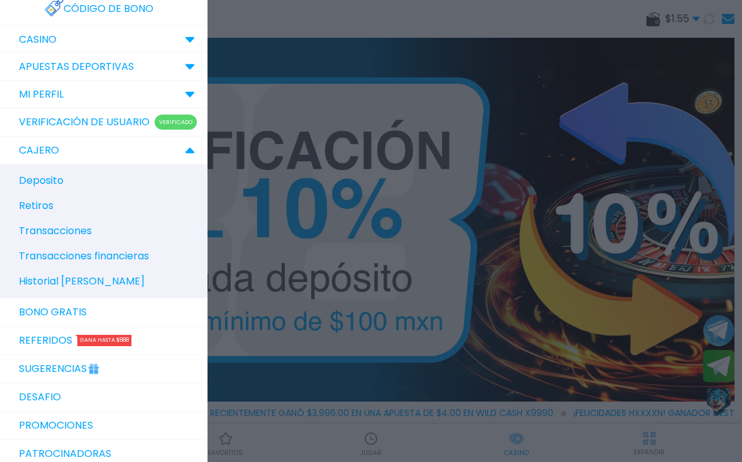
click at [44, 100] on p "MI PERFIL" at bounding box center [41, 94] width 45 height 15
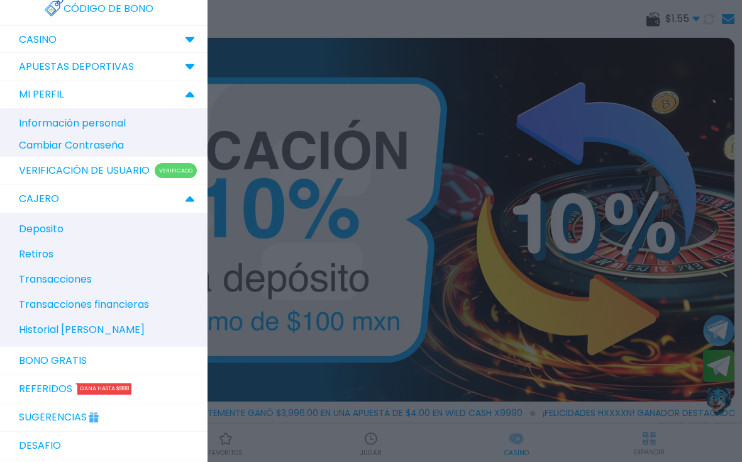
click at [49, 128] on p "Información personal" at bounding box center [110, 123] width 182 height 22
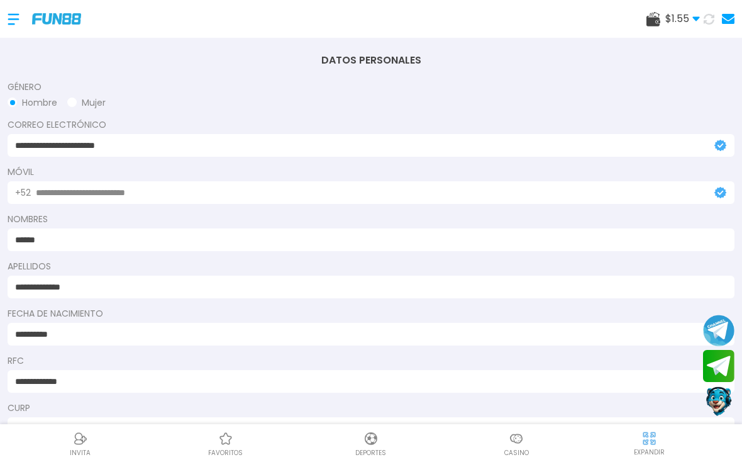
click at [642, 25] on div "$ 1.55 Dinero Real $ 1.55 Depósito Retiro" at bounding box center [371, 19] width 742 height 38
click at [19, 18] on div at bounding box center [20, 19] width 25 height 37
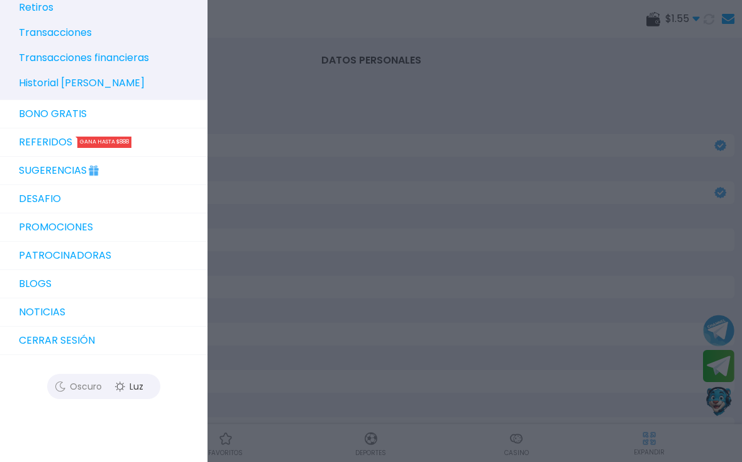
scroll to position [317, 0]
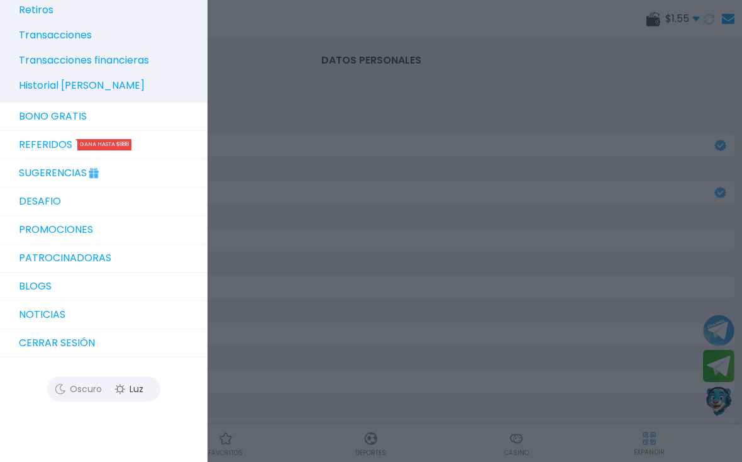
click at [80, 344] on button "Cerrar sesión" at bounding box center [104, 343] width 208 height 28
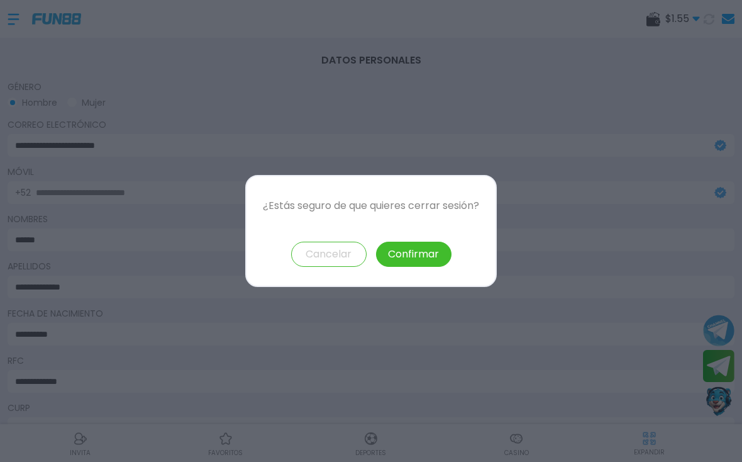
click at [414, 247] on button "Confirmar" at bounding box center [413, 253] width 75 height 25
